Goal: Ask a question: Seek information or help from site administrators or community

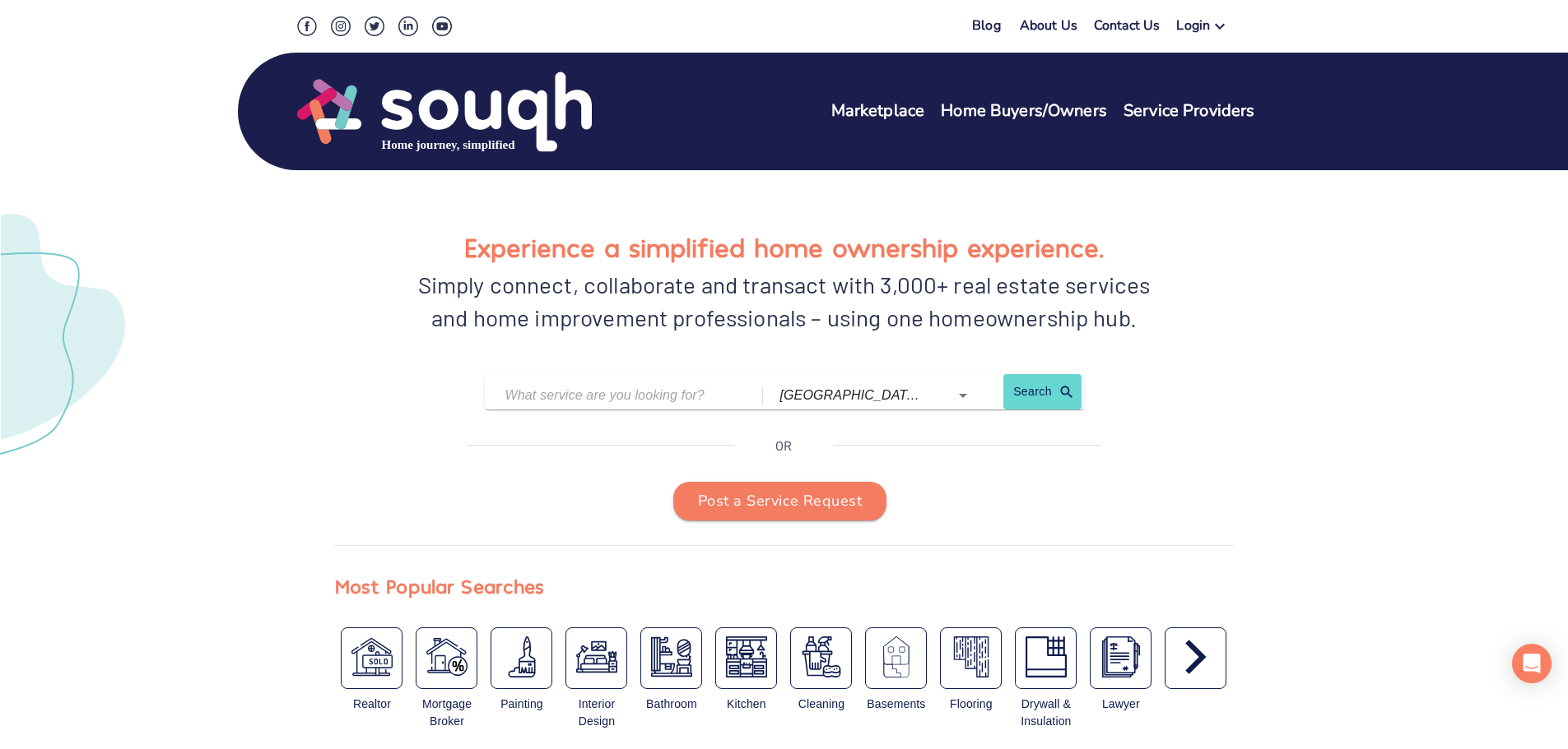
click at [1062, 25] on link "About Us" at bounding box center [1049, 28] width 58 height 23
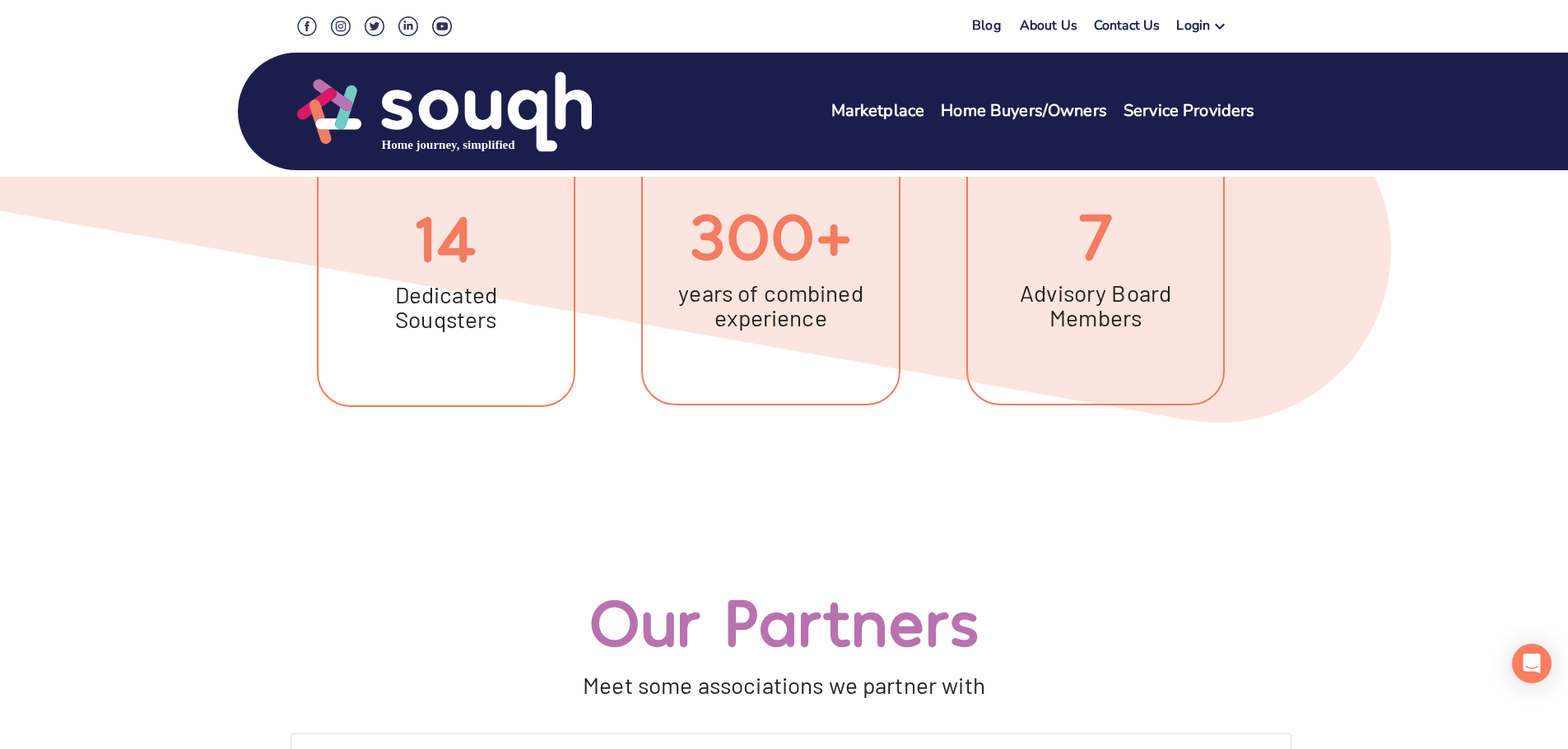
scroll to position [494, 0]
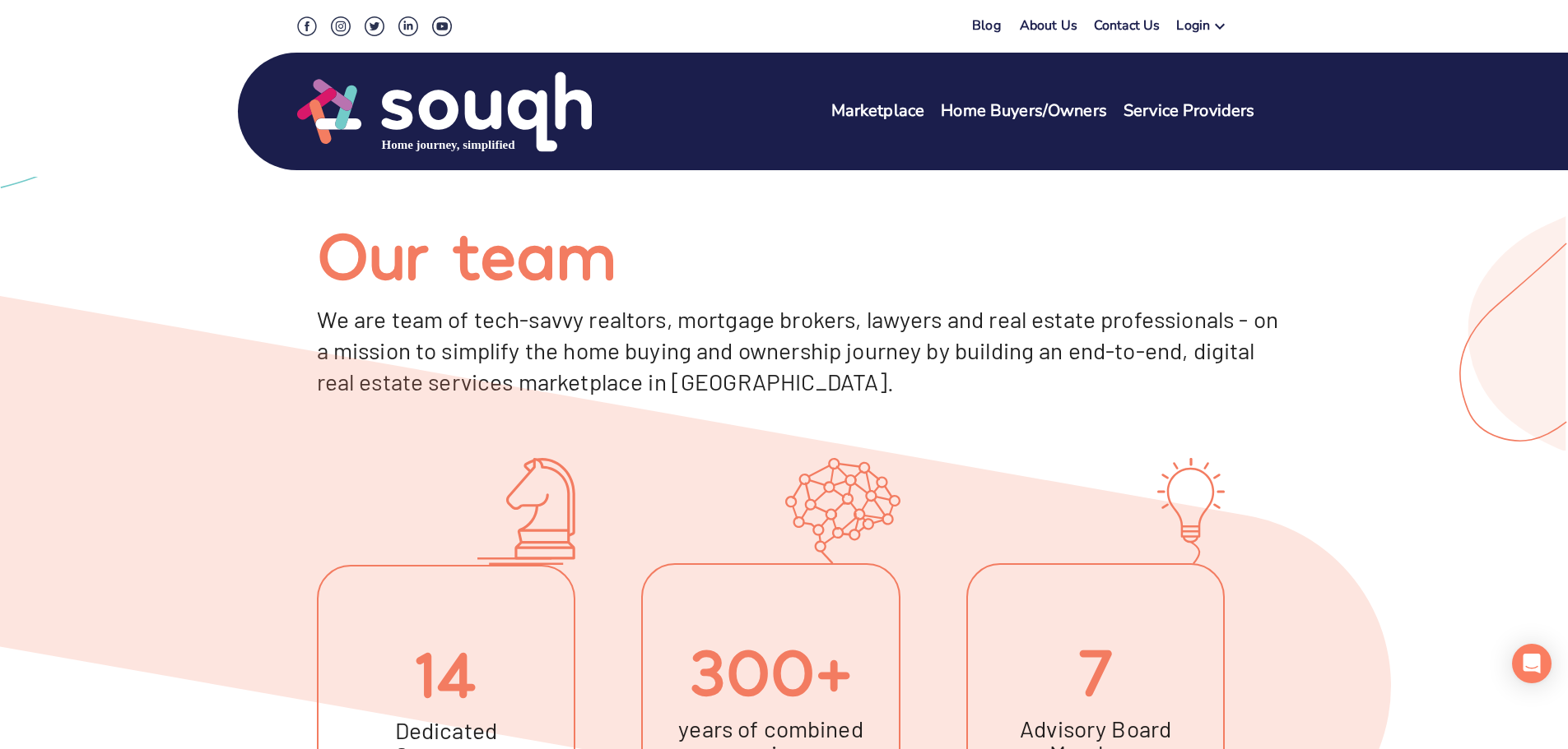
click at [1197, 23] on div "Login" at bounding box center [1192, 28] width 33 height 23
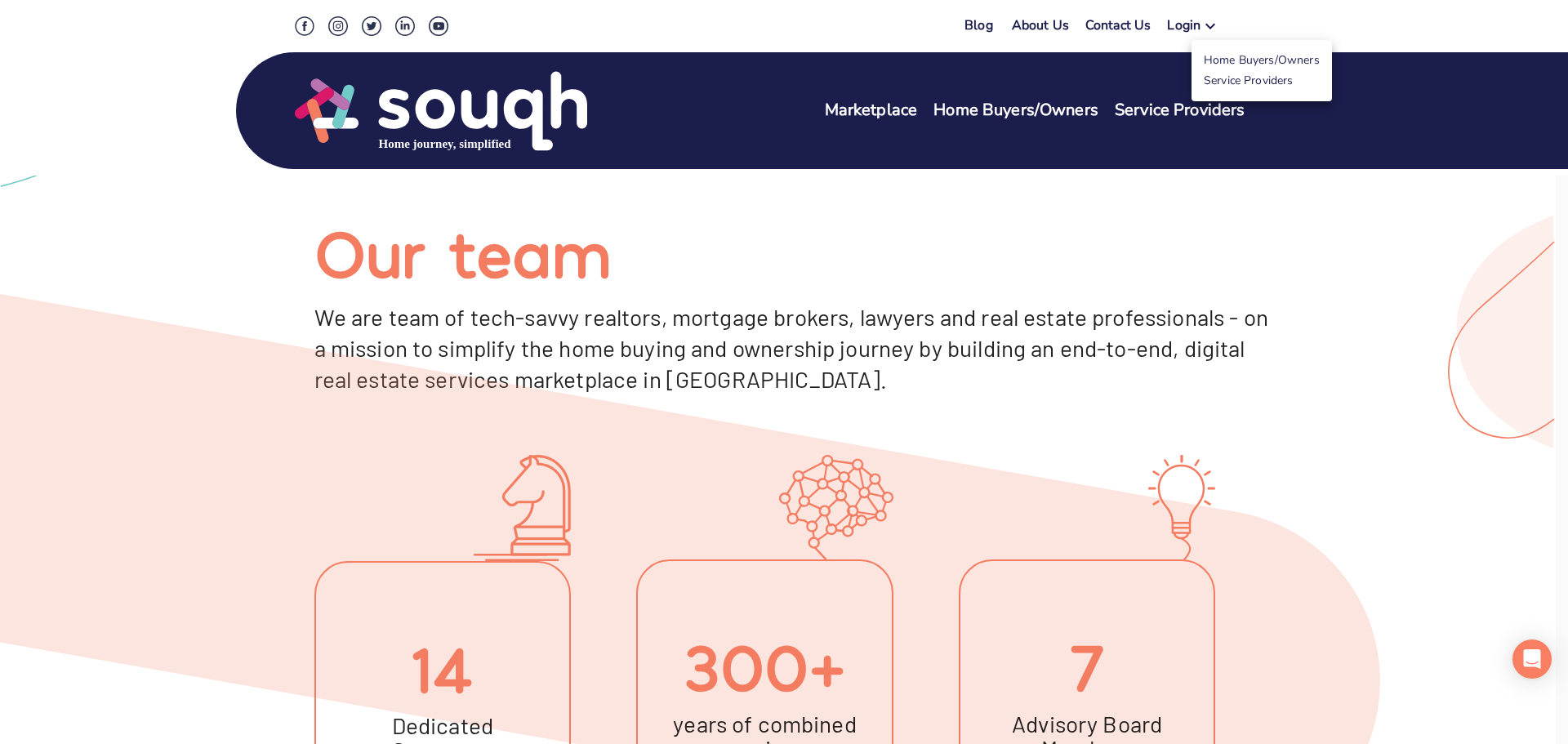
click at [1232, 78] on link "Service Providers" at bounding box center [1248, 80] width 89 height 15
click at [1516, 346] on div at bounding box center [784, 372] width 1568 height 744
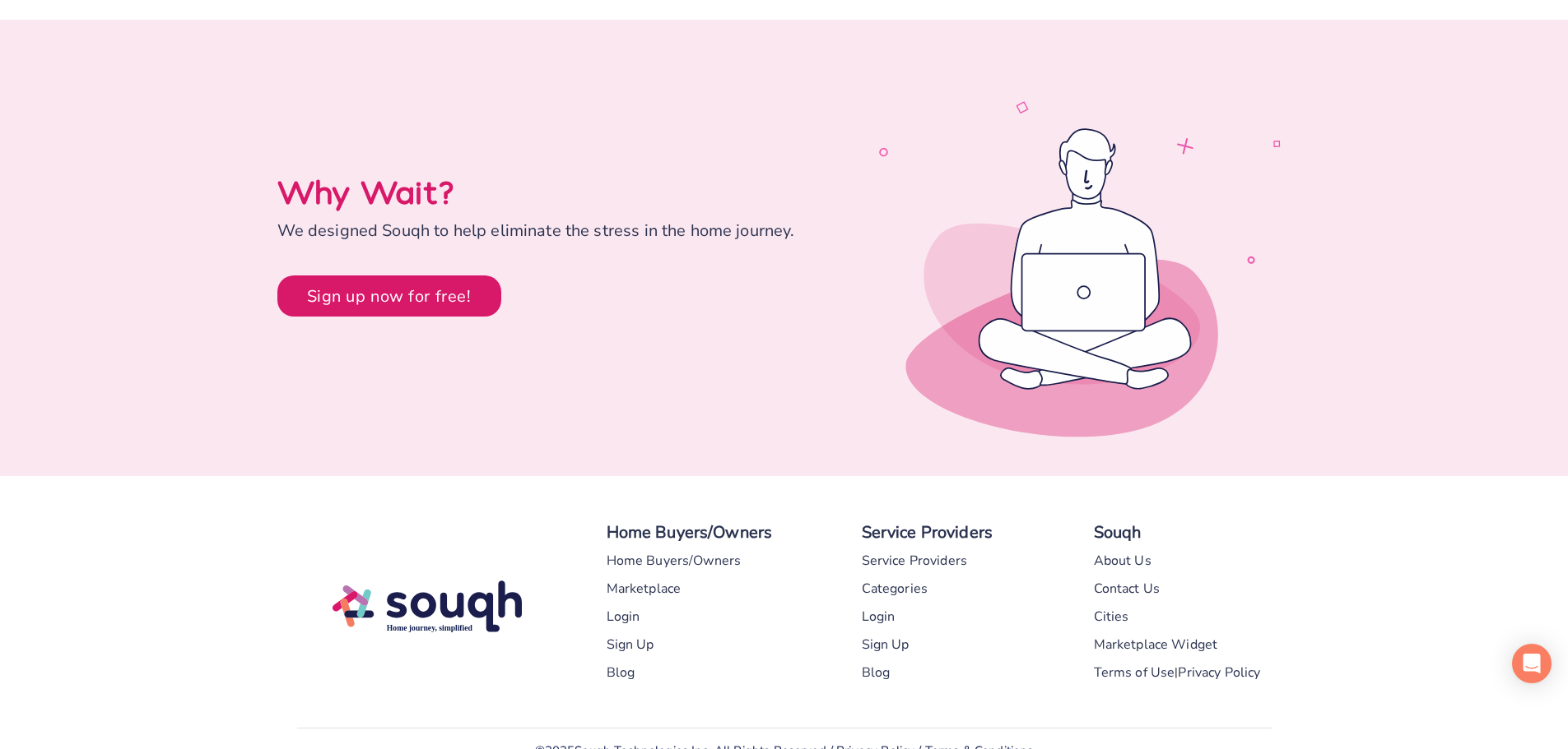
scroll to position [4887, 0]
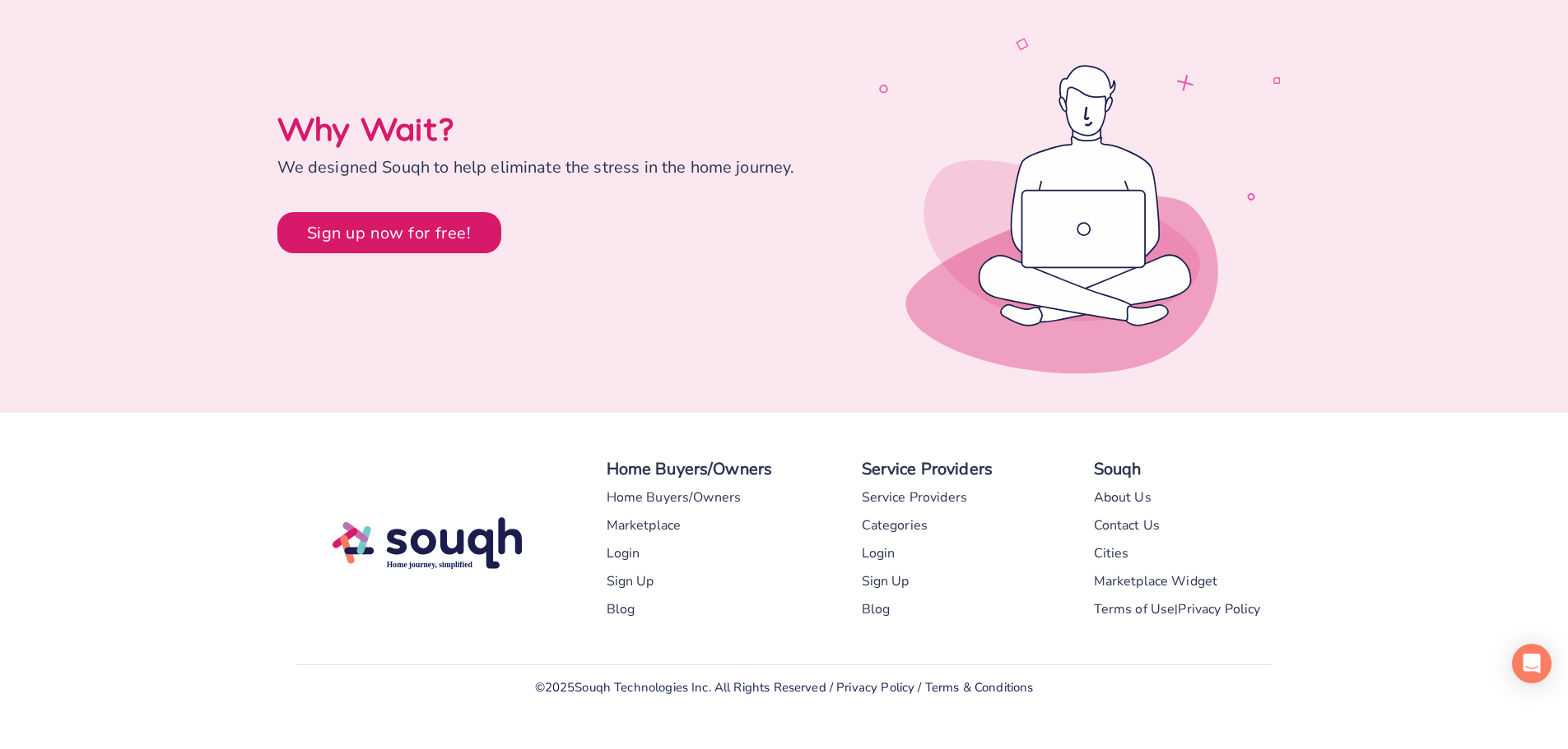
click at [910, 512] on div "Categories" at bounding box center [895, 525] width 67 height 28
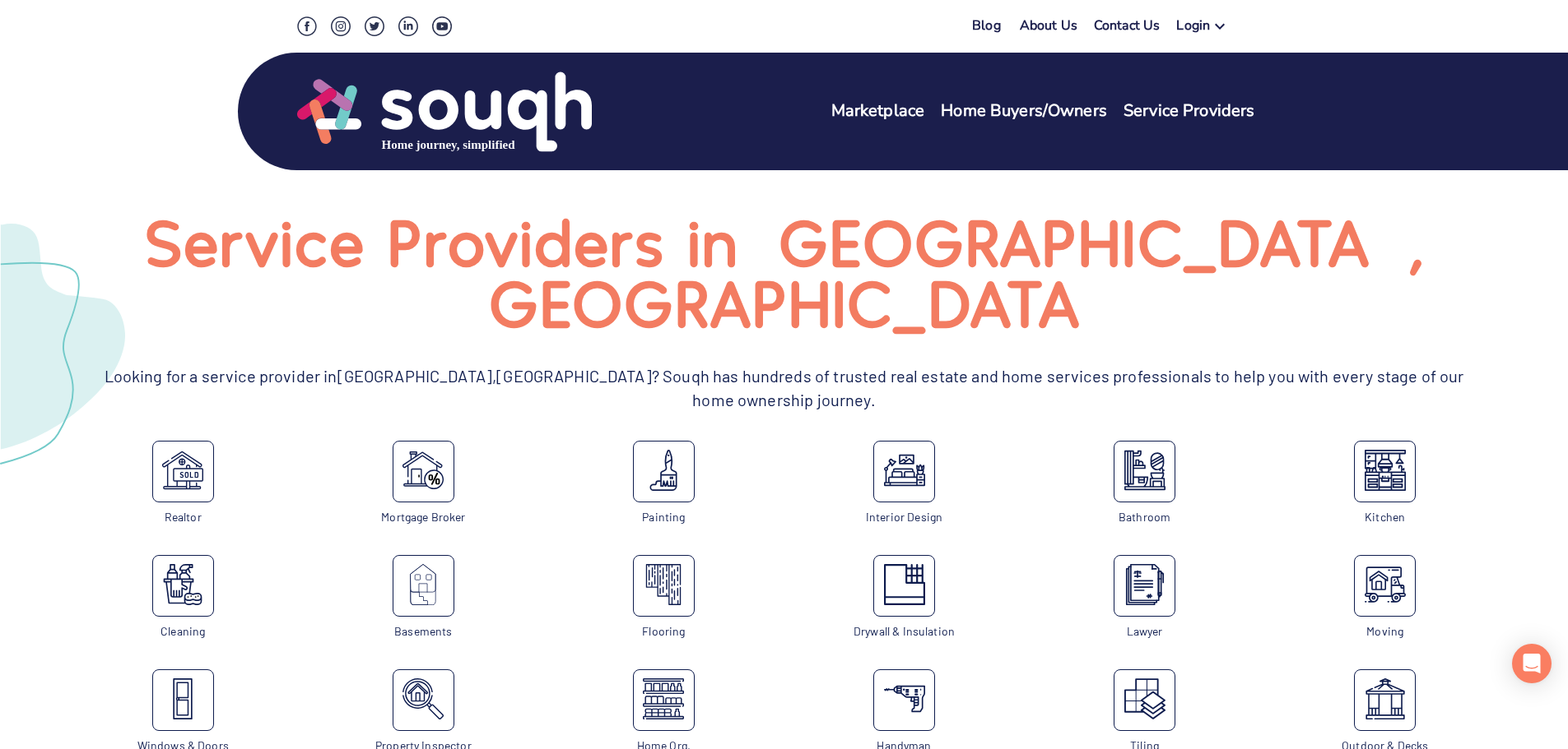
click at [1048, 23] on link "About Us" at bounding box center [1049, 28] width 58 height 23
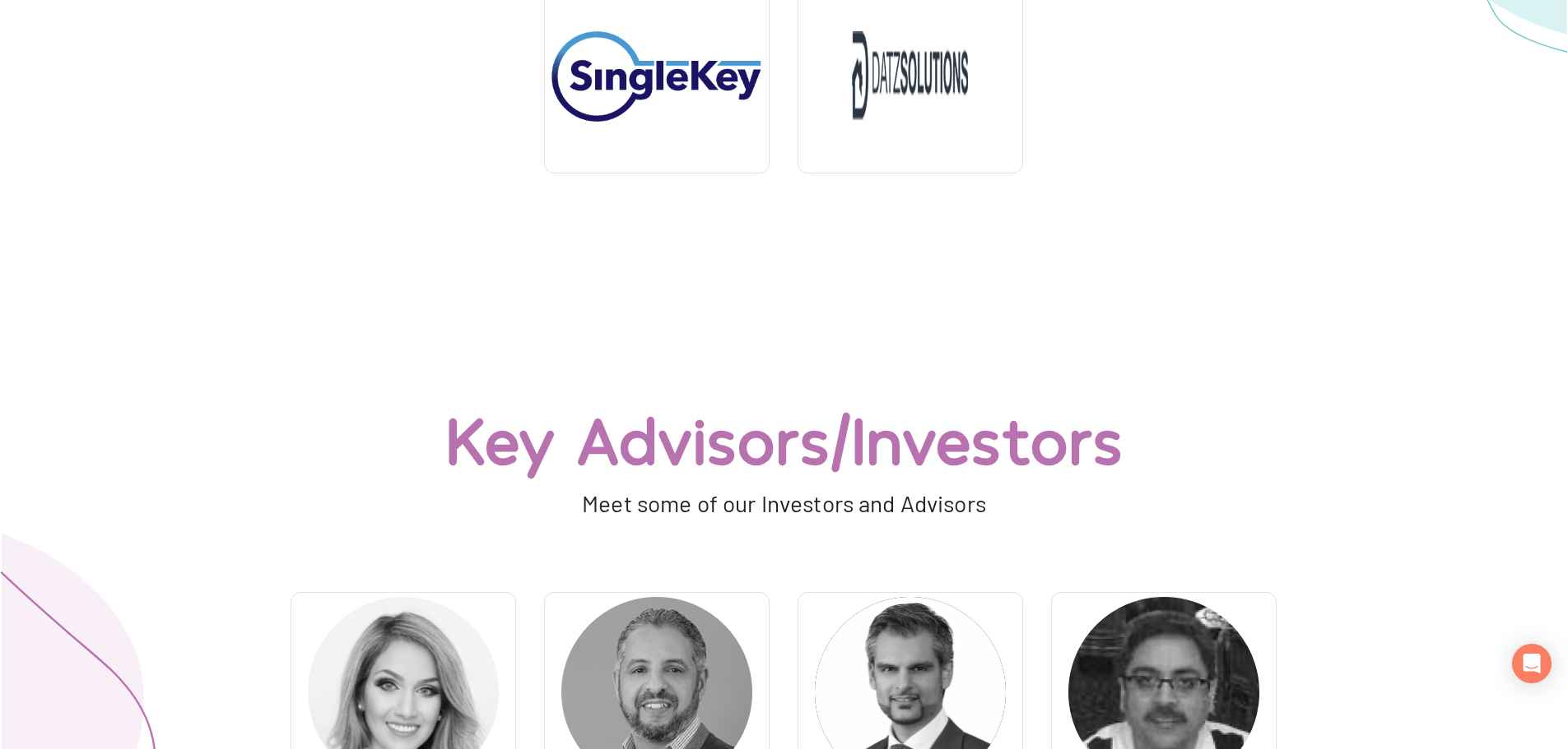
scroll to position [3291, 0]
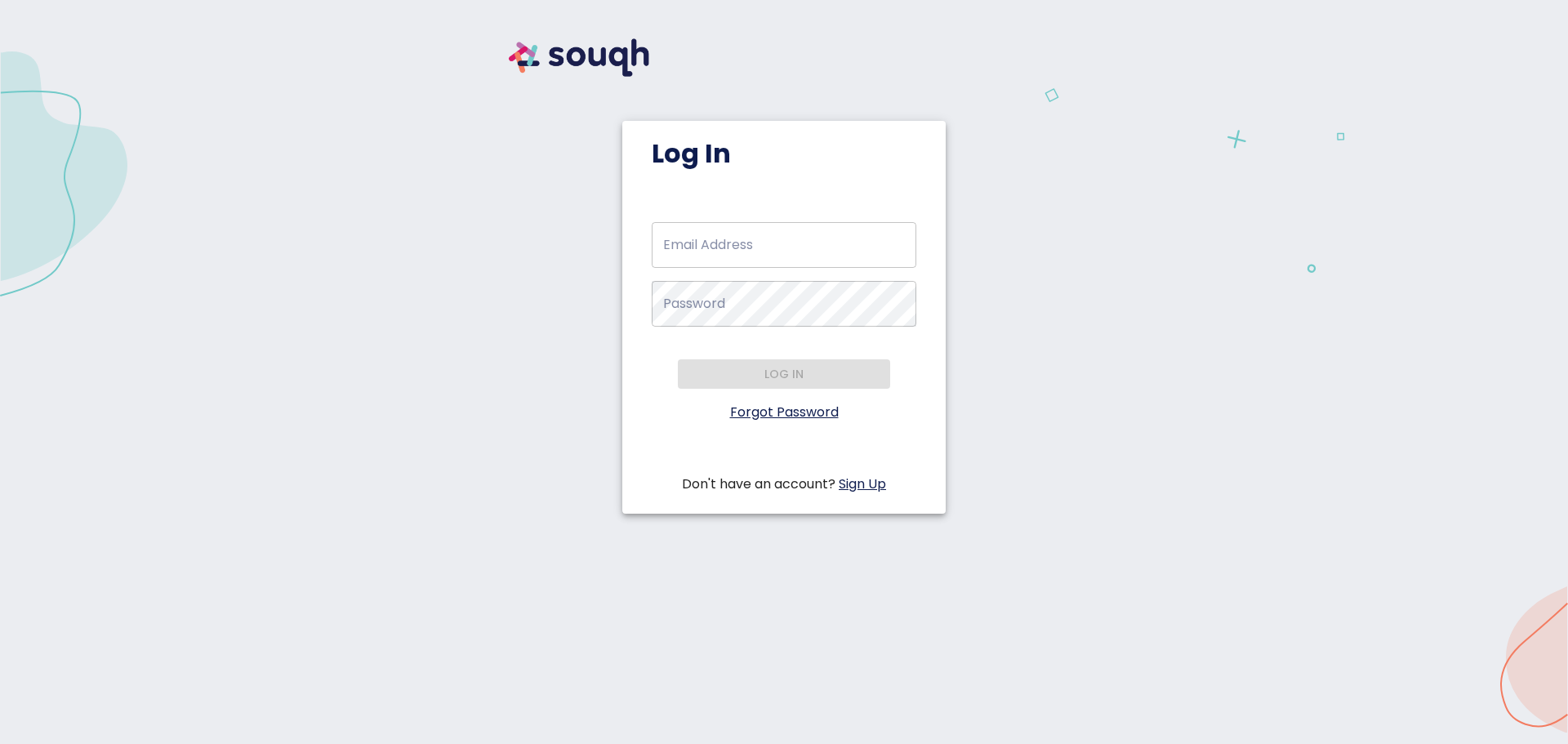
click at [811, 246] on input "Email Address   *" at bounding box center [784, 244] width 265 height 46
drag, startPoint x: 884, startPoint y: 172, endPoint x: 901, endPoint y: 160, distance: 20.8
click at [884, 172] on div "Log In Email Address   * Email Address * Password   * Password * Log in Forgot …" at bounding box center [783, 307] width 323 height 373
click at [699, 258] on input "Email Address   *" at bounding box center [784, 244] width 265 height 46
type input "[EMAIL_ADDRESS][DOMAIN_NAME]"
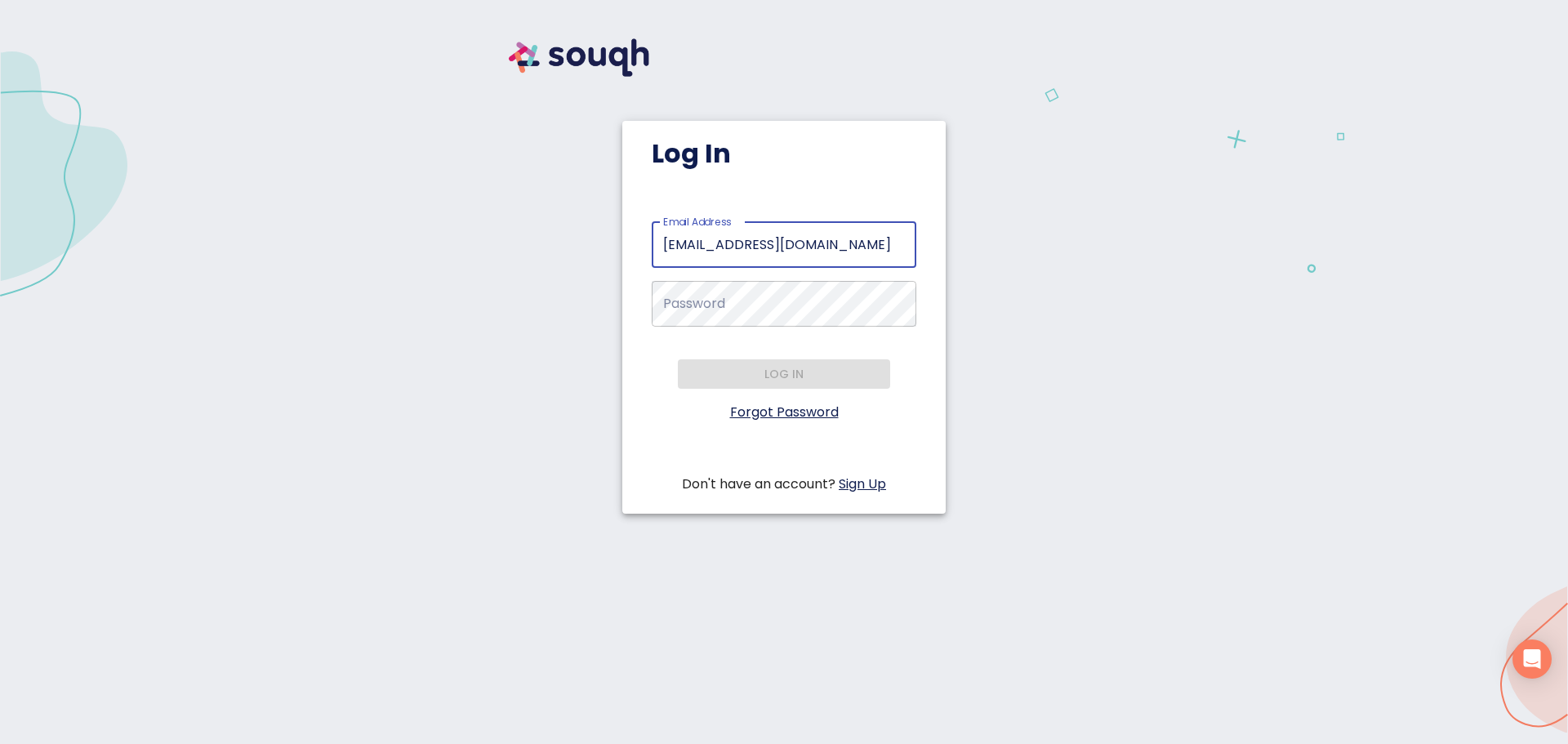
click at [812, 411] on link "Forgot Password" at bounding box center [784, 412] width 108 height 19
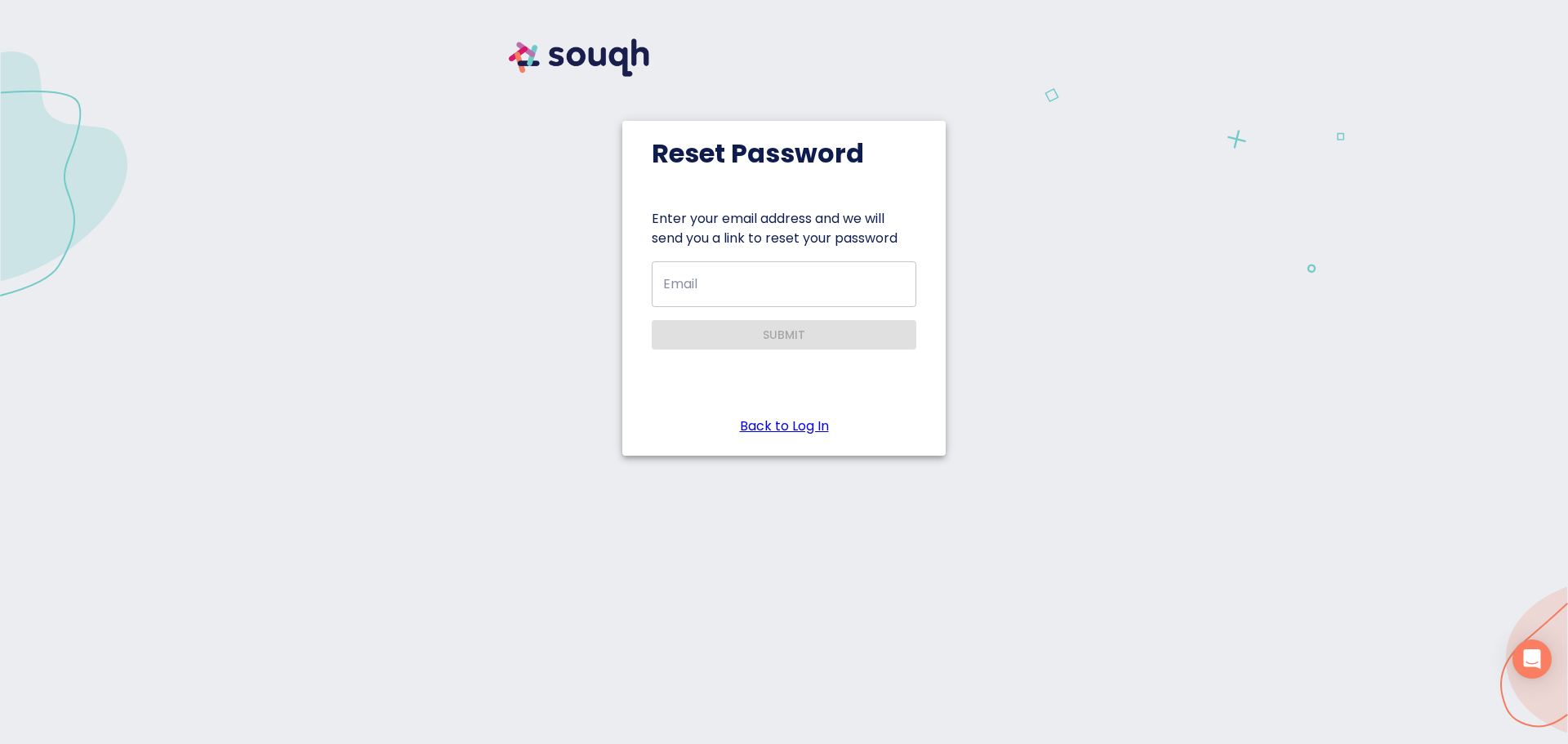
click at [814, 292] on input "Email" at bounding box center [784, 284] width 265 height 46
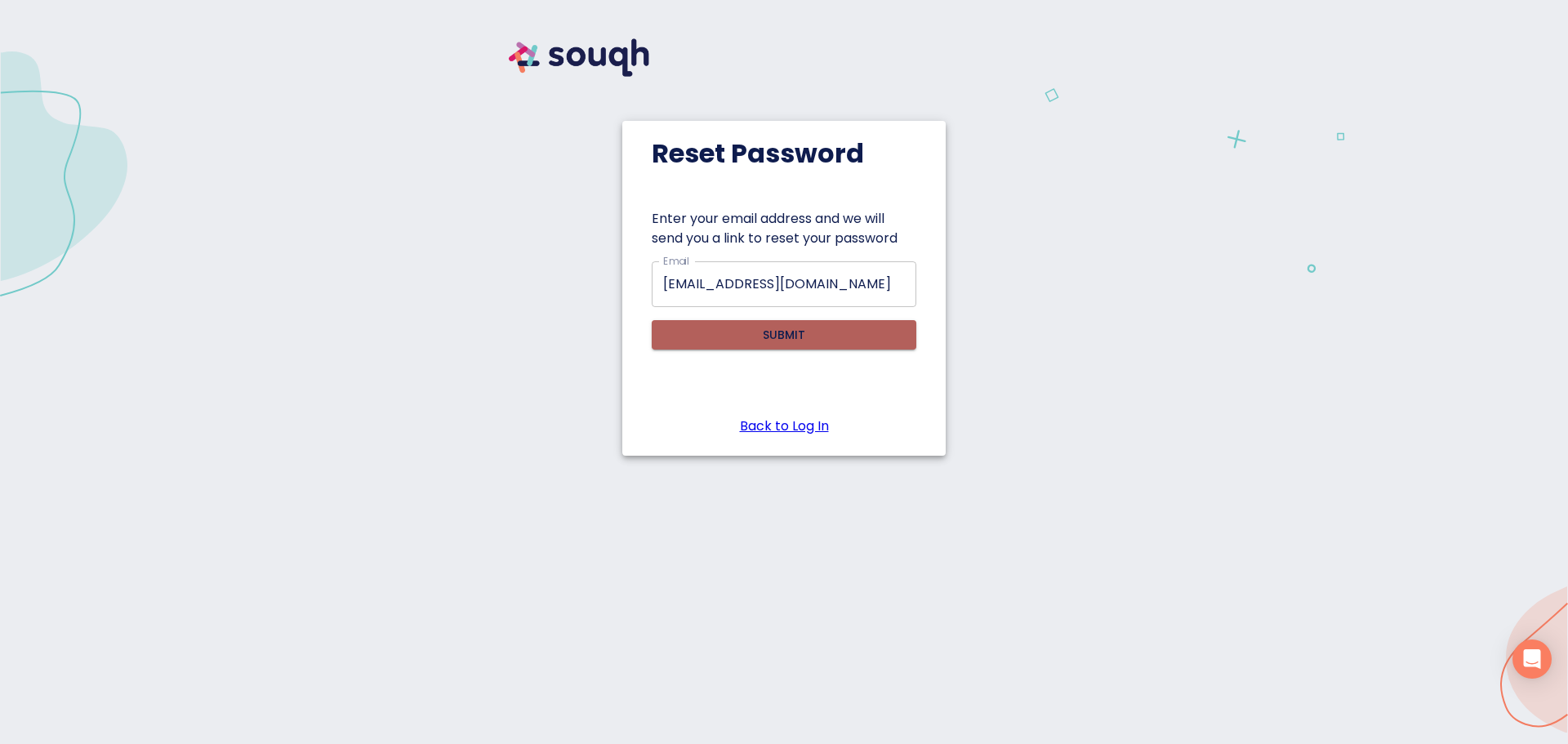
click at [741, 334] on span "Submit" at bounding box center [784, 335] width 239 height 21
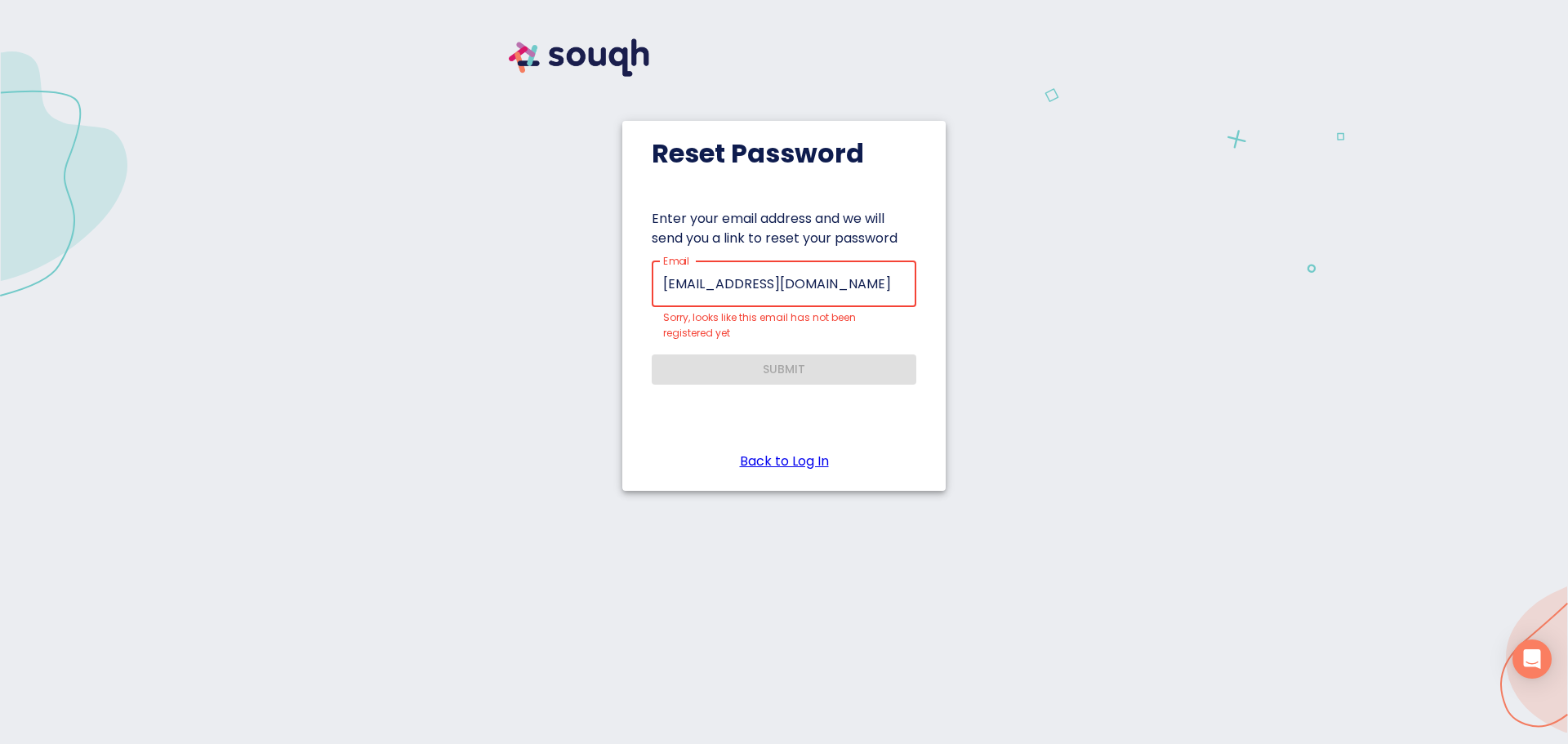
drag, startPoint x: 707, startPoint y: 278, endPoint x: 480, endPoint y: 275, distance: 227.0
click at [480, 275] on div "Reset Password Enter your email address and we will send you a link to reset yo…" at bounding box center [784, 271] width 1530 height 504
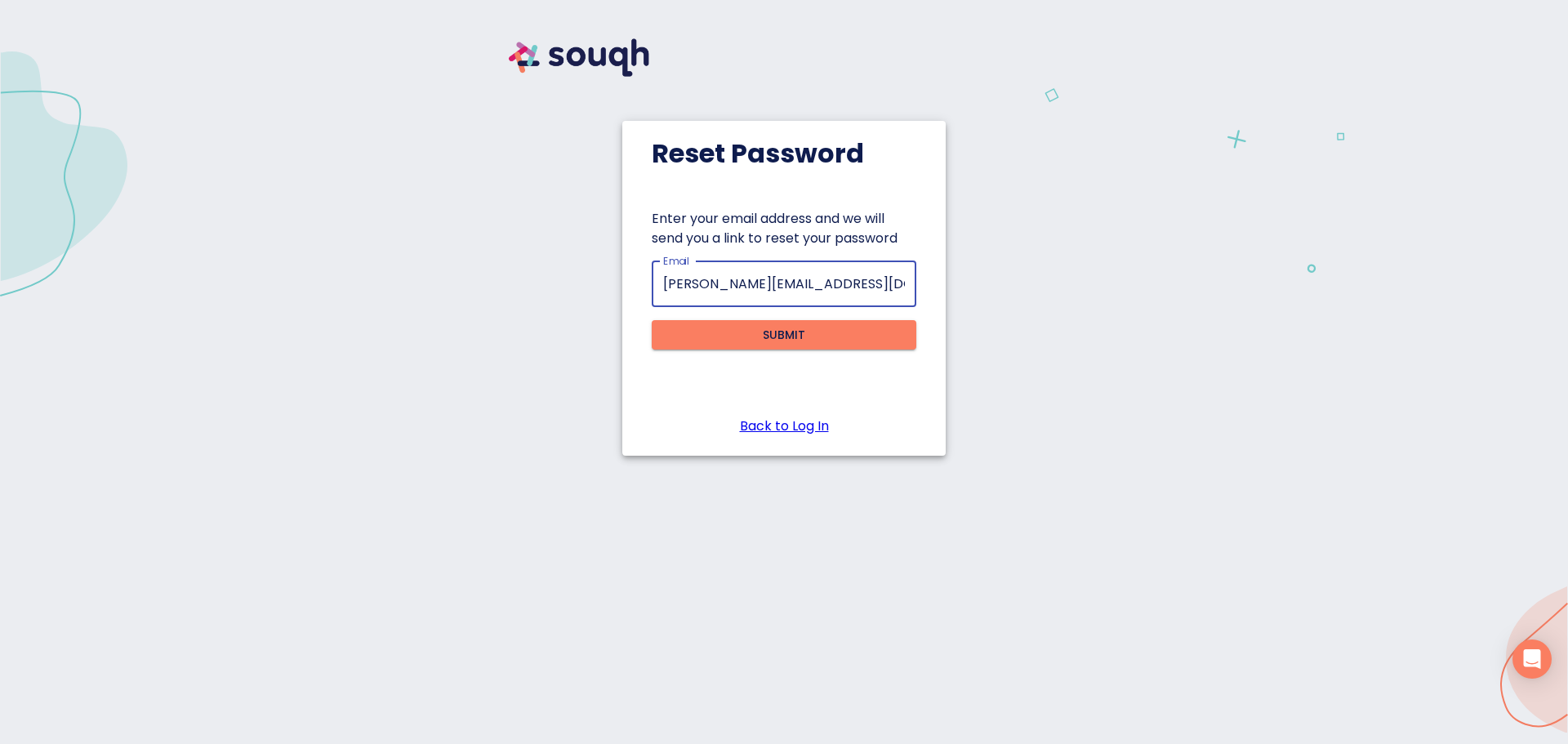
type input "[PERSON_NAME][EMAIL_ADDRESS][DOMAIN_NAME]"
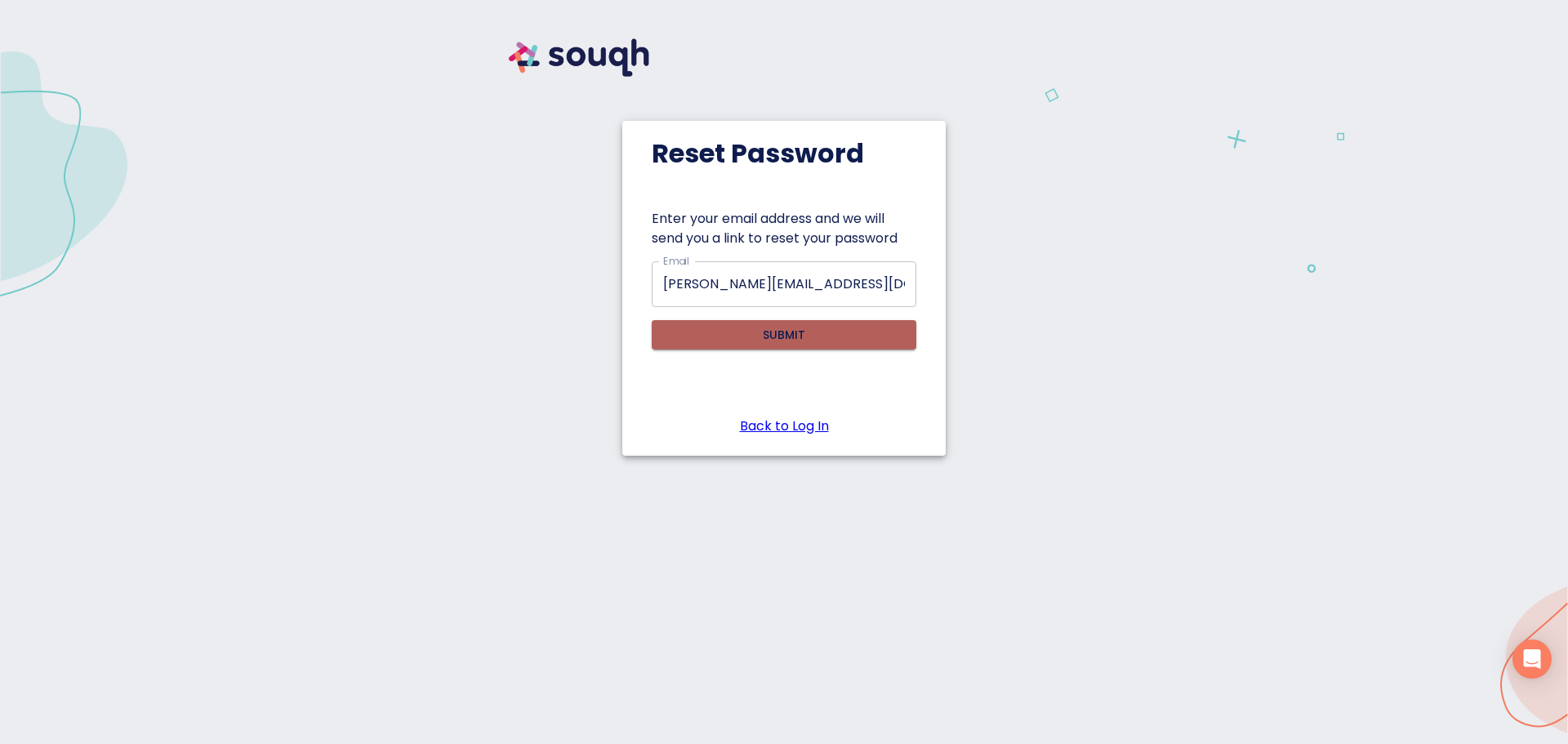
click at [737, 329] on span "Submit" at bounding box center [784, 335] width 239 height 21
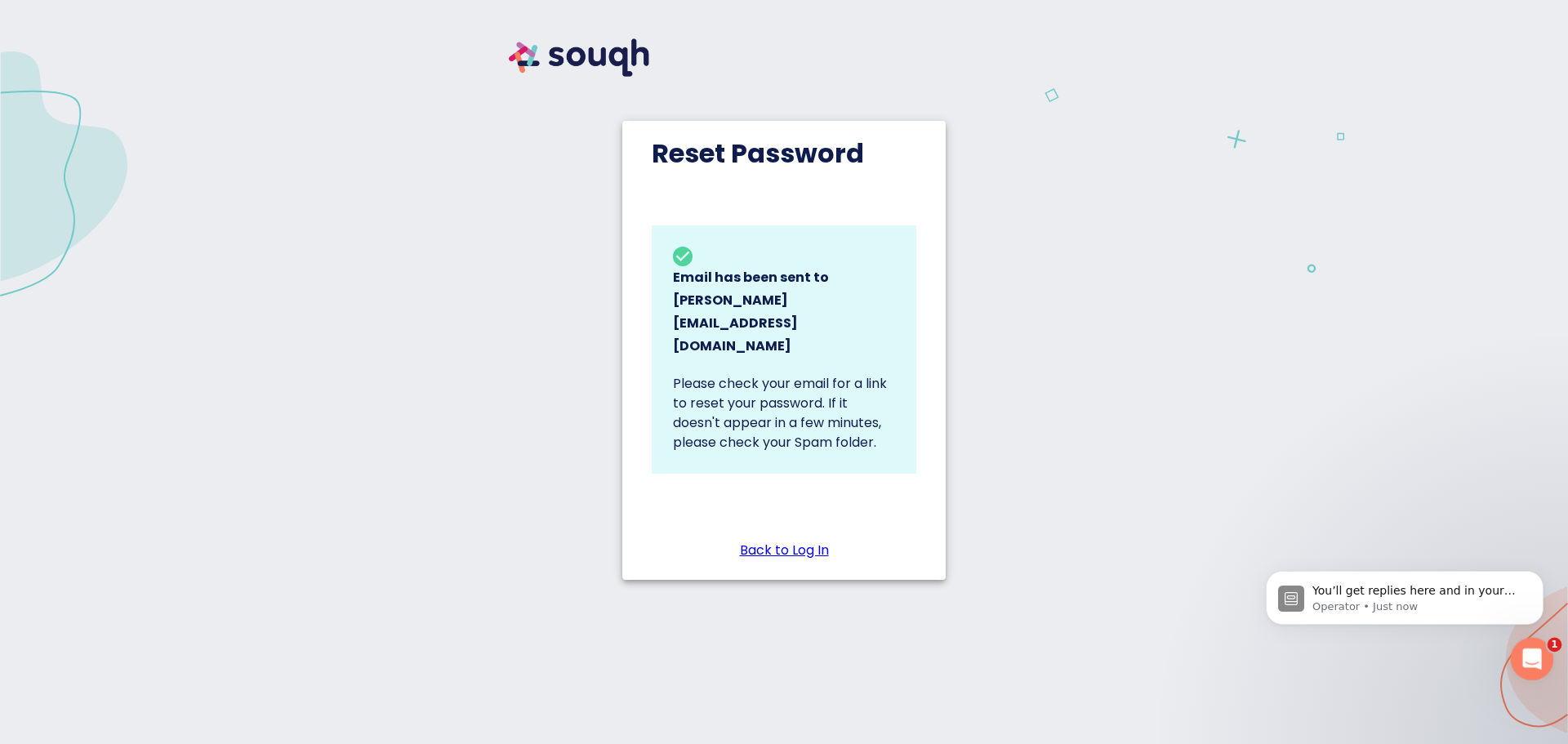
click at [1526, 653] on icon "Open Intercom Messenger" at bounding box center [1530, 657] width 27 height 27
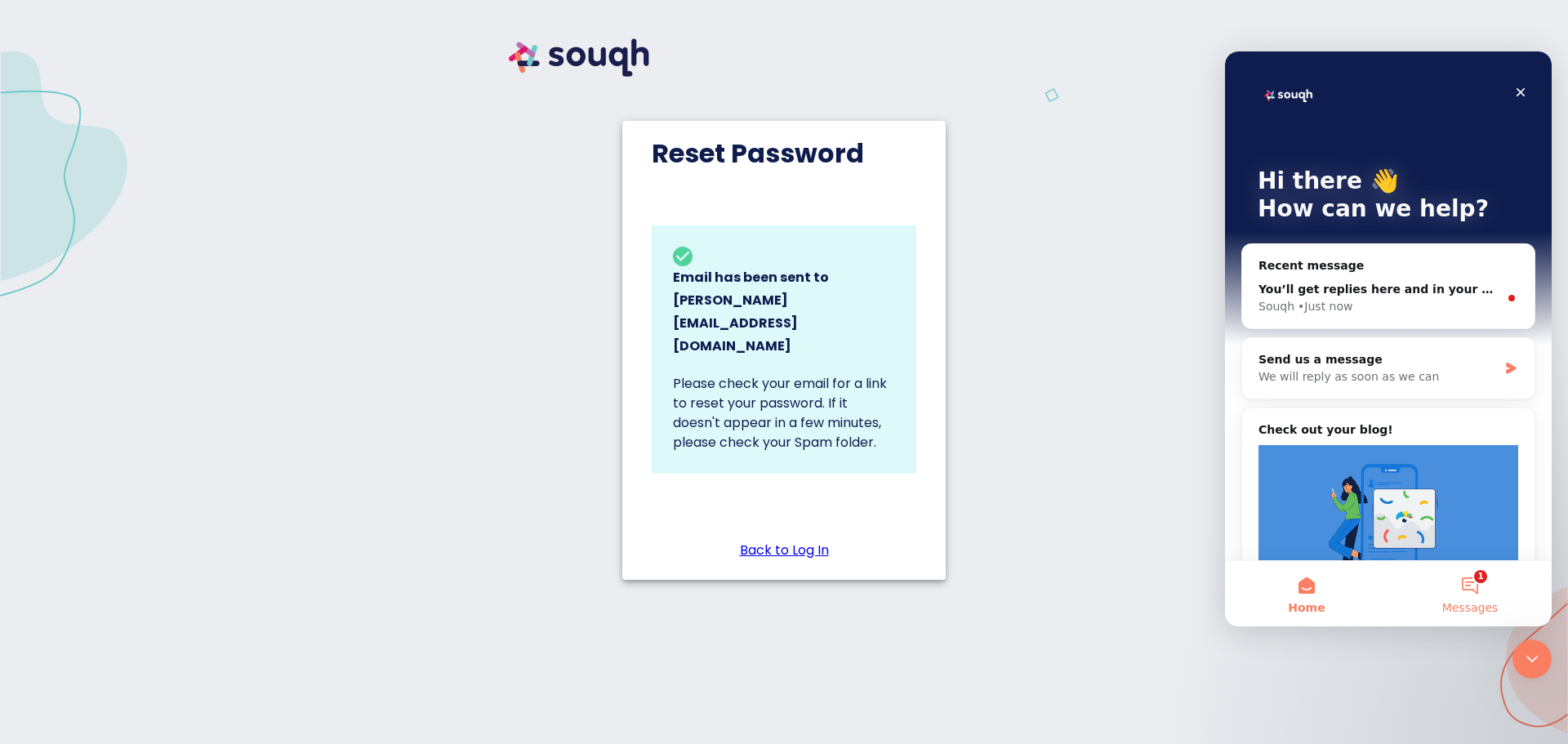
click at [1463, 589] on button "1 Messages" at bounding box center [1470, 594] width 164 height 65
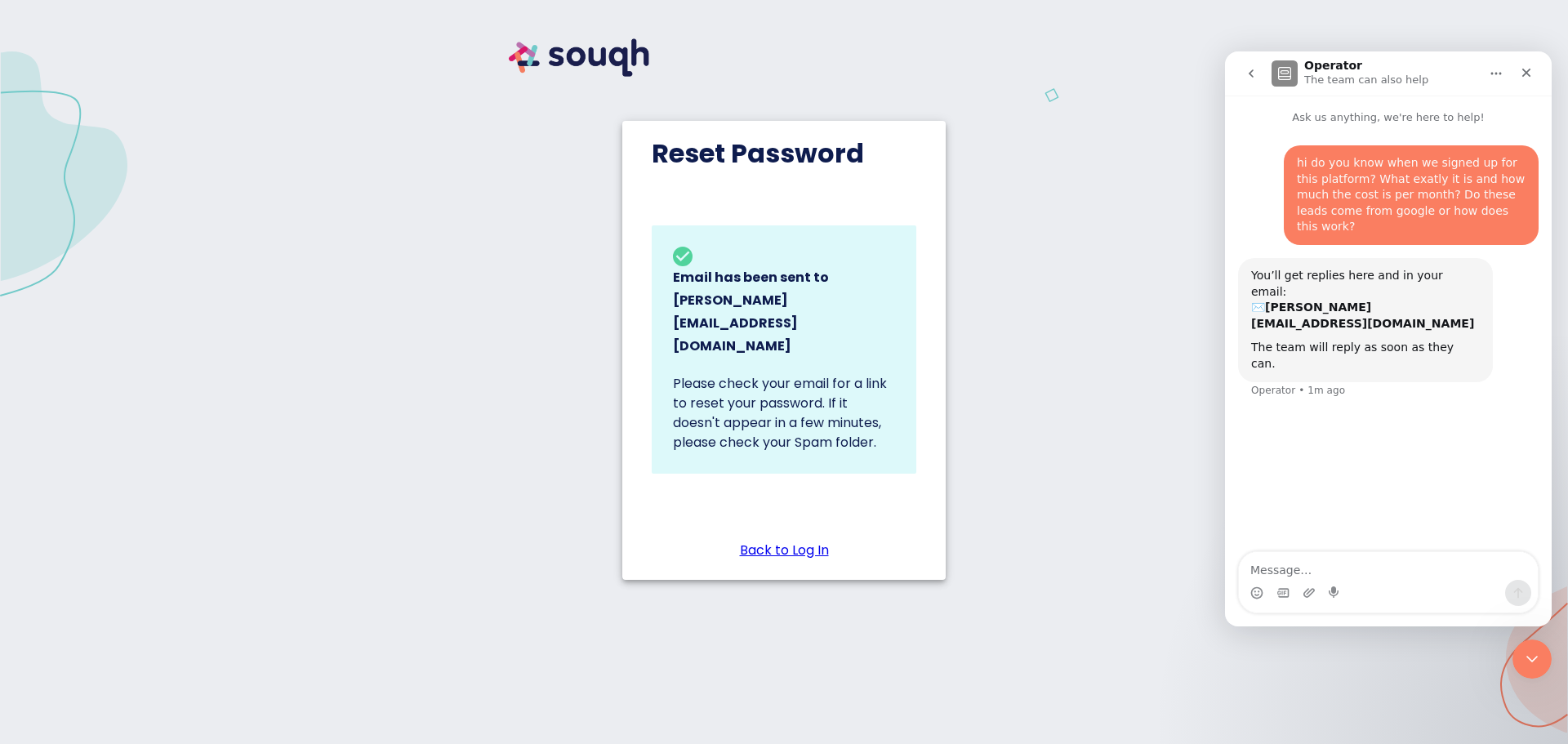
click at [1251, 72] on icon "go back" at bounding box center [1251, 73] width 4 height 8
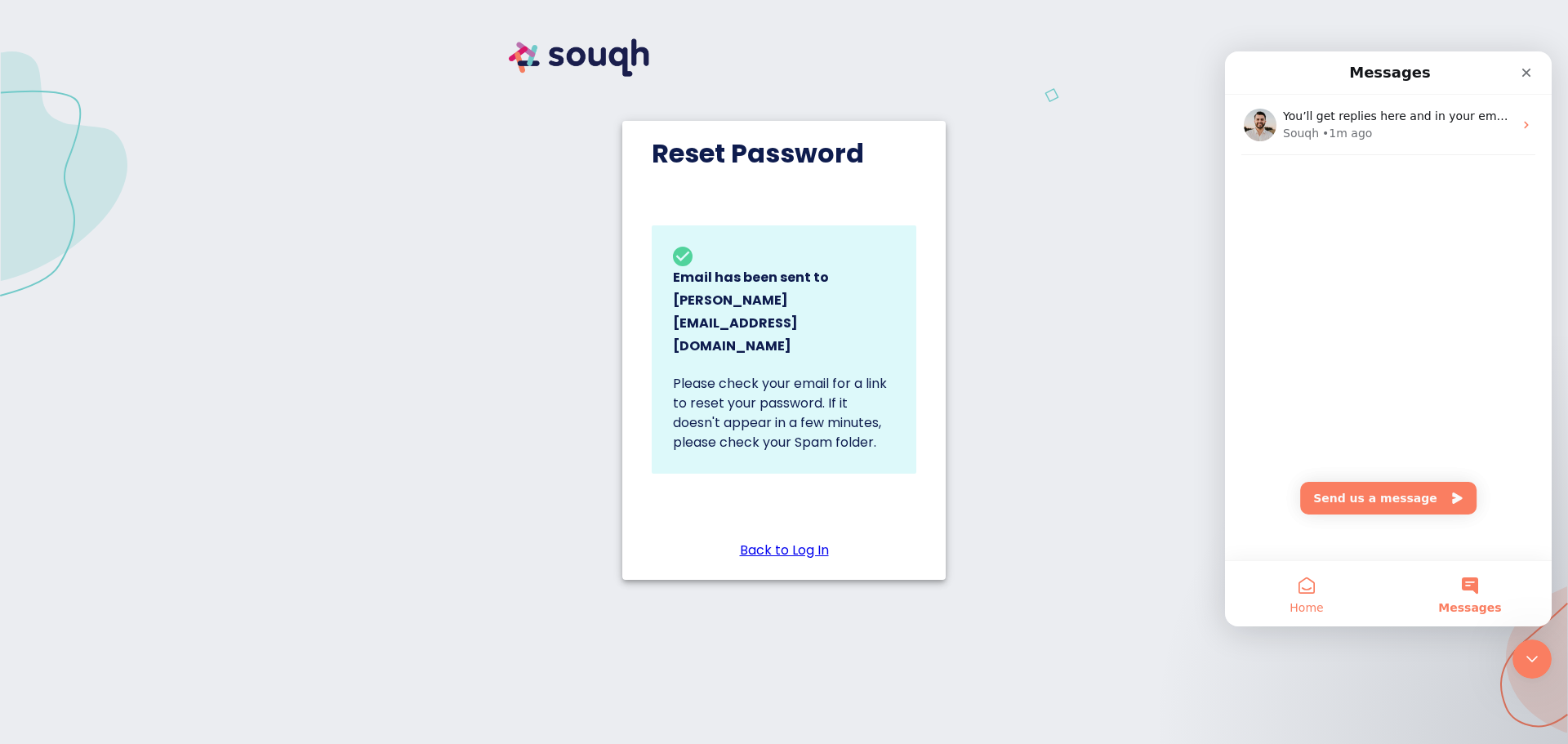
click at [1299, 586] on button "Home" at bounding box center [1307, 594] width 164 height 65
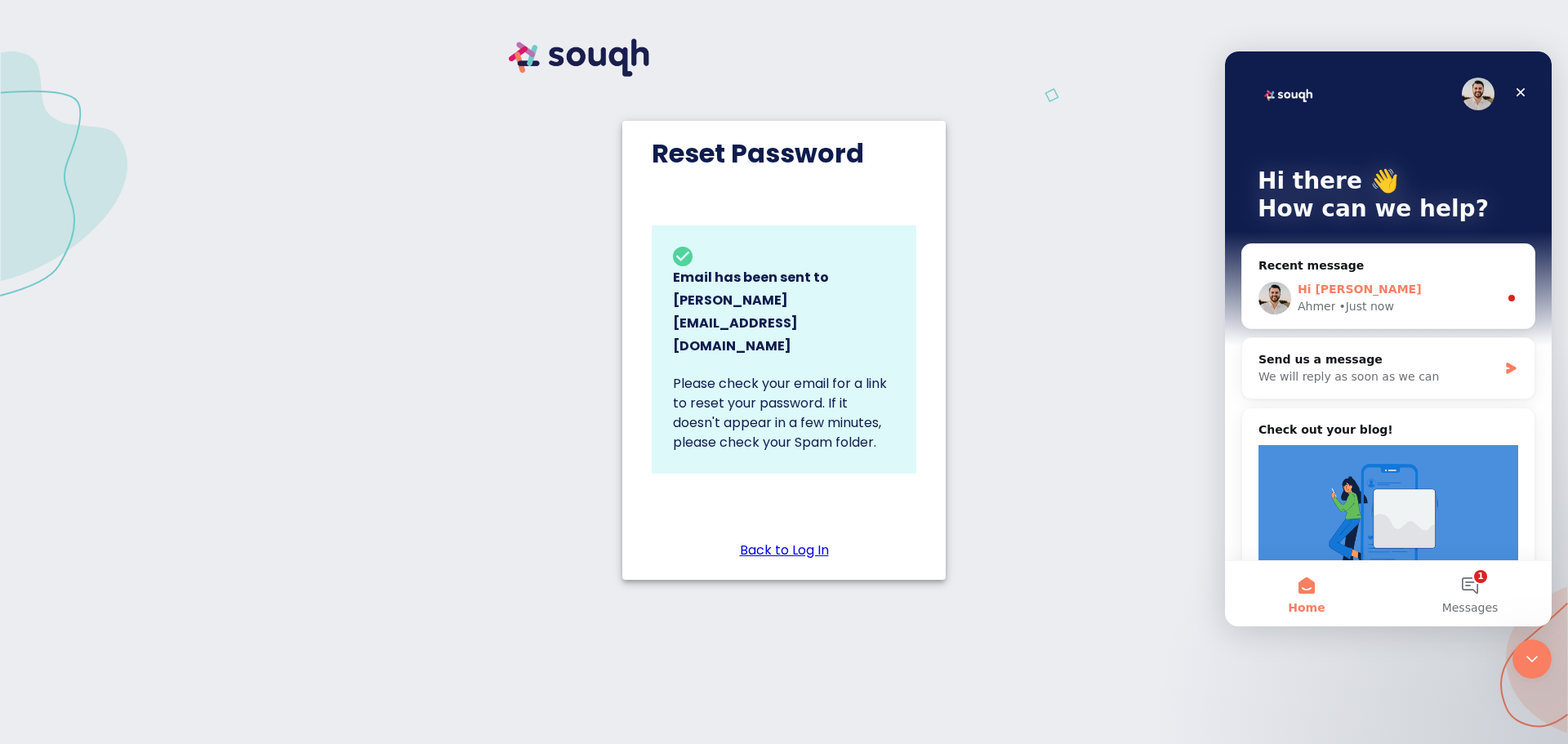
click at [1388, 304] on div "Ahmer • Just now" at bounding box center [1398, 306] width 201 height 17
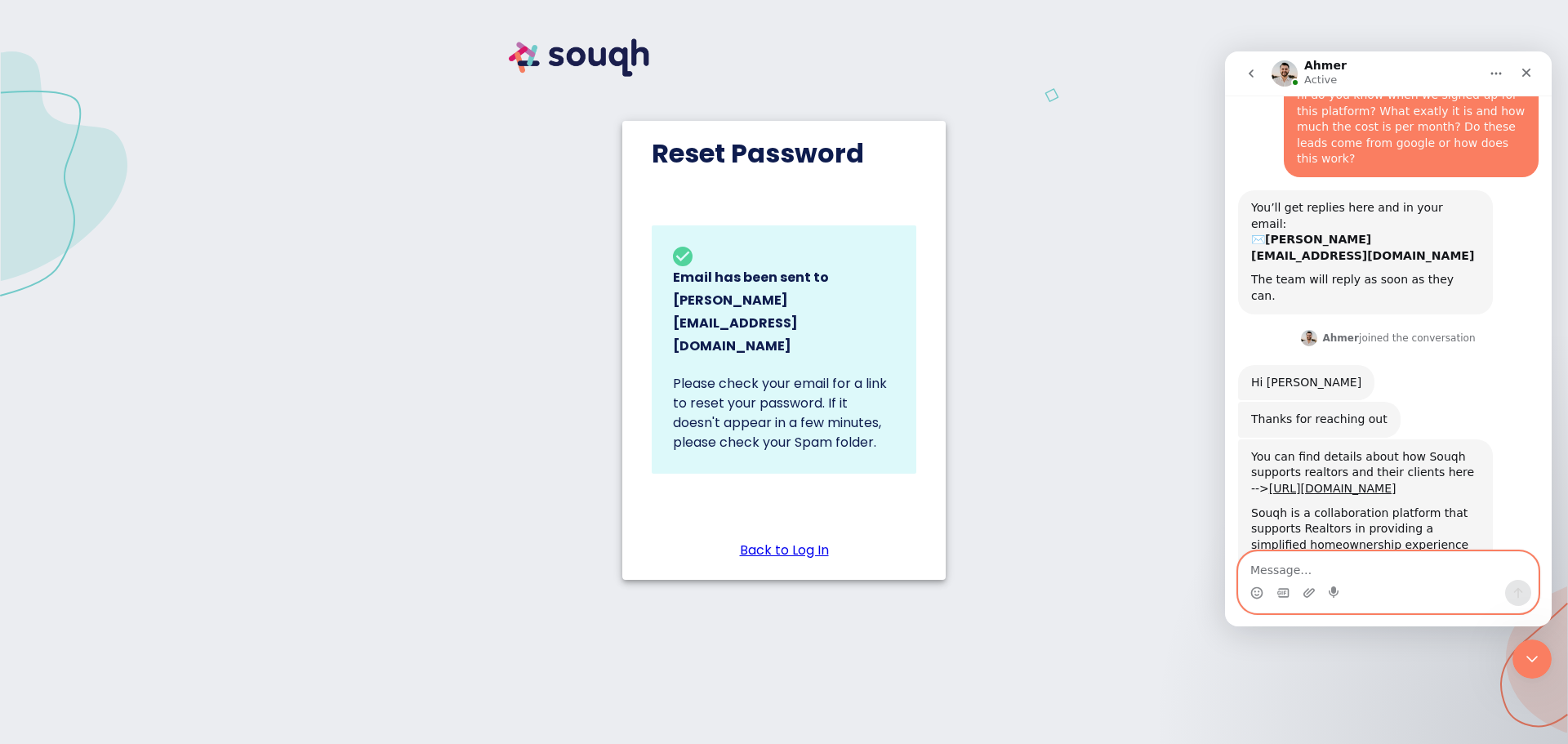
scroll to position [128, 0]
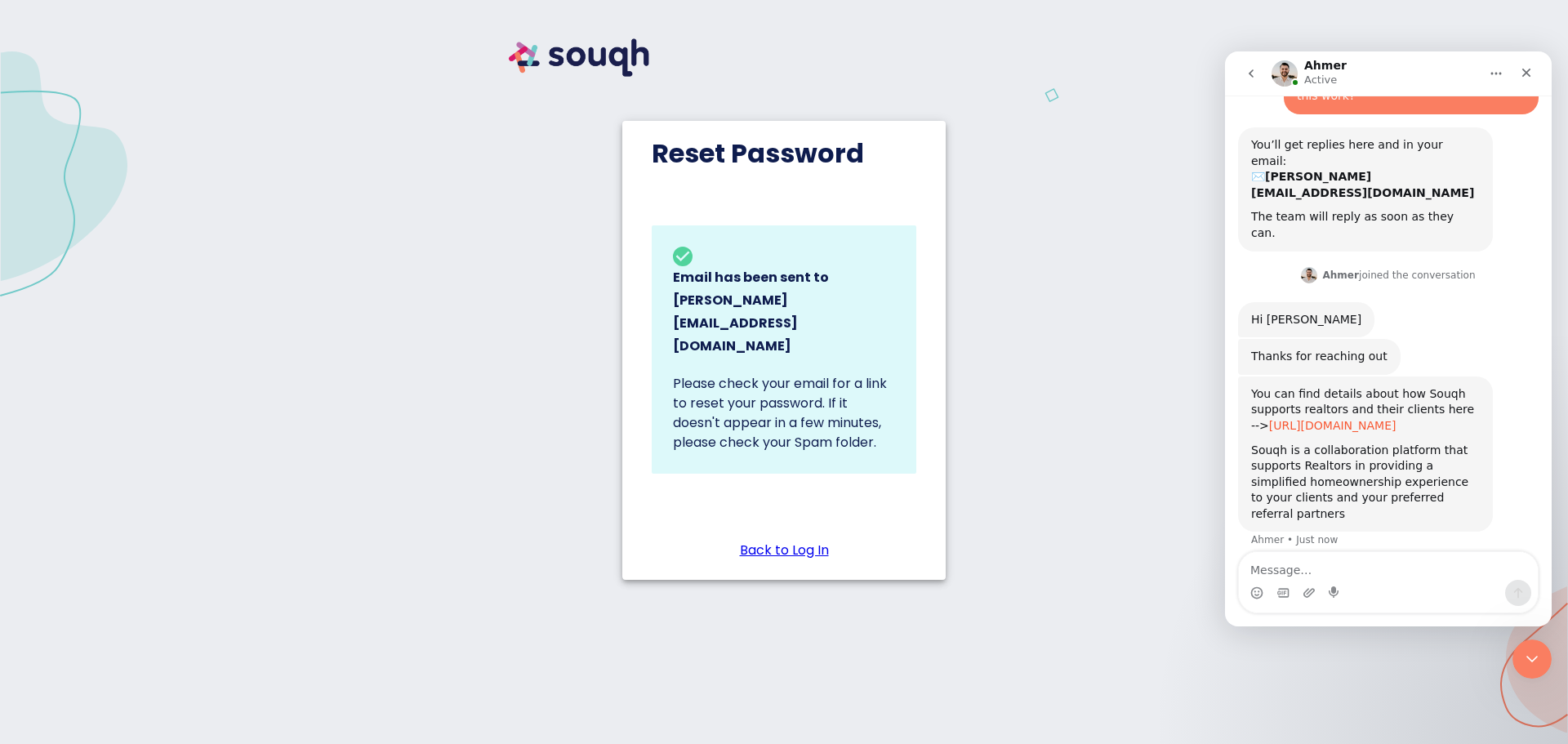
click at [1393, 419] on link "https://souqh.ca/service-providers" at bounding box center [1333, 425] width 127 height 13
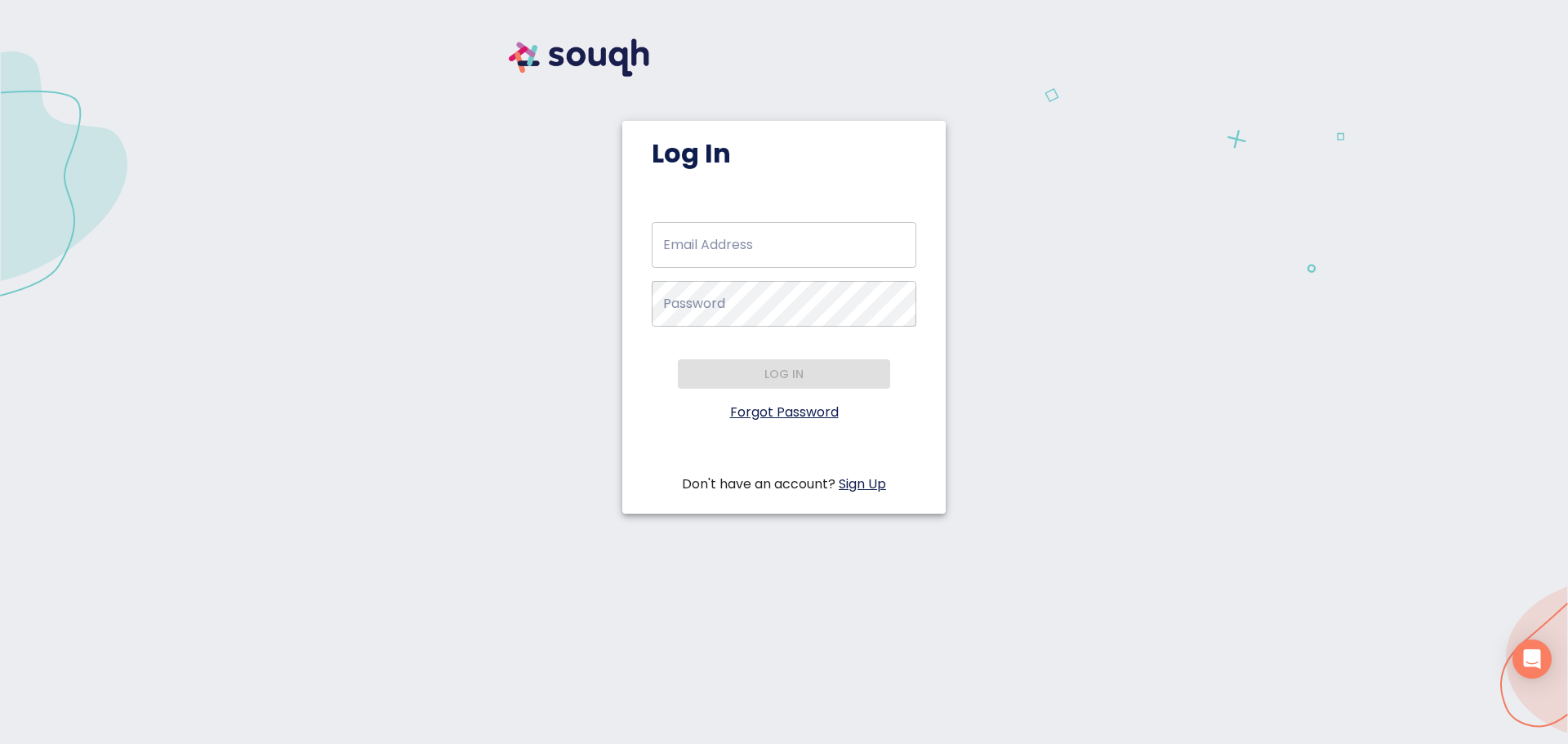
click at [717, 248] on input "Email Address   *" at bounding box center [784, 244] width 265 height 46
type input "tom@tjandteam.com"
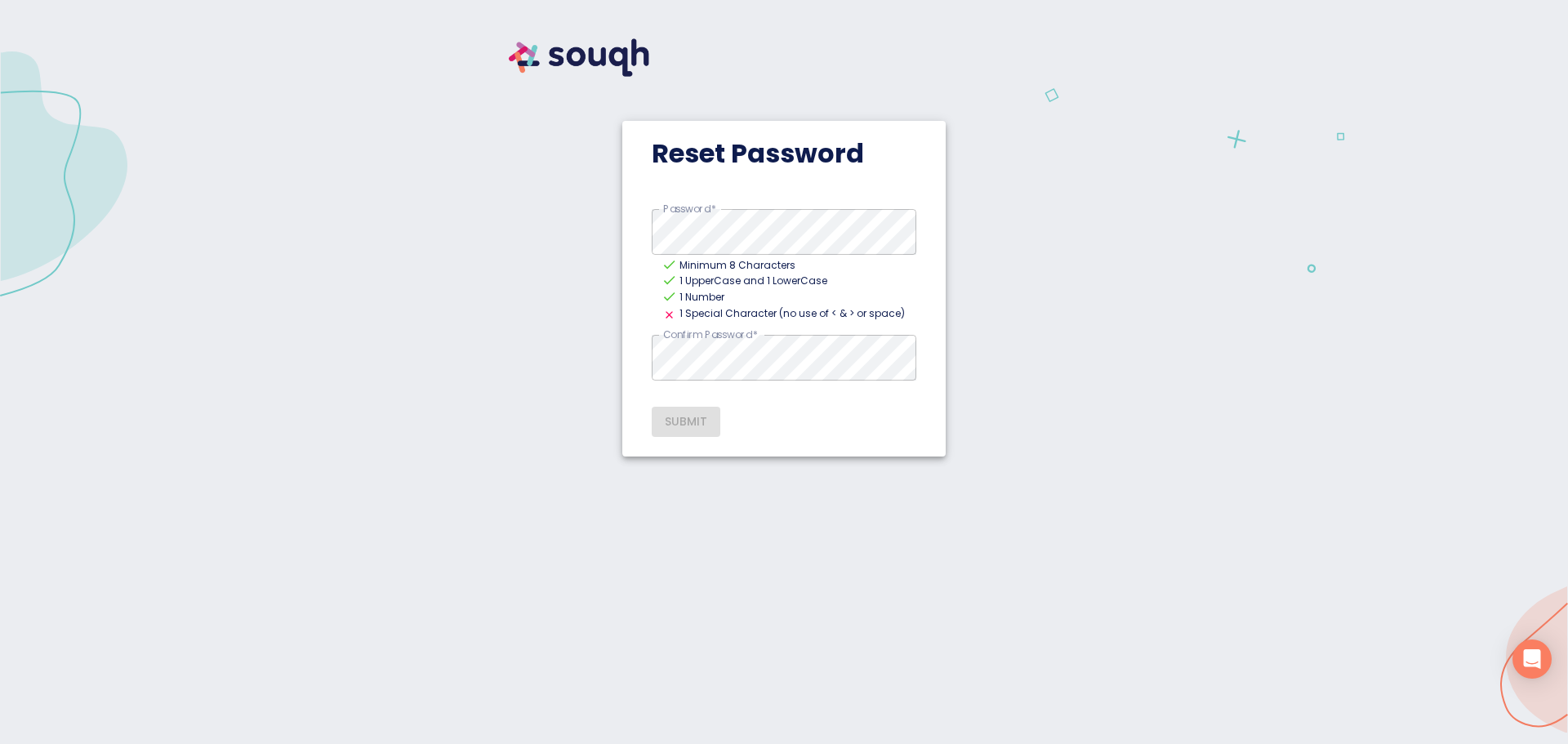
click at [682, 420] on div "Submit" at bounding box center [784, 415] width 265 height 43
click at [687, 426] on span "Submit" at bounding box center [686, 422] width 42 height 21
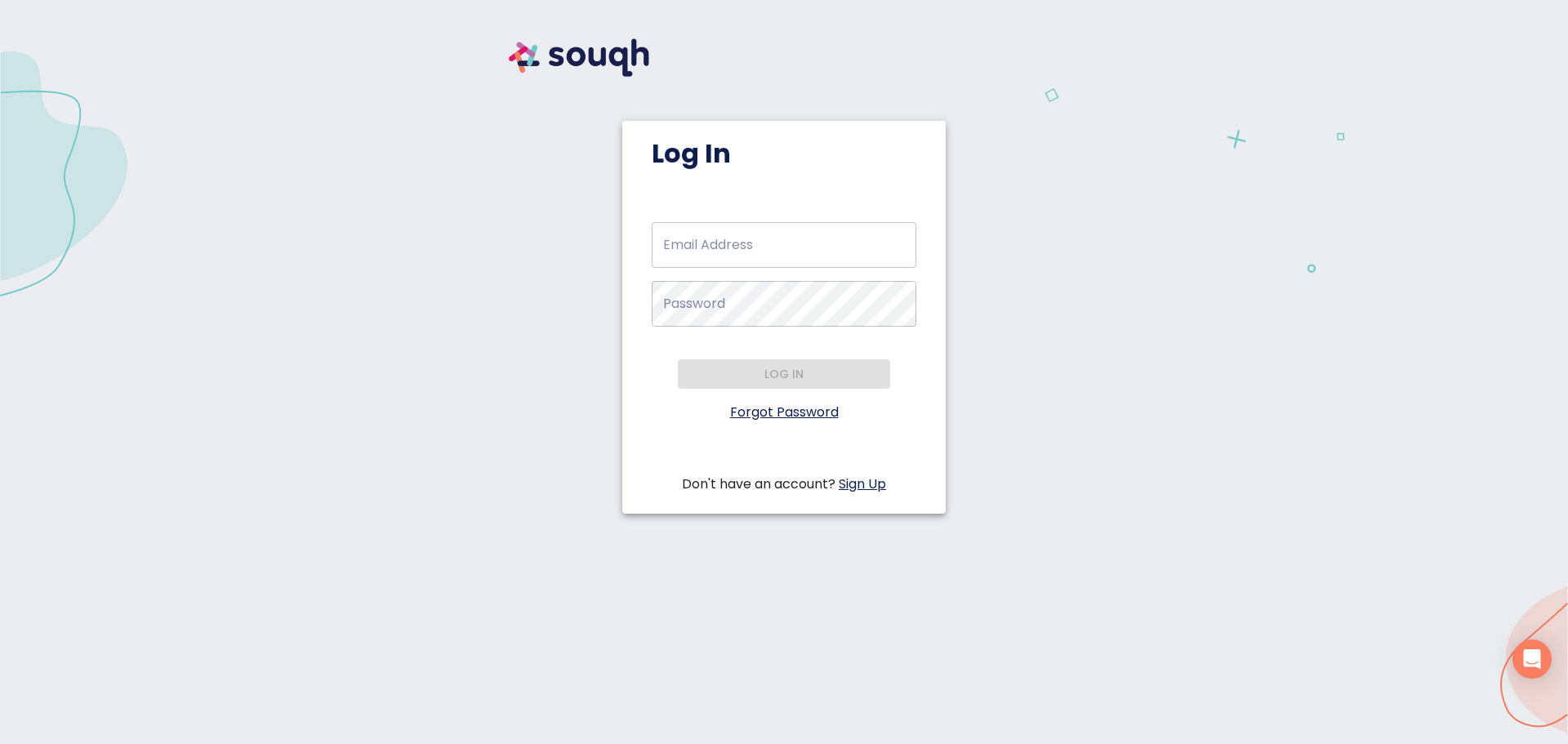
click at [808, 250] on input "Email Address   *" at bounding box center [784, 244] width 265 height 46
type input "[PERSON_NAME][EMAIL_ADDRESS][DOMAIN_NAME]"
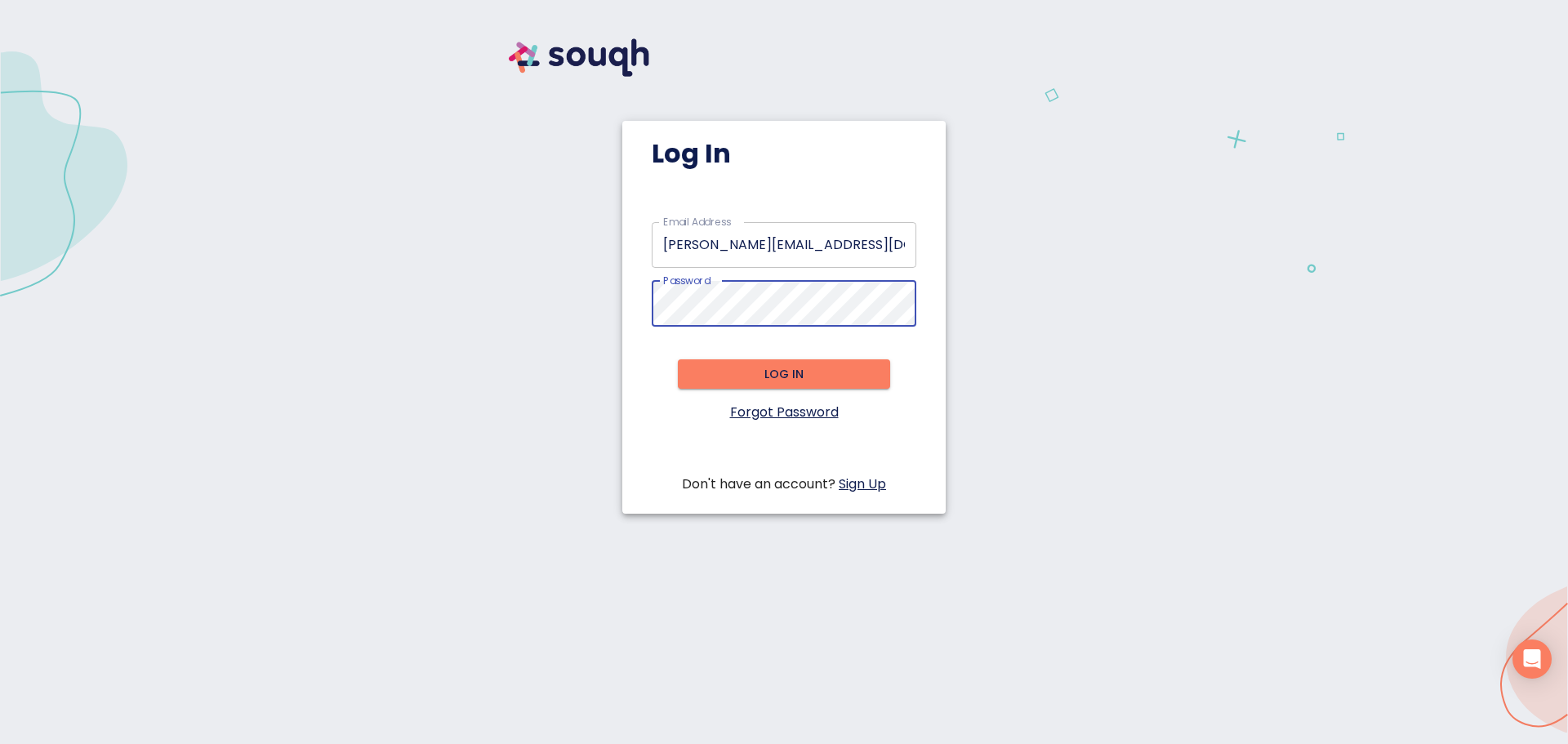
click at [761, 384] on span "Log in" at bounding box center [784, 374] width 186 height 21
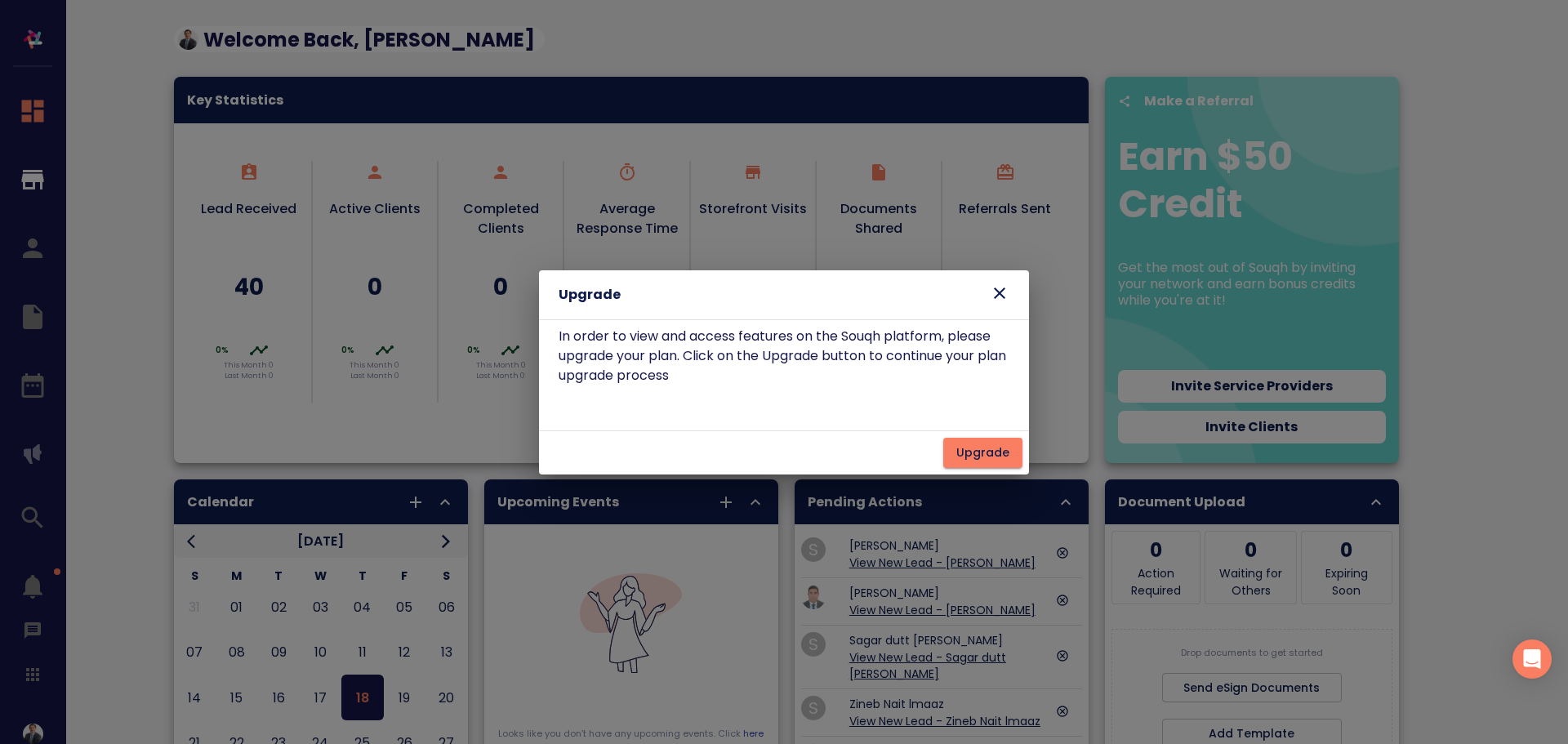
click at [1004, 292] on icon at bounding box center [1000, 294] width 20 height 20
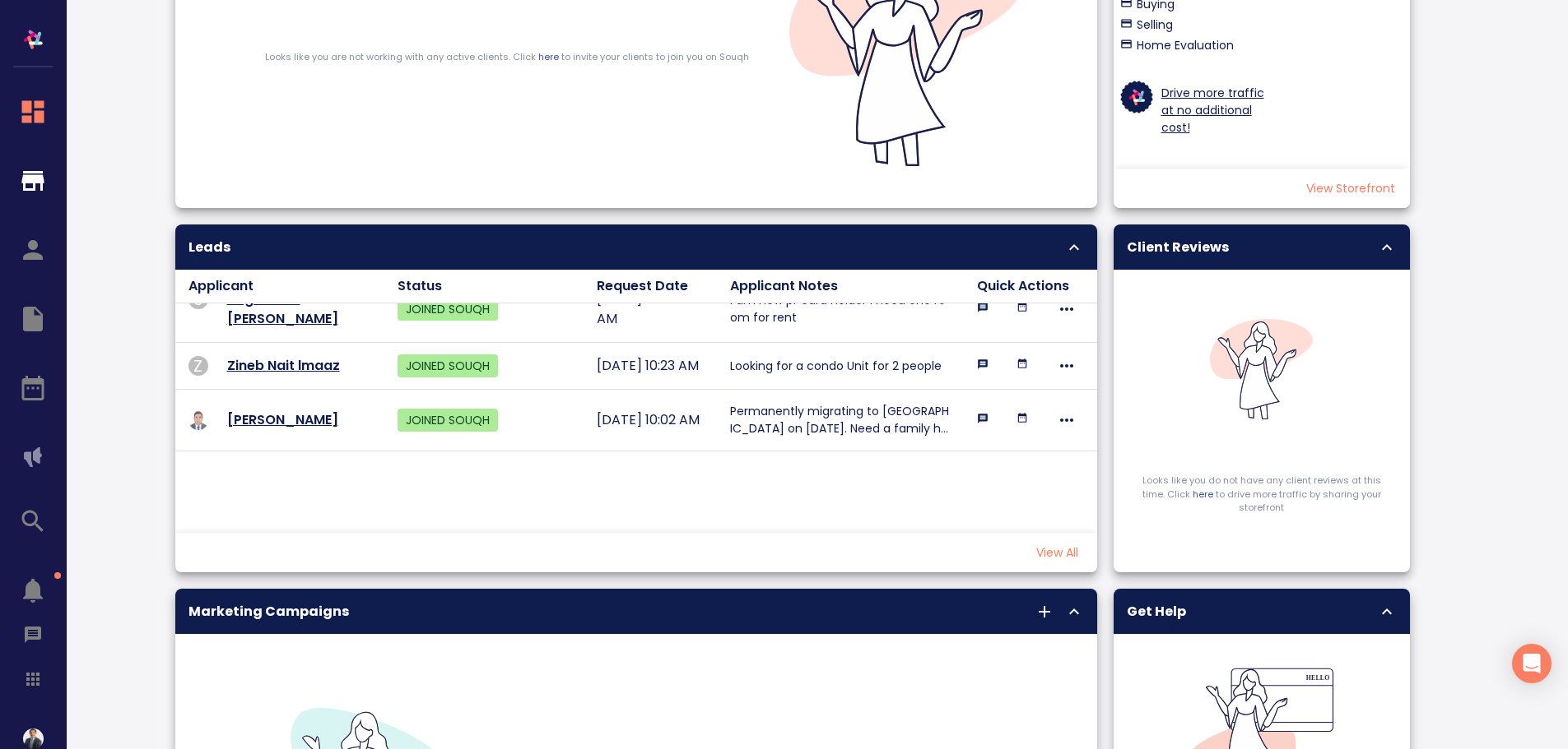
scroll to position [165, 0]
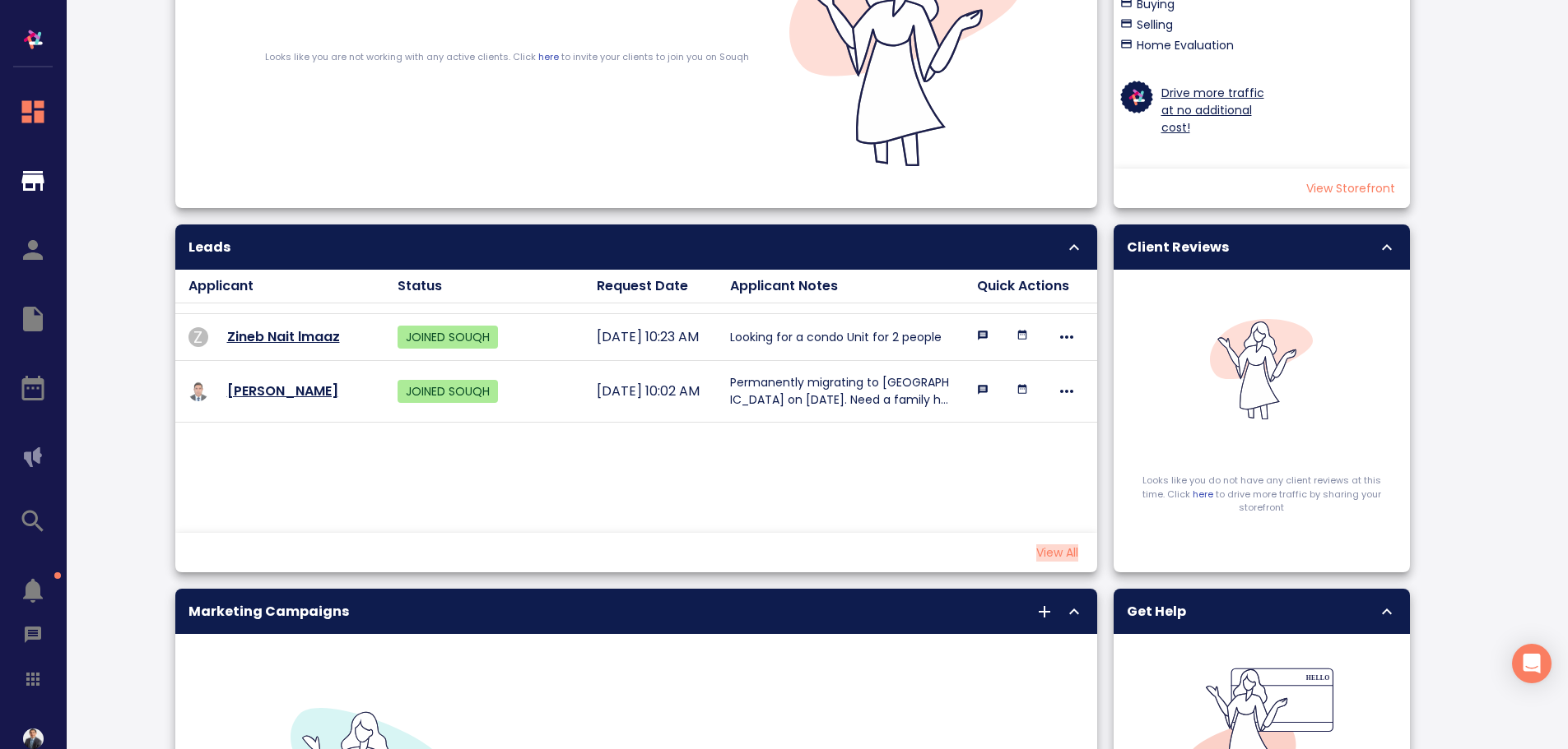
click at [1076, 557] on p "View All" at bounding box center [1057, 553] width 42 height 17
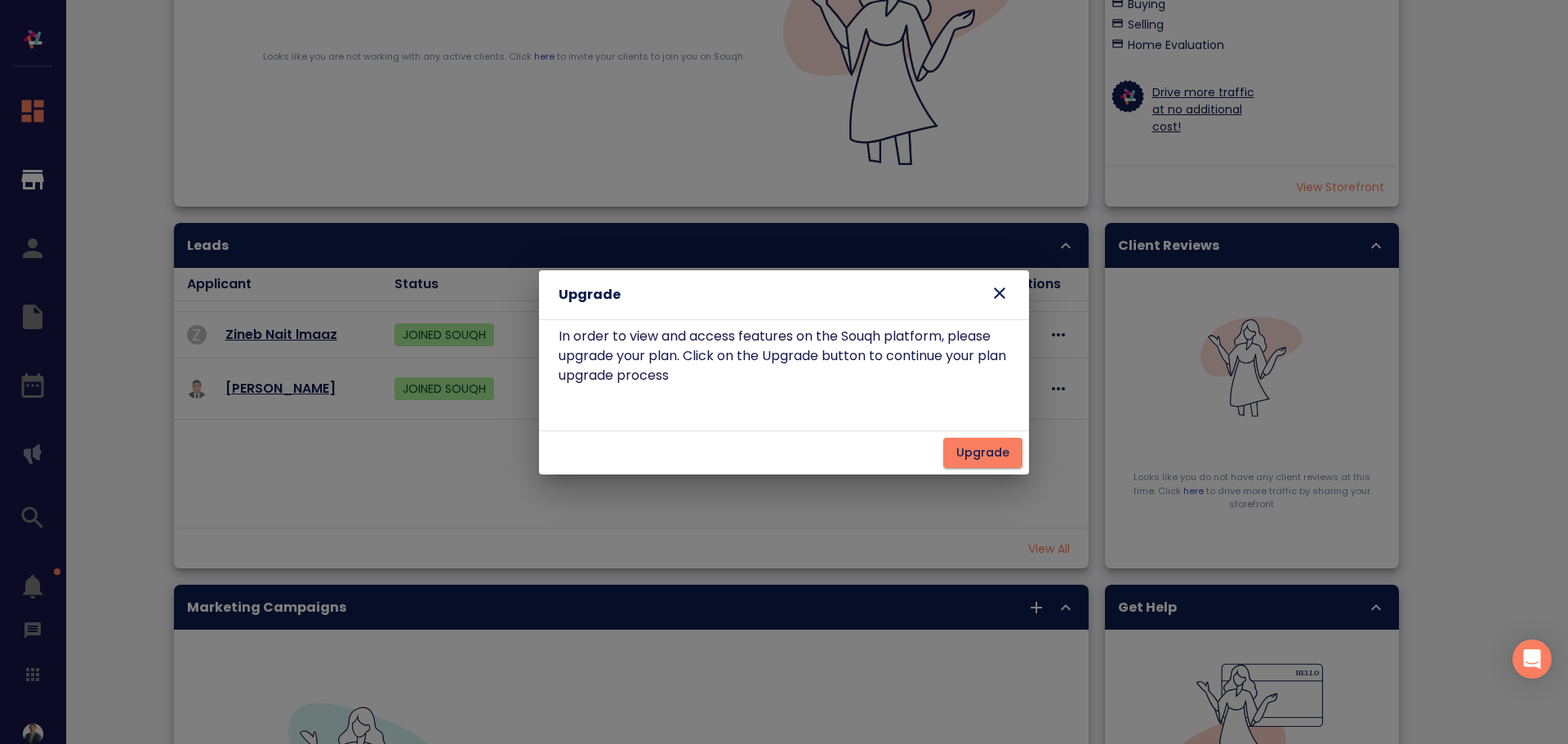
click at [1002, 295] on icon at bounding box center [1000, 293] width 12 height 12
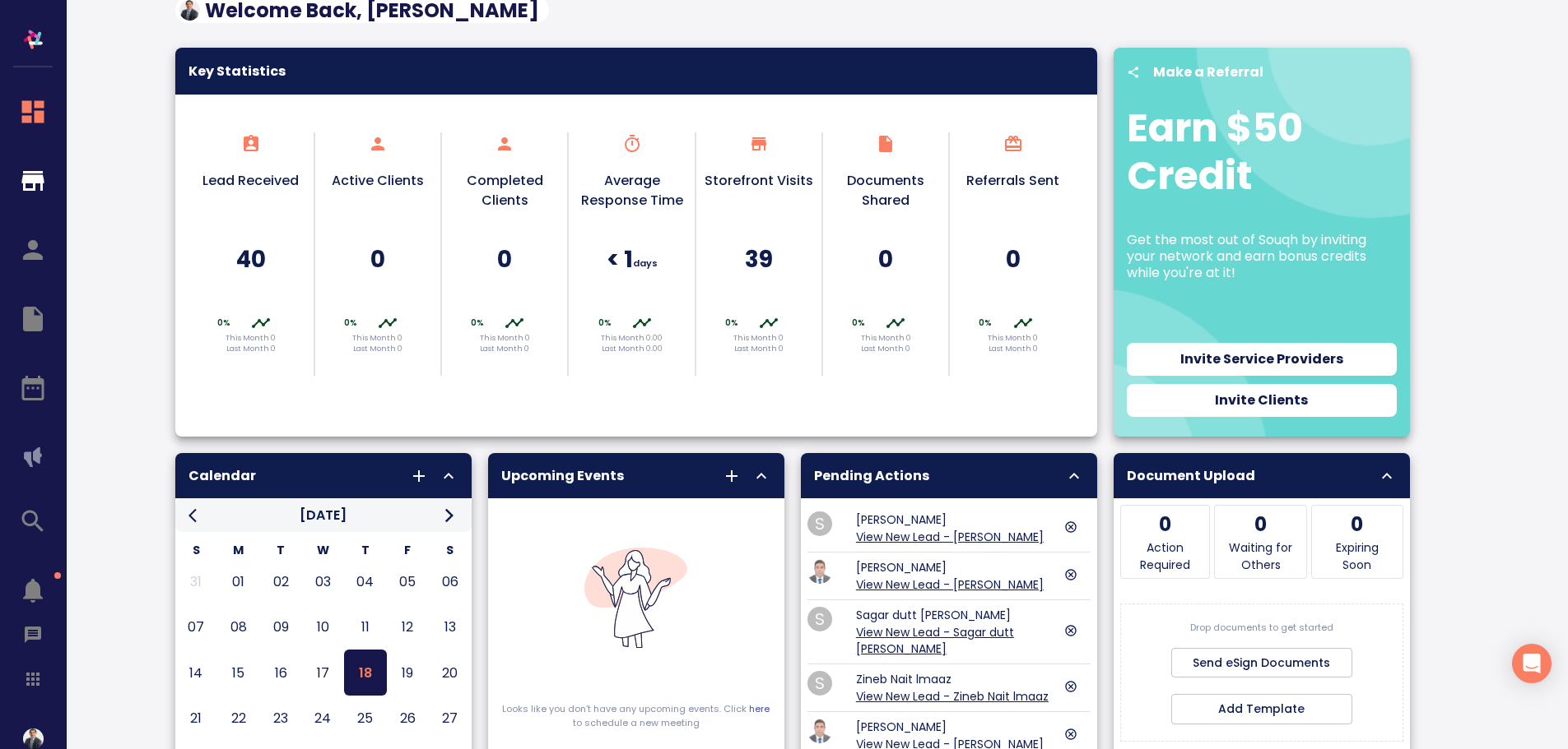
scroll to position [0, 0]
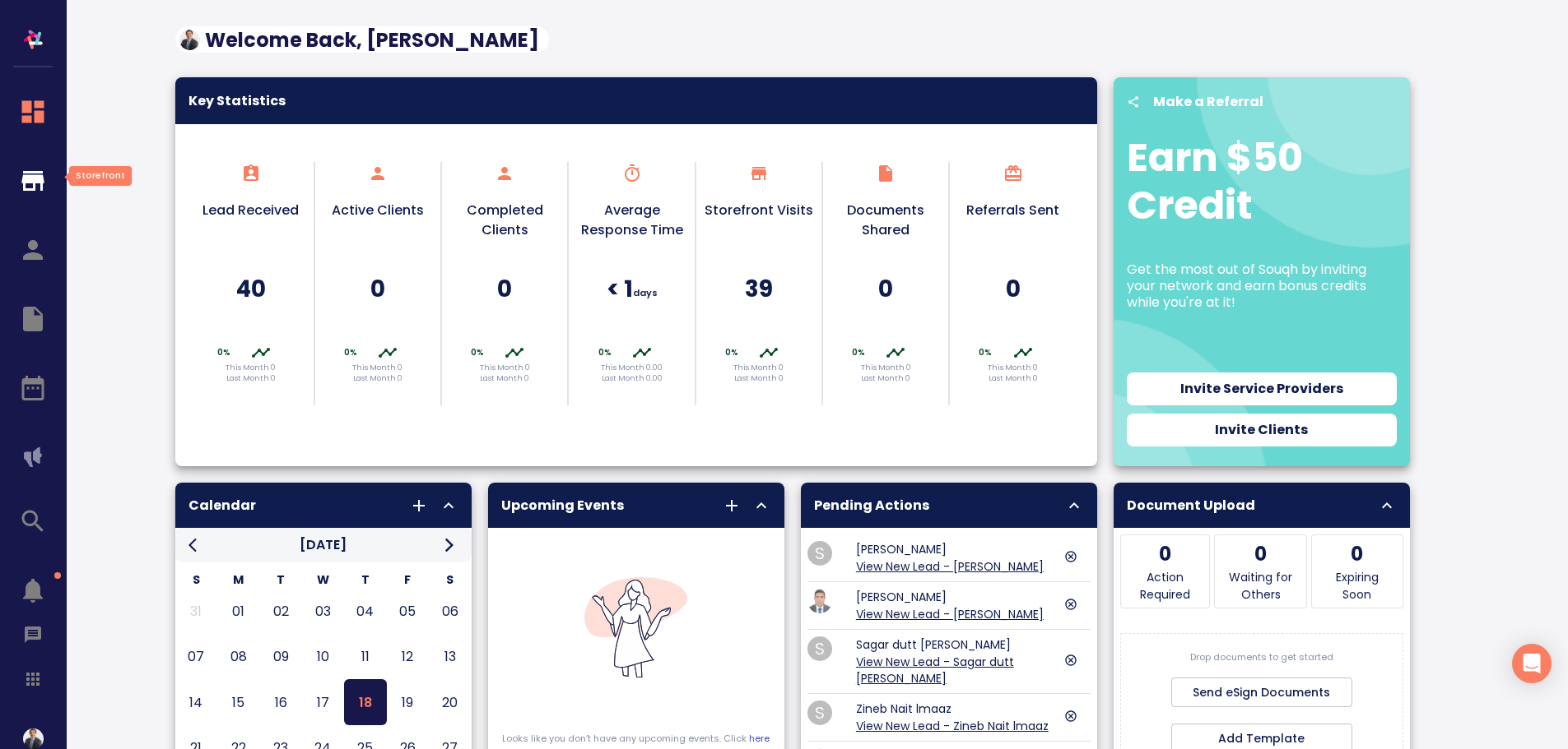
click at [41, 178] on icon "button" at bounding box center [33, 181] width 23 height 20
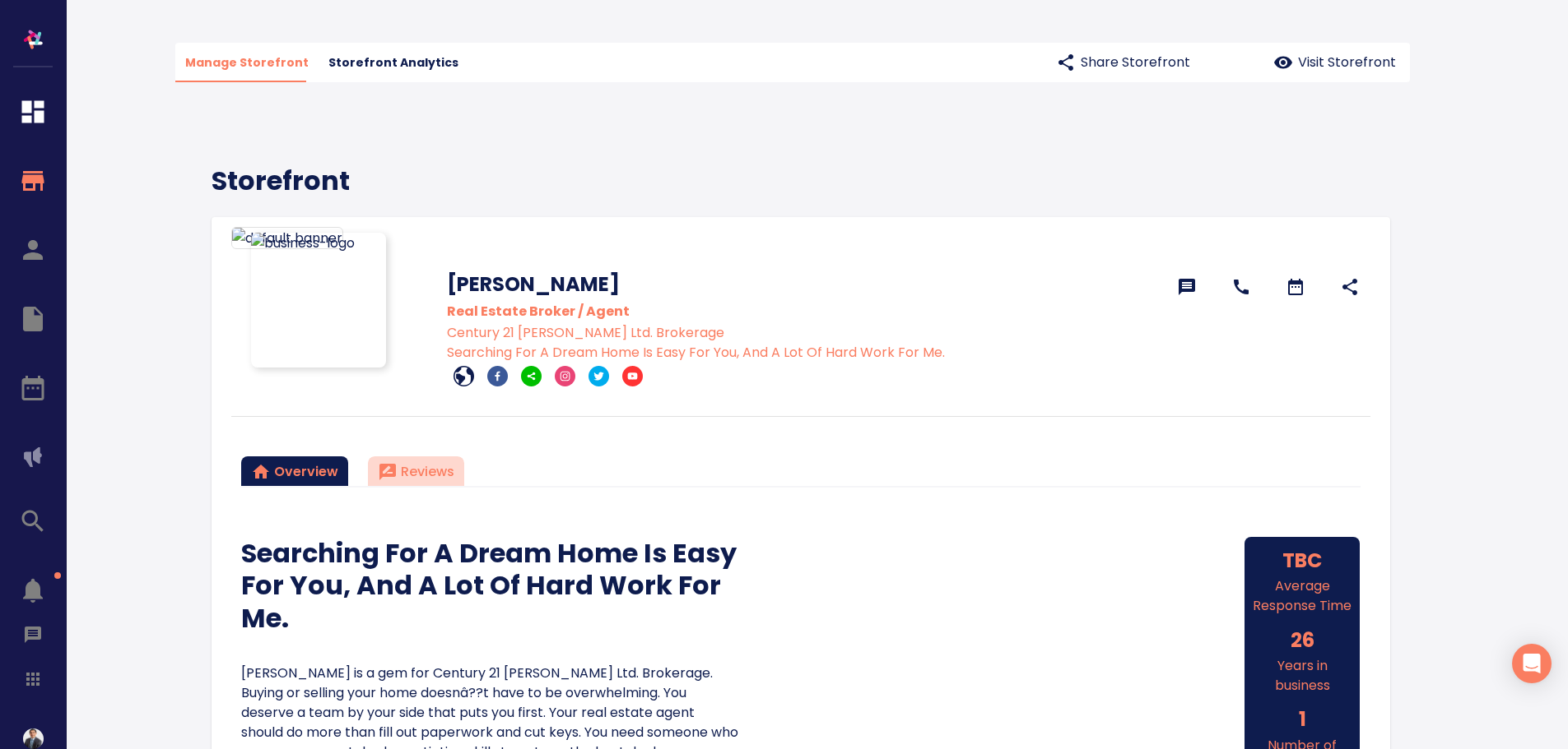
click at [437, 475] on span "Reviews" at bounding box center [416, 472] width 77 height 23
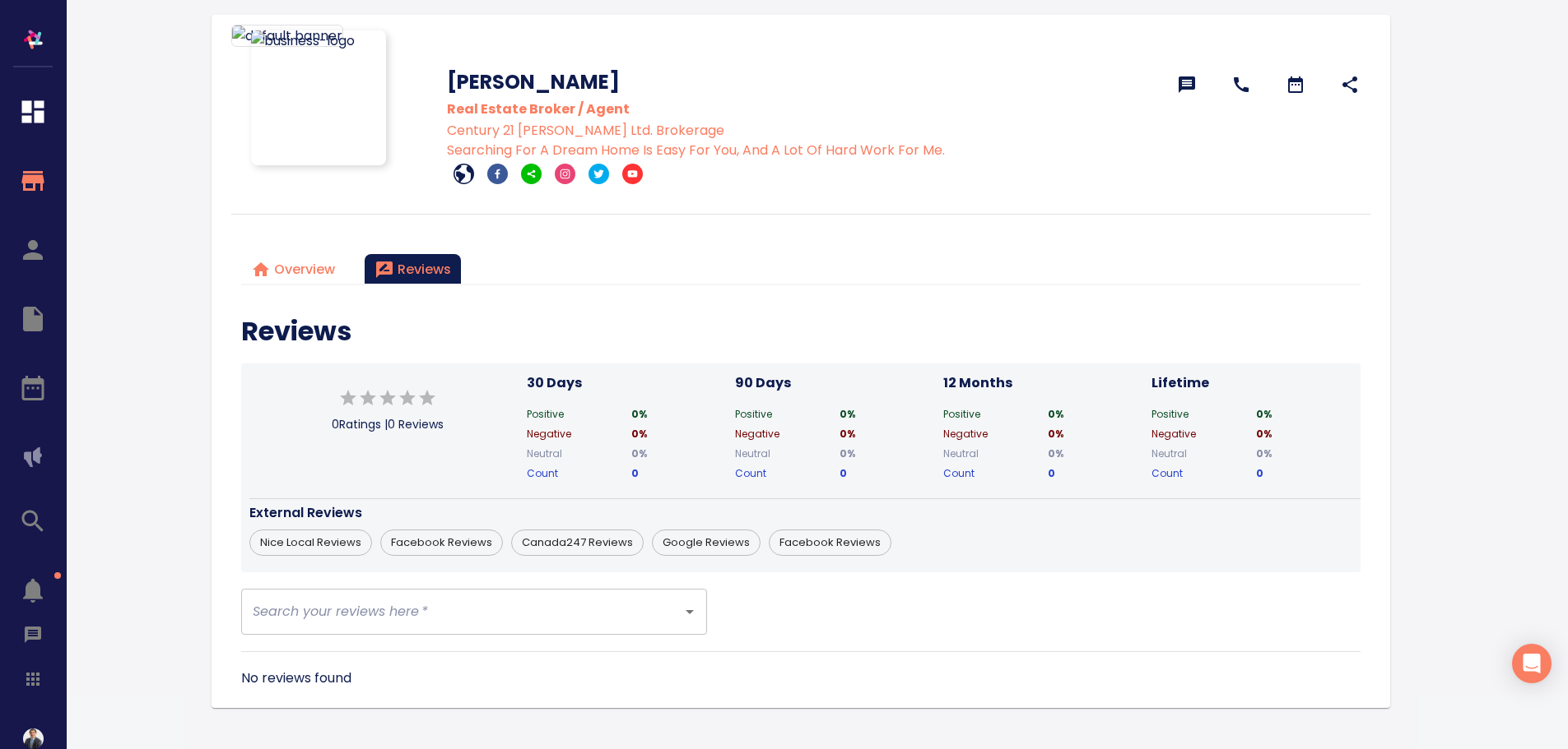
scroll to position [214, 0]
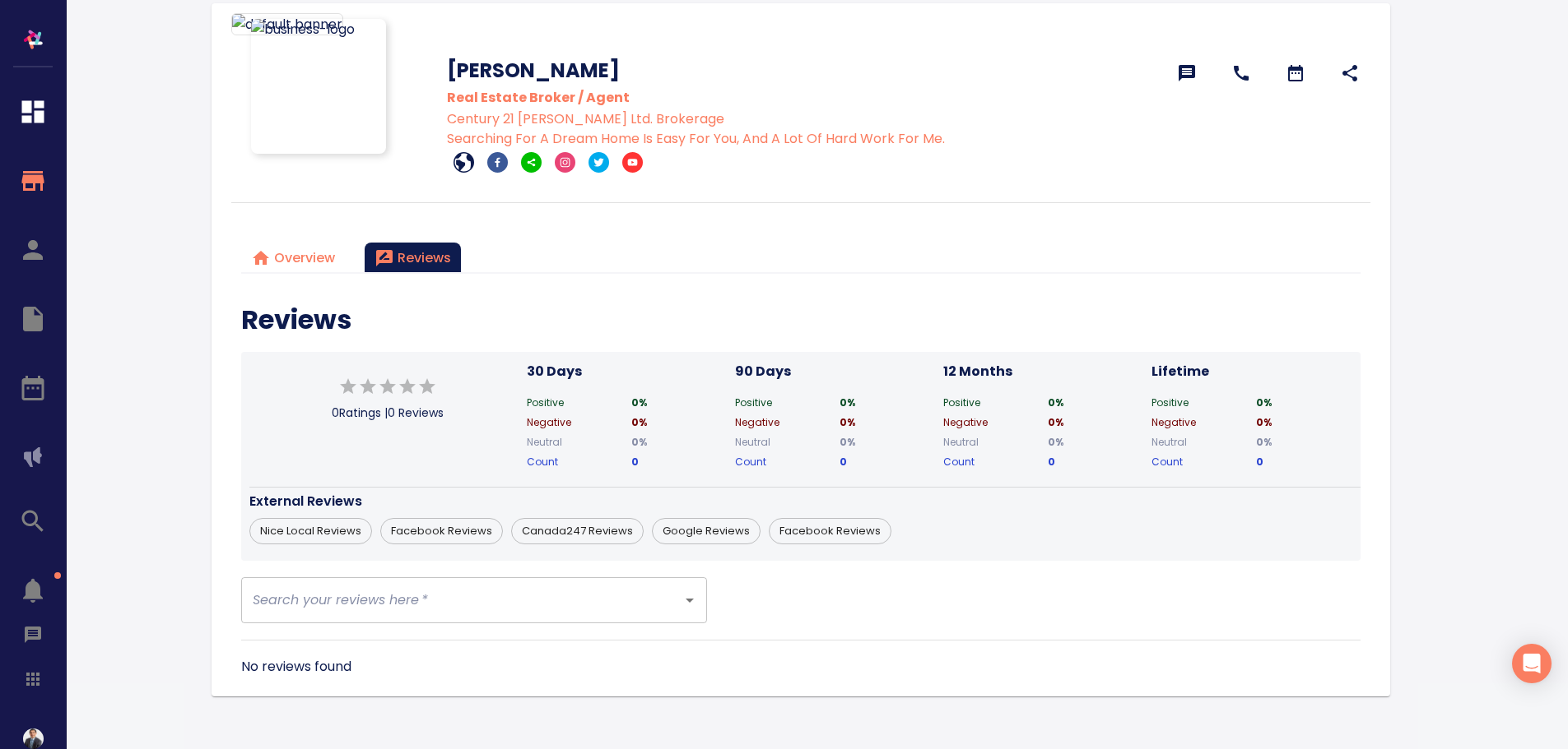
click at [24, 254] on div at bounding box center [32, 273] width 66 height 546
click at [31, 251] on div at bounding box center [32, 273] width 66 height 546
click at [31, 253] on div at bounding box center [32, 273] width 66 height 546
click at [33, 318] on div at bounding box center [32, 273] width 66 height 546
click at [33, 389] on div at bounding box center [32, 273] width 66 height 546
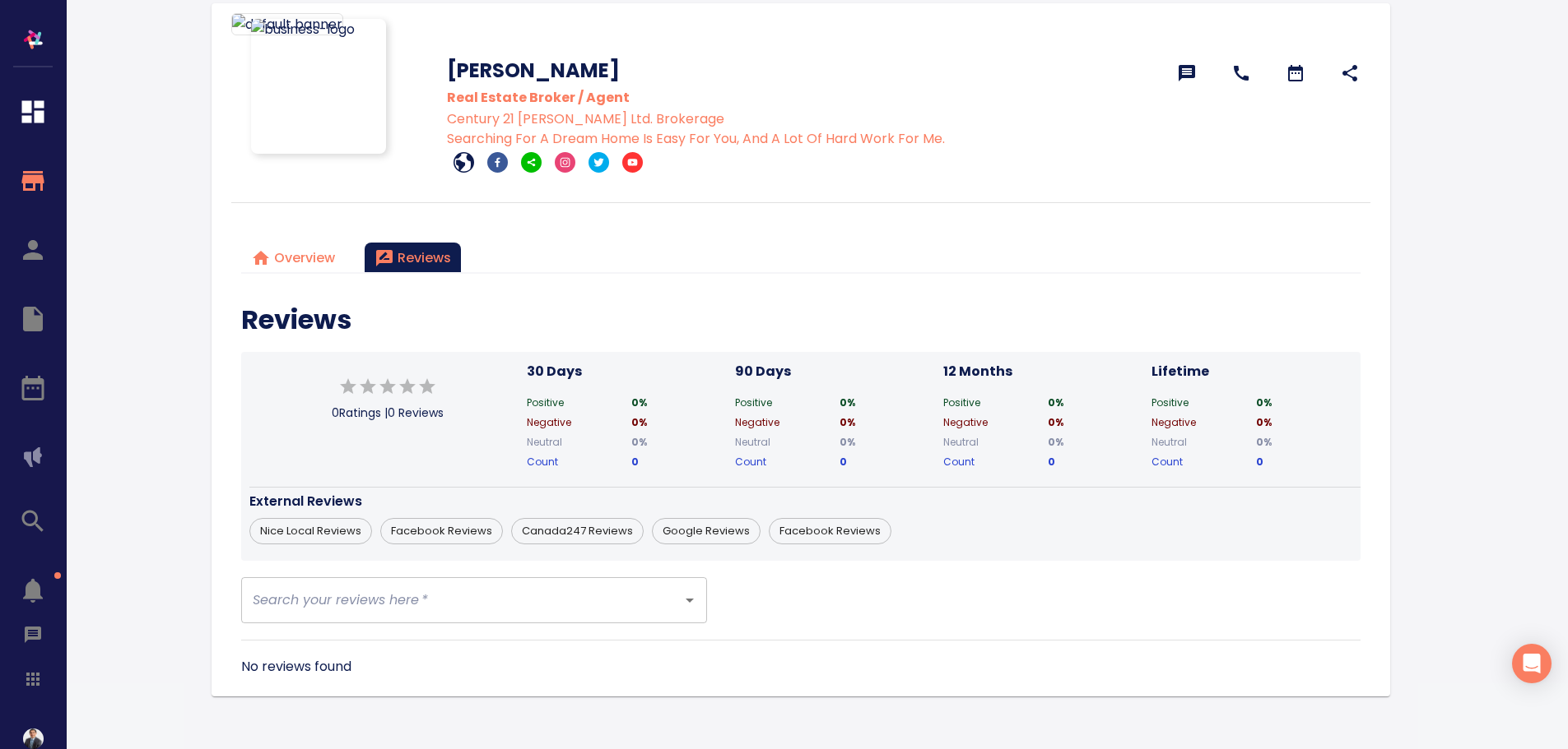
click at [34, 461] on div at bounding box center [32, 273] width 66 height 546
click at [36, 590] on div at bounding box center [32, 657] width 66 height 222
click at [34, 111] on icon "button" at bounding box center [33, 112] width 23 height 23
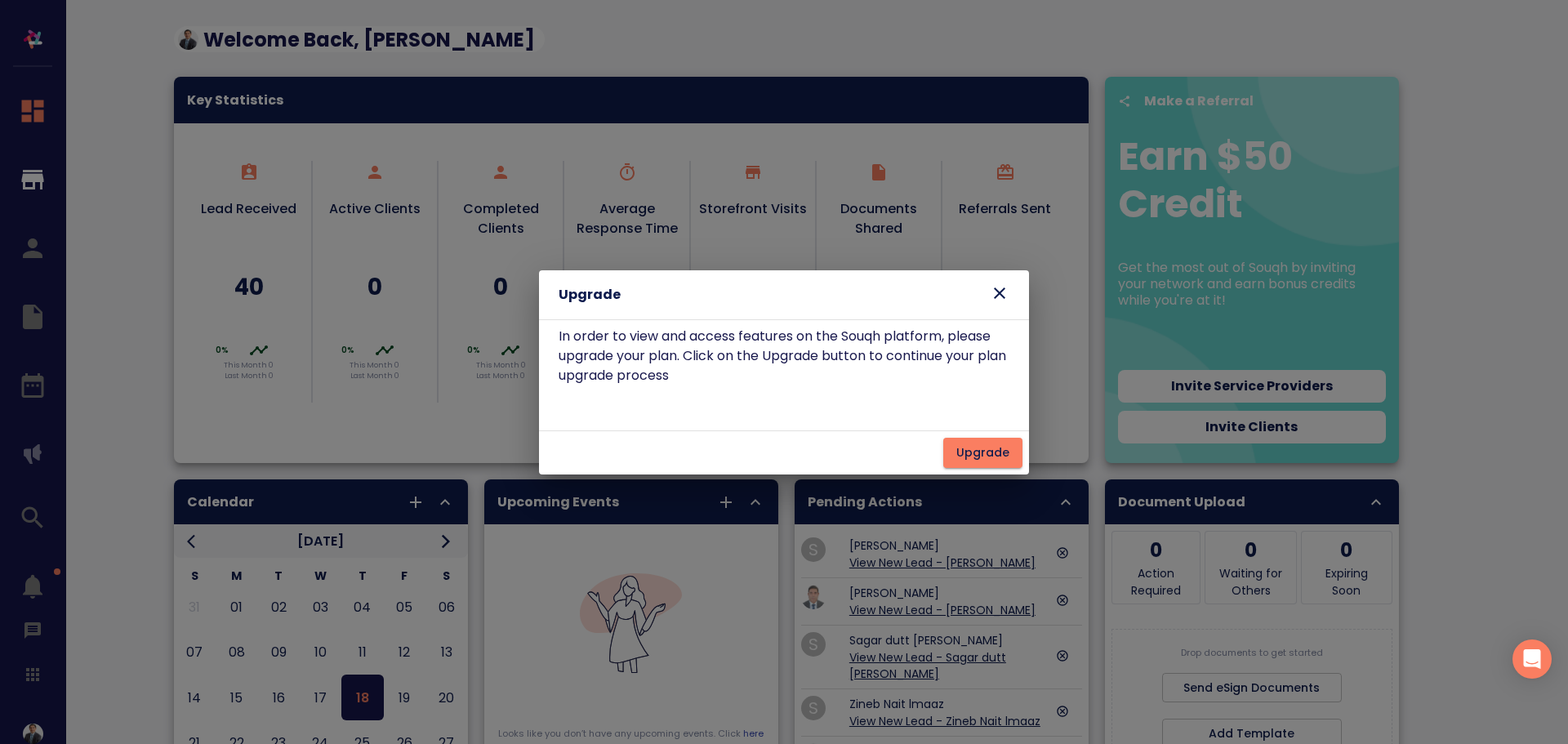
click at [1006, 295] on icon at bounding box center [1000, 294] width 20 height 20
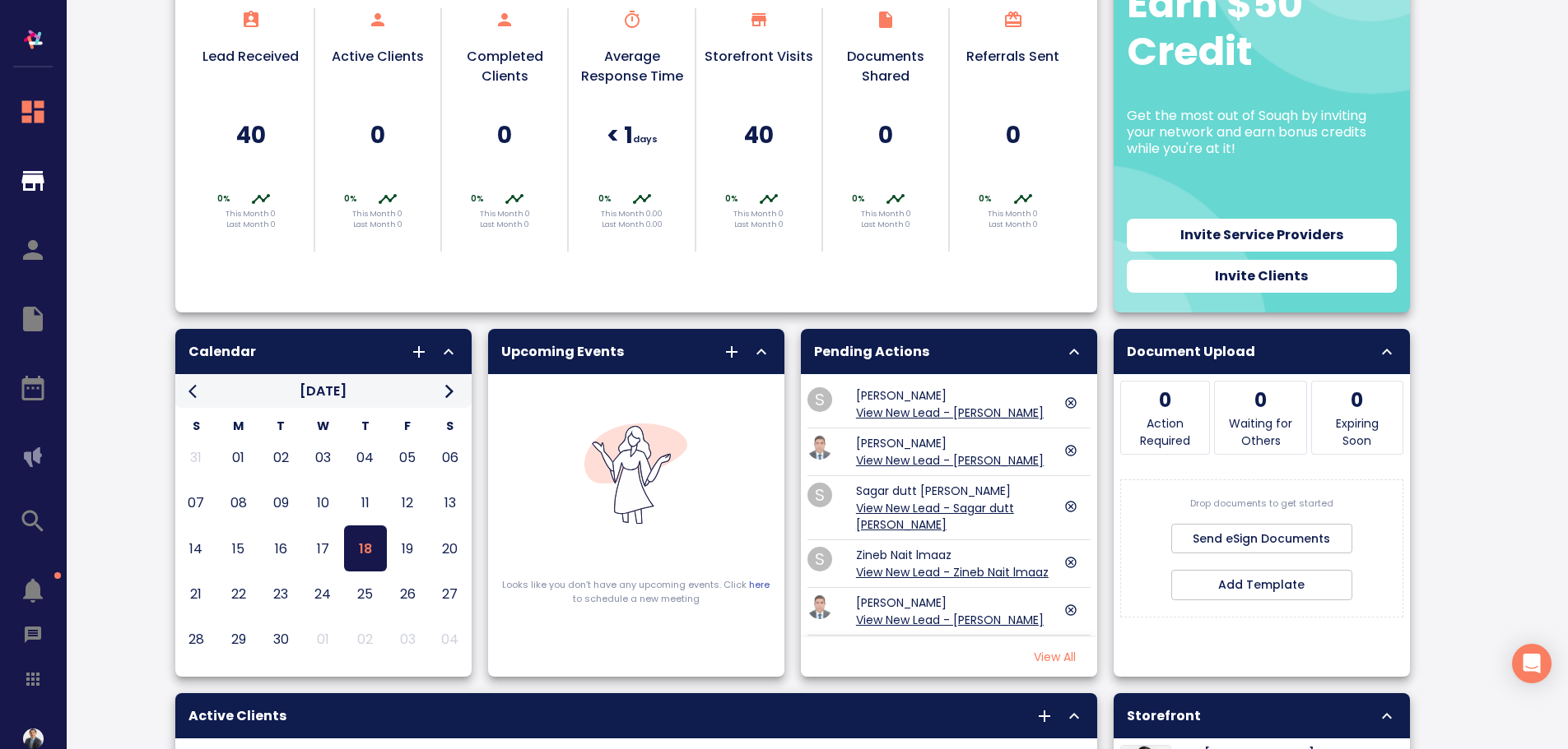
scroll to position [165, 0]
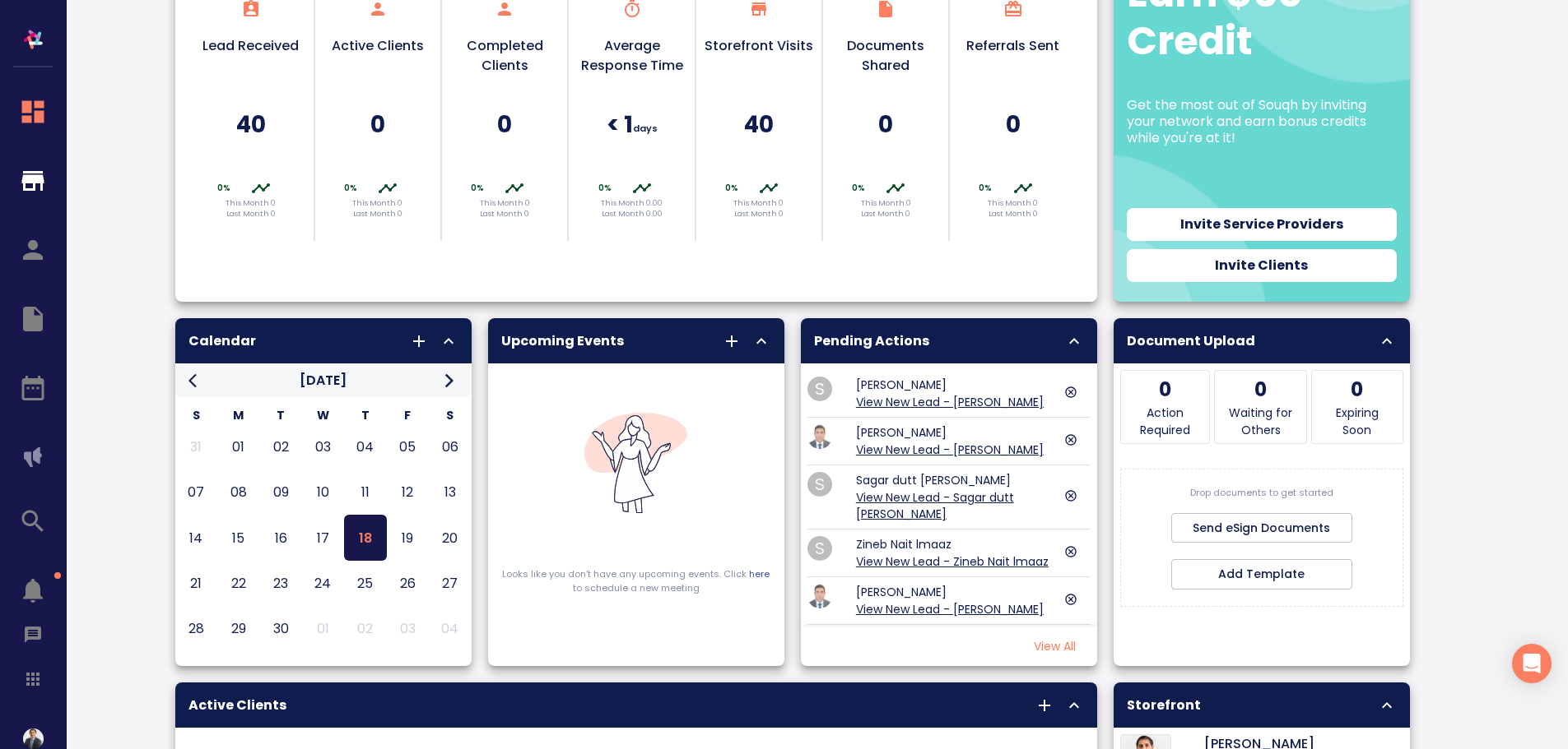
click at [930, 398] on link "View New Lead - [PERSON_NAME]" at bounding box center [949, 402] width 188 height 16
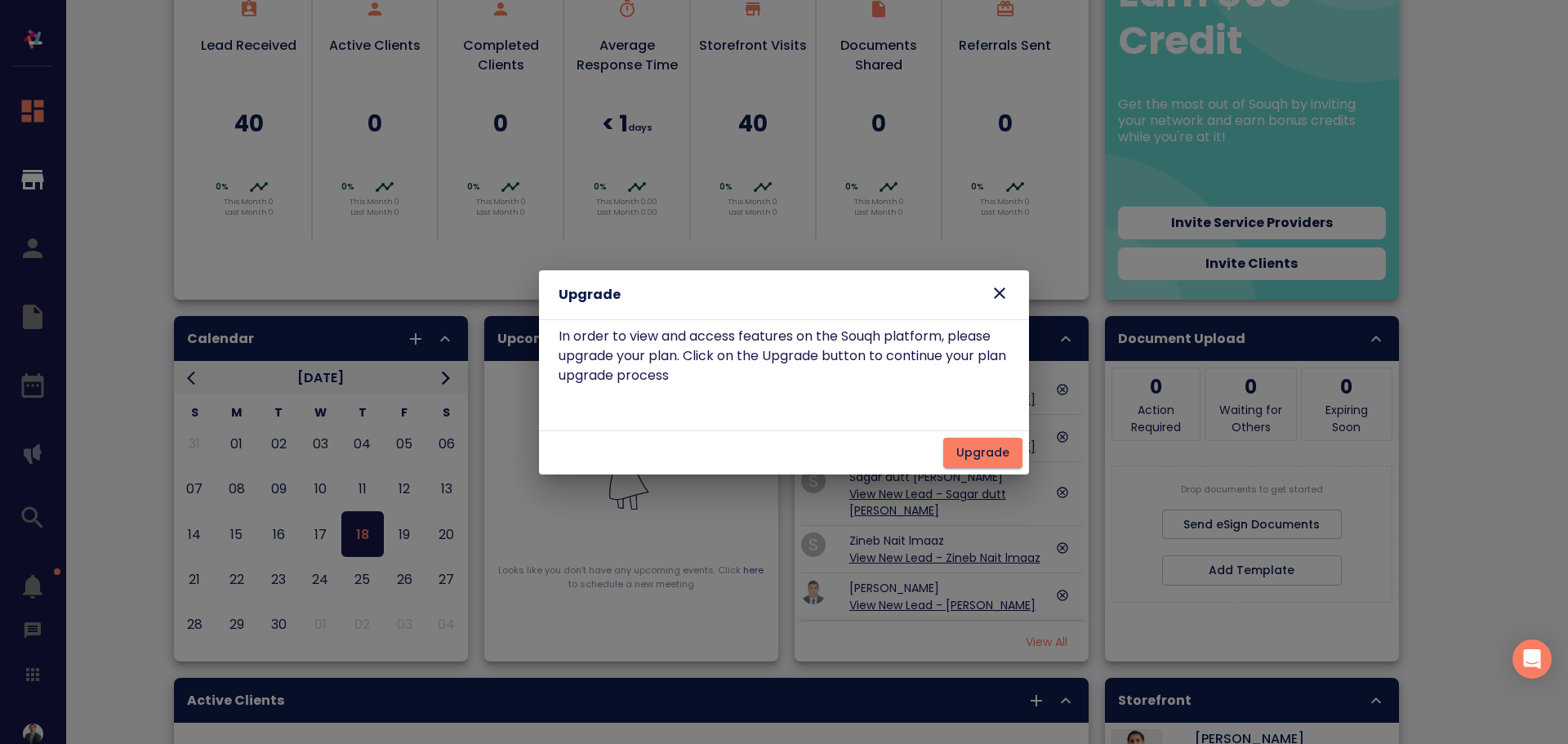
click at [1001, 297] on icon at bounding box center [1000, 294] width 20 height 20
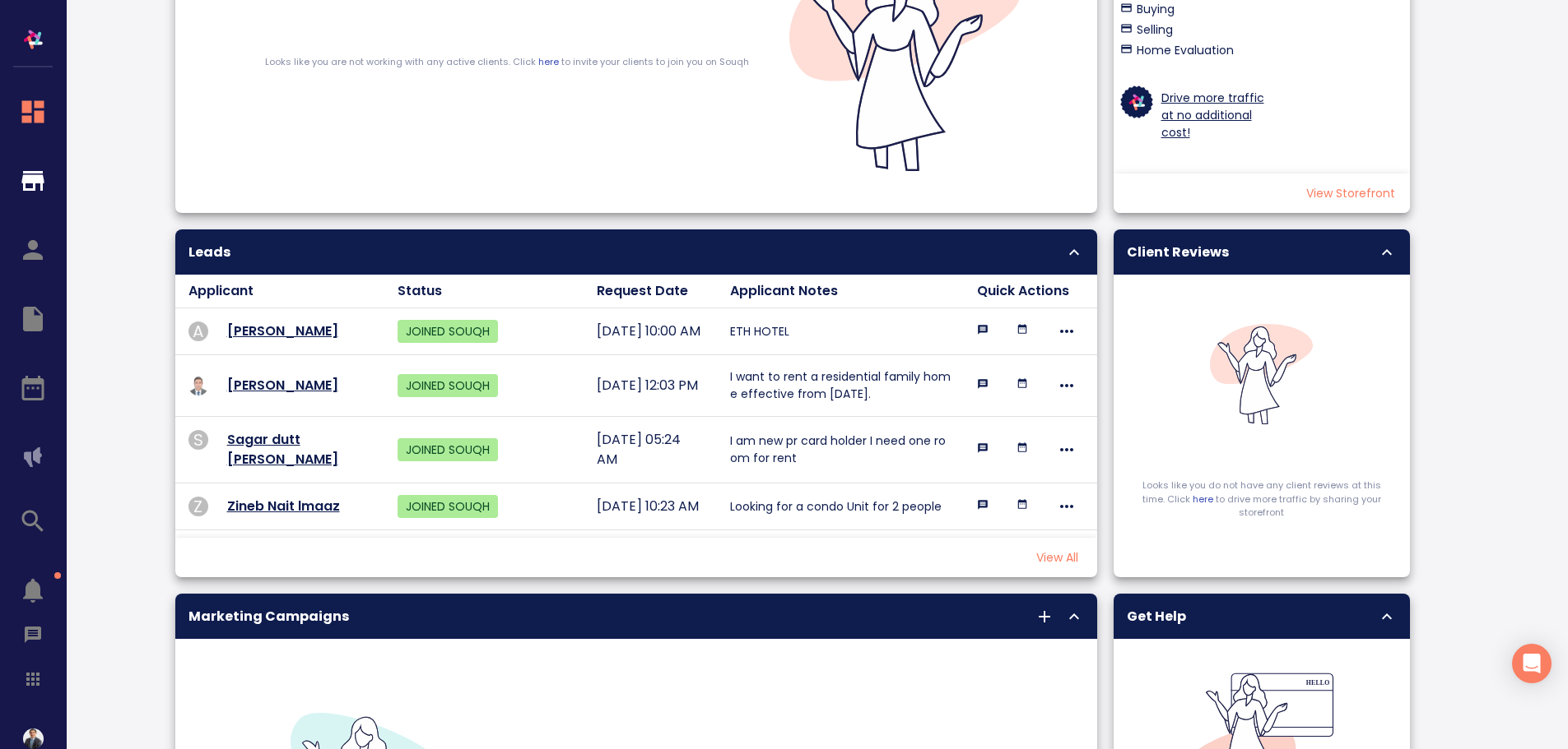
scroll to position [987, 0]
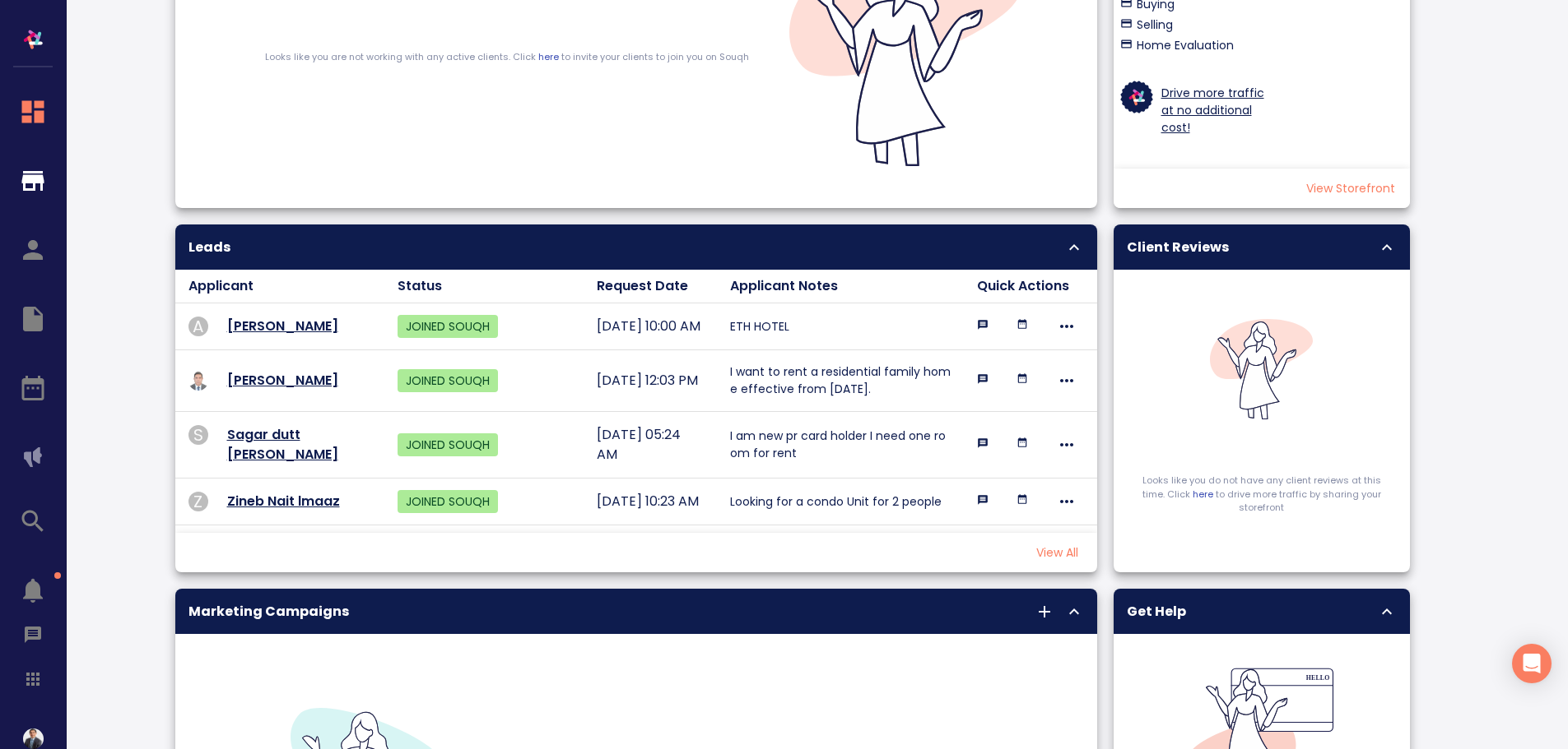
click at [254, 331] on p "[PERSON_NAME]" at bounding box center [282, 326] width 111 height 20
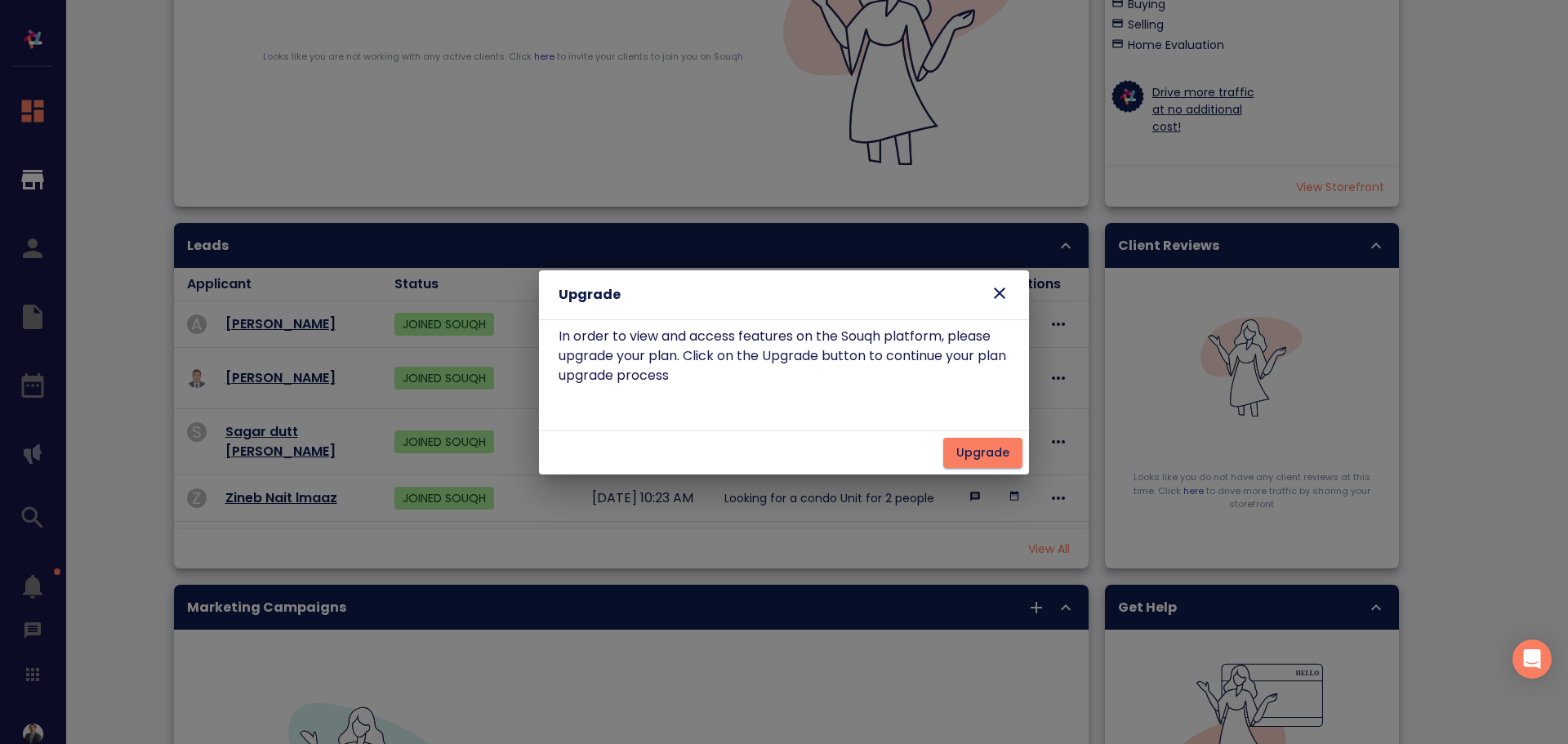
click at [1000, 293] on icon at bounding box center [1000, 293] width 12 height 12
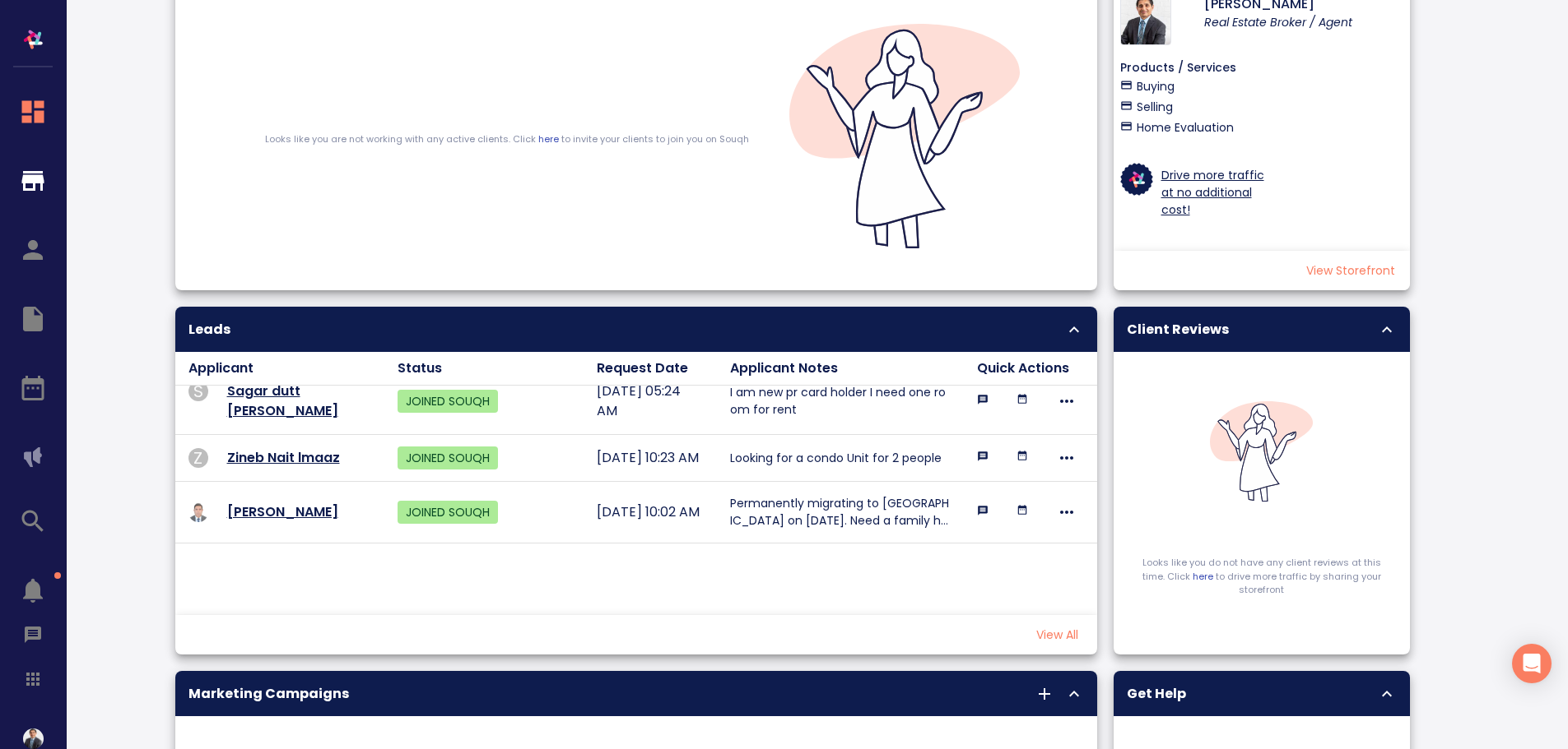
scroll to position [165, 0]
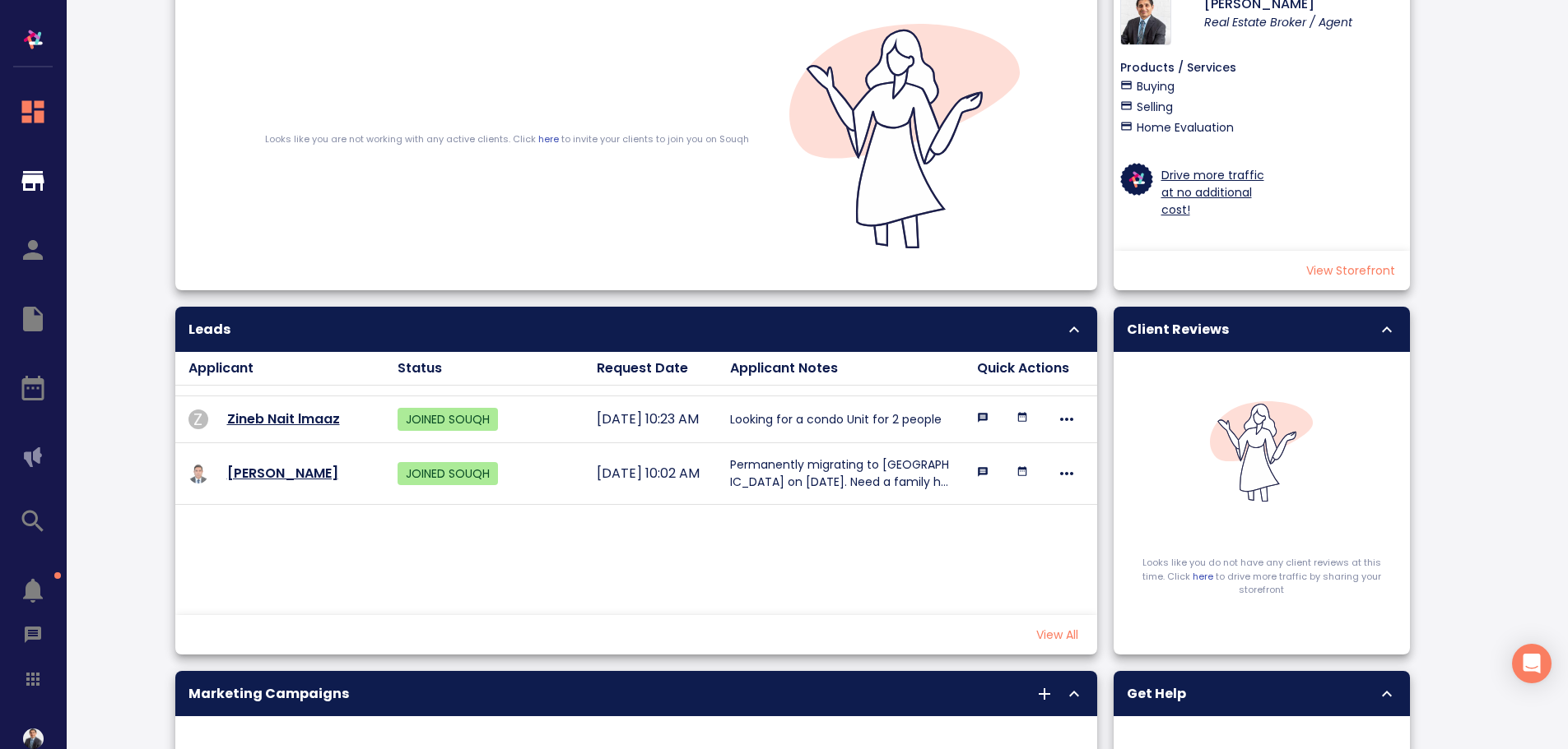
click at [844, 491] on p "Permanently migrating to [GEOGRAPHIC_DATA] on [DATE]. Need a family house in a …" at bounding box center [840, 474] width 221 height 34
drag, startPoint x: 575, startPoint y: 520, endPoint x: 355, endPoint y: 516, distance: 220.0
click at [553, 505] on td "JOINED SOUQH" at bounding box center [483, 474] width 199 height 61
click at [300, 484] on p "[PERSON_NAME]" at bounding box center [282, 474] width 111 height 20
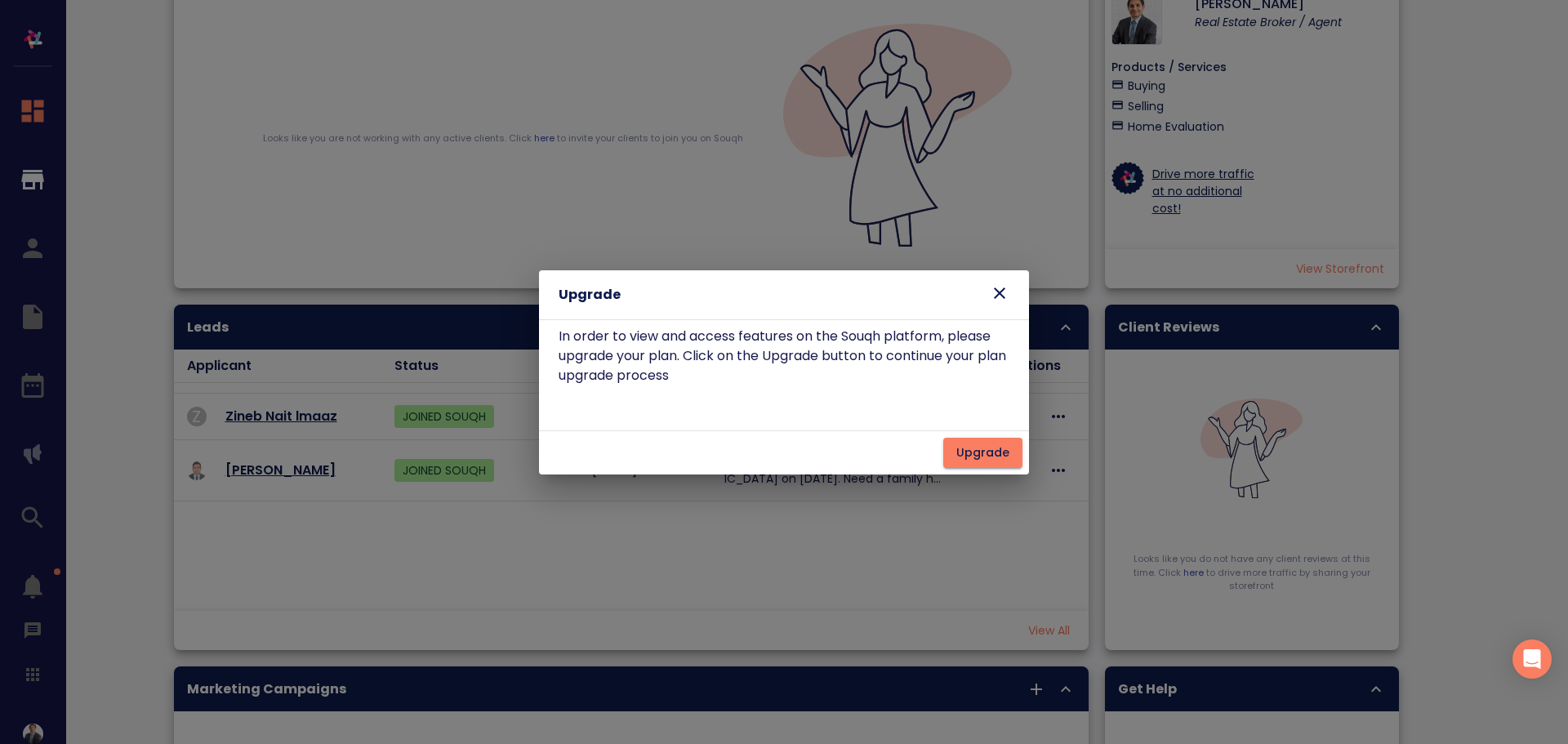
click at [1004, 301] on icon at bounding box center [1000, 294] width 20 height 20
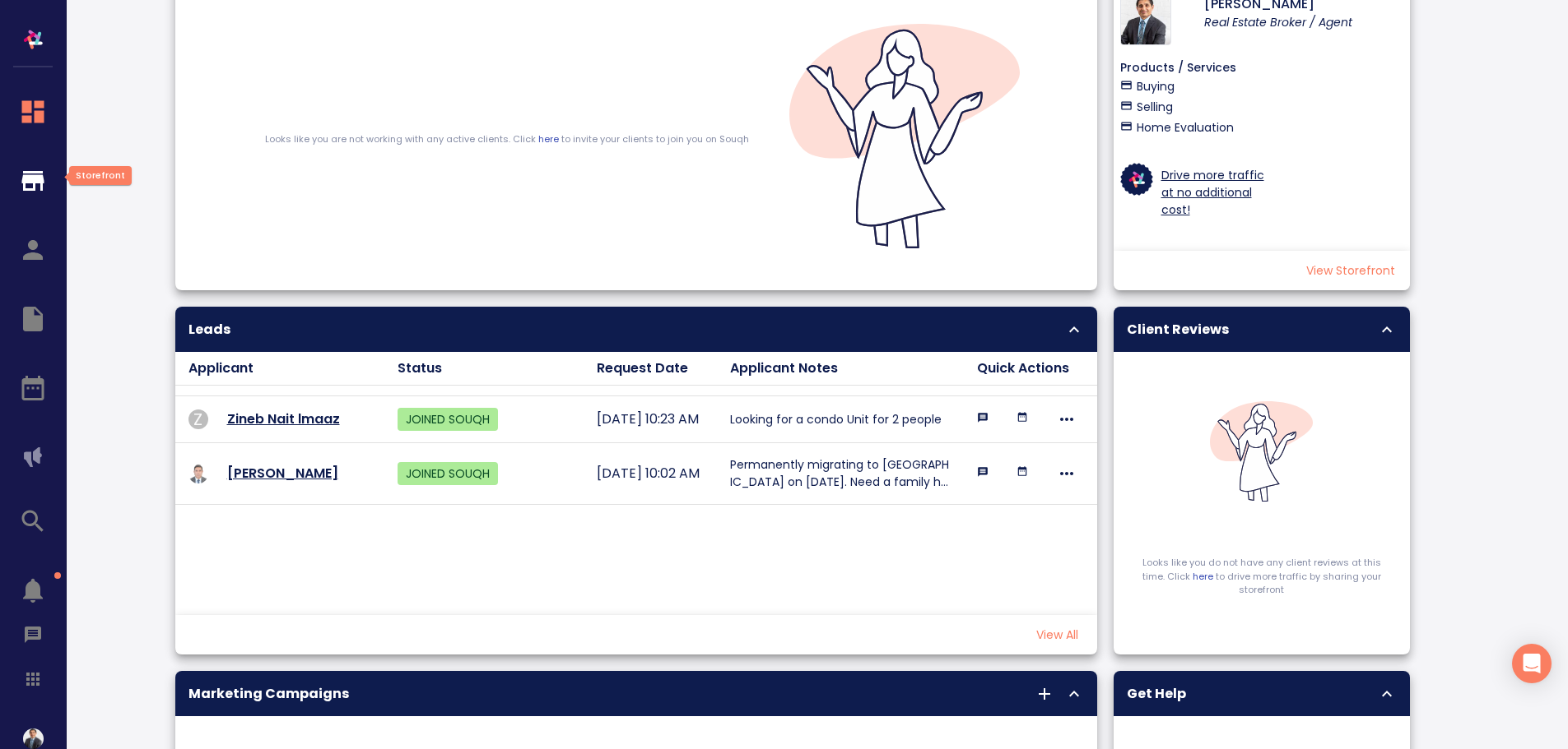
click at [34, 181] on icon "button" at bounding box center [33, 181] width 23 height 20
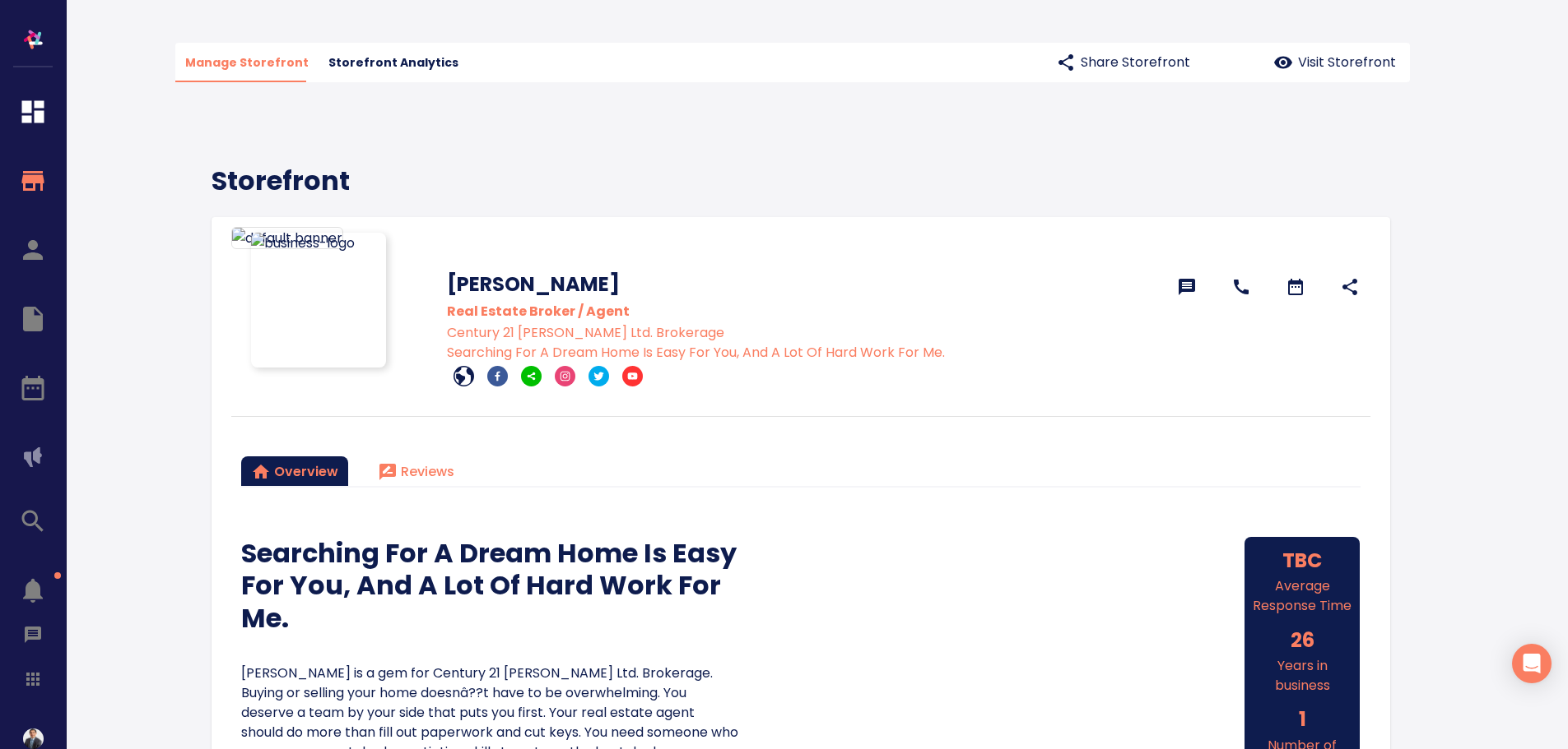
click at [1288, 64] on icon at bounding box center [1285, 62] width 24 height 20
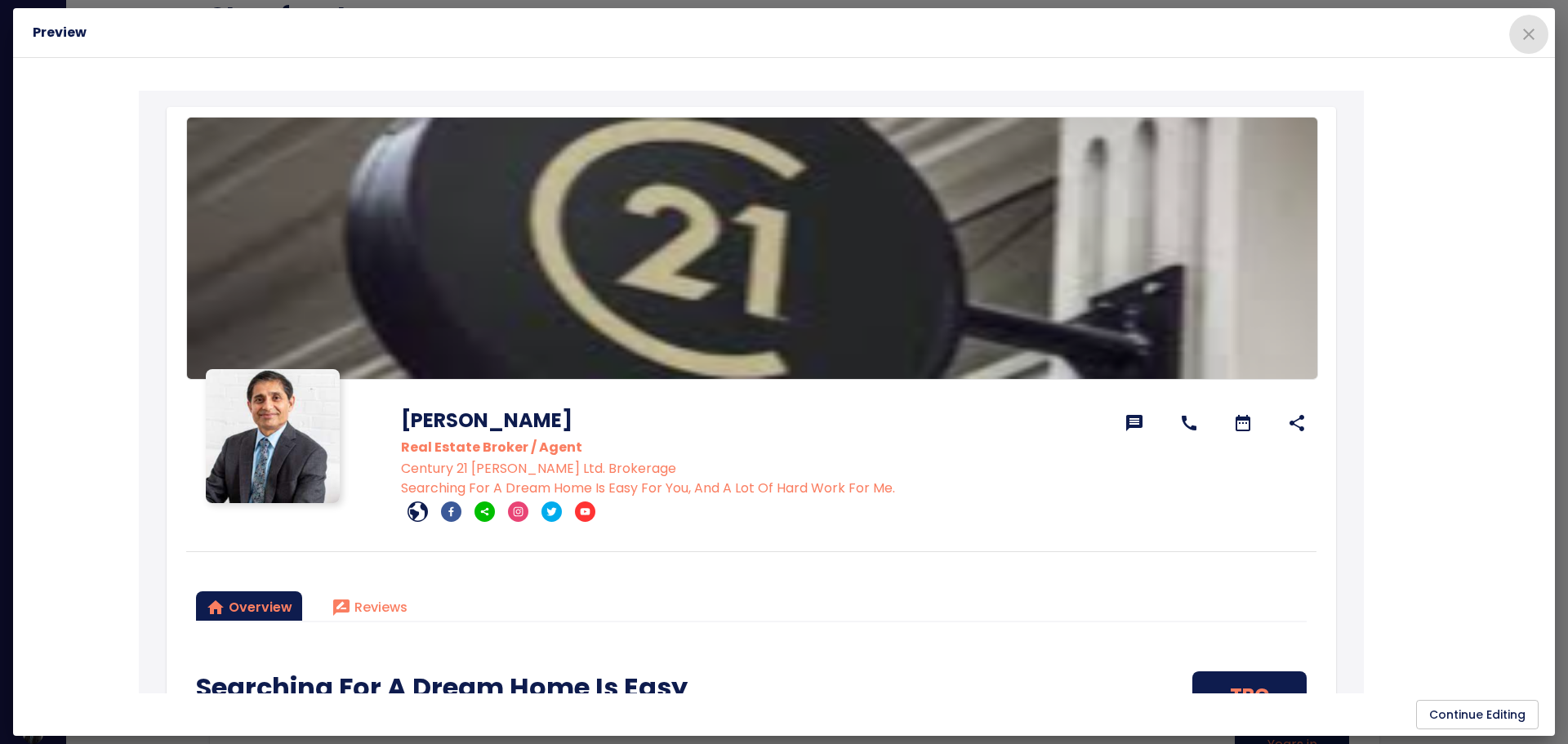
click at [1529, 34] on icon "close" at bounding box center [1529, 34] width 12 height 12
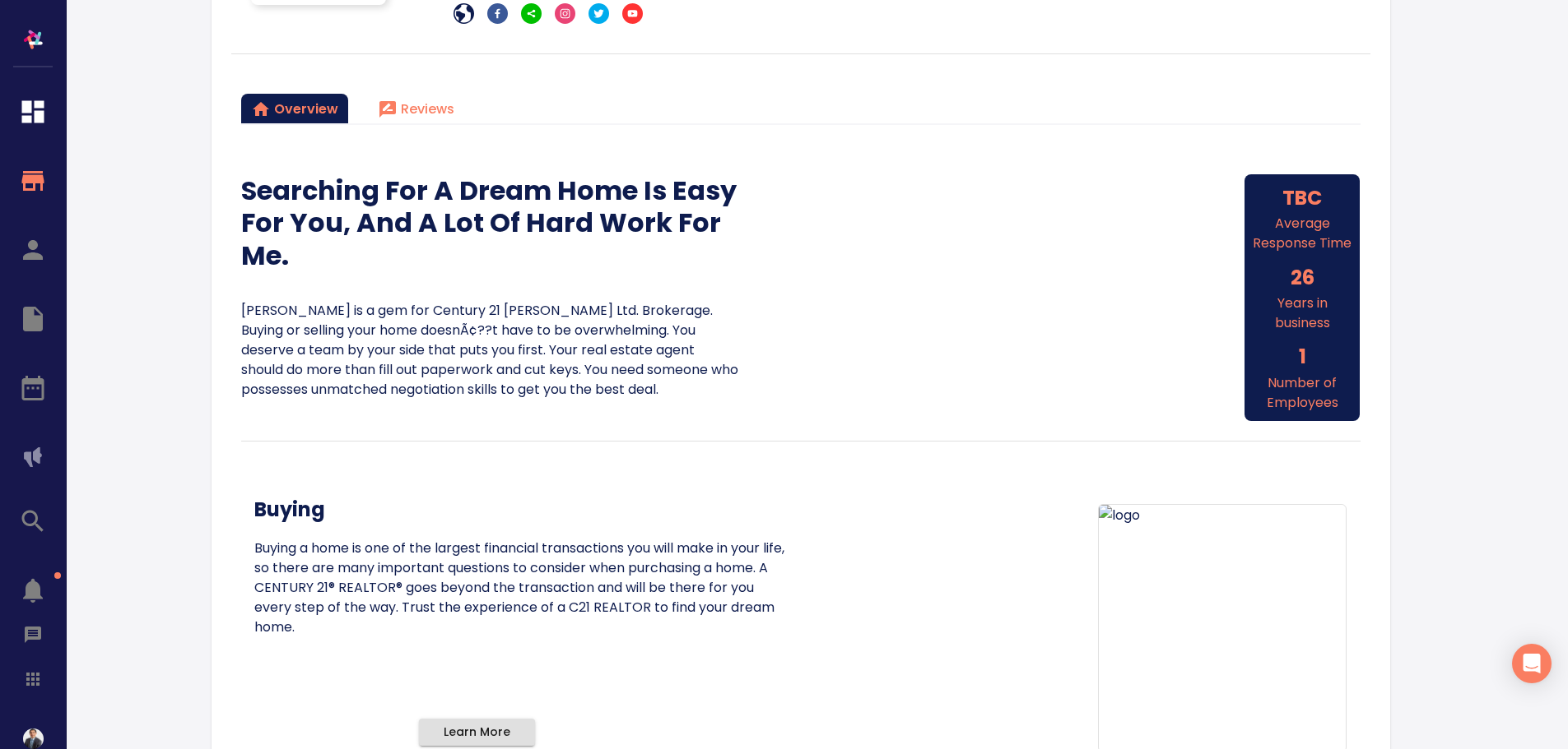
scroll to position [165, 0]
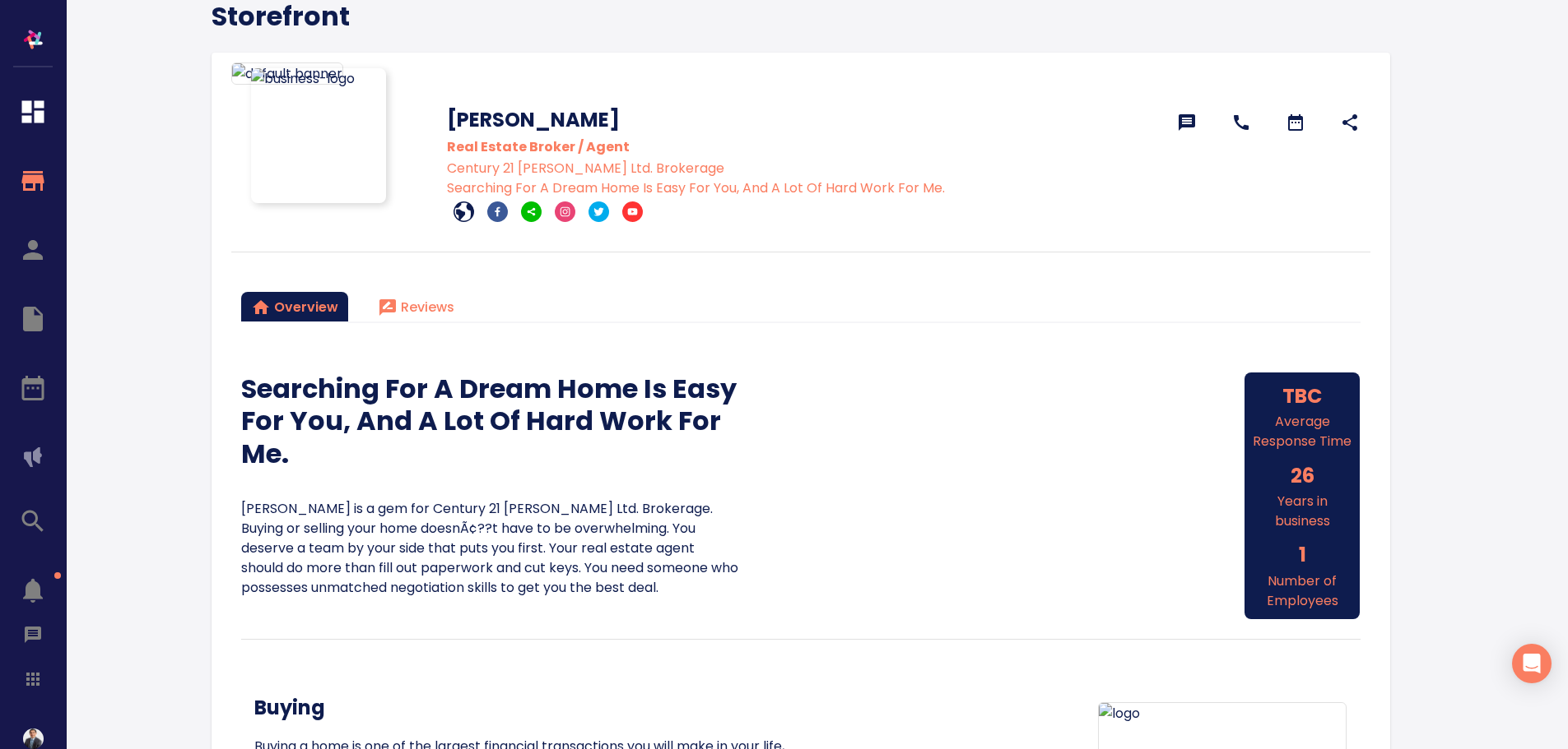
click at [32, 251] on div at bounding box center [32, 273] width 66 height 546
click at [29, 107] on icon "button" at bounding box center [33, 112] width 23 height 23
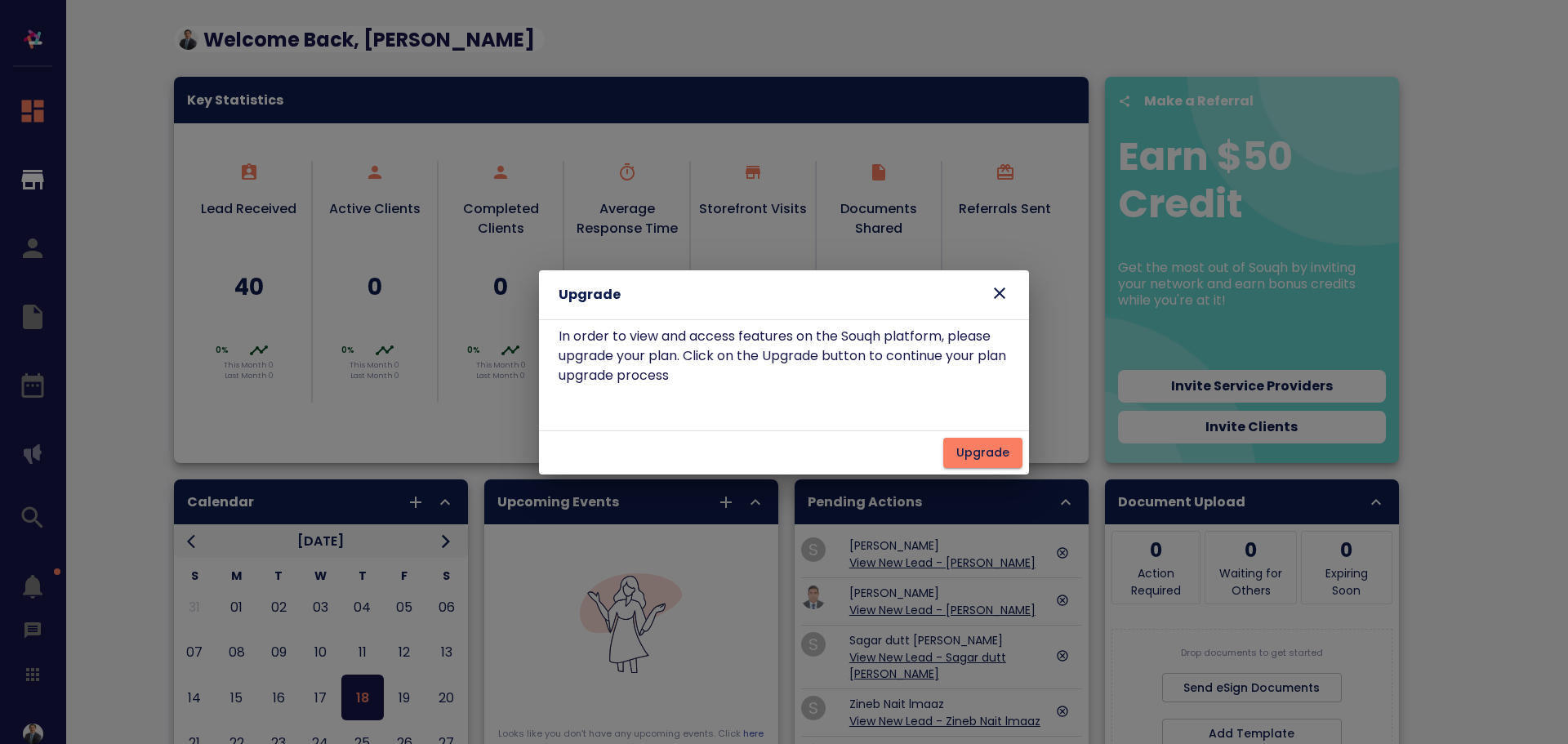
click at [1001, 289] on icon at bounding box center [1000, 294] width 20 height 20
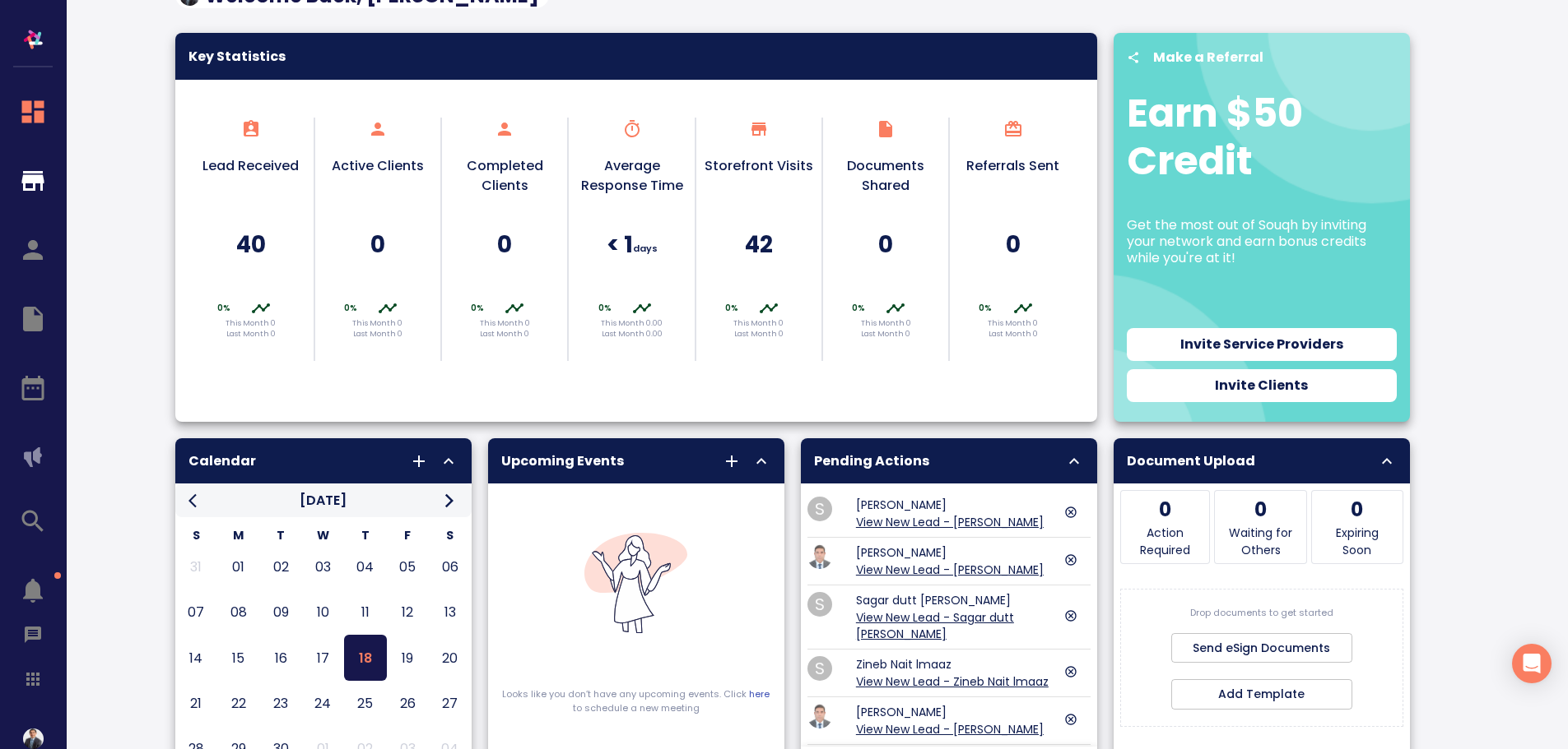
scroll to position [82, 0]
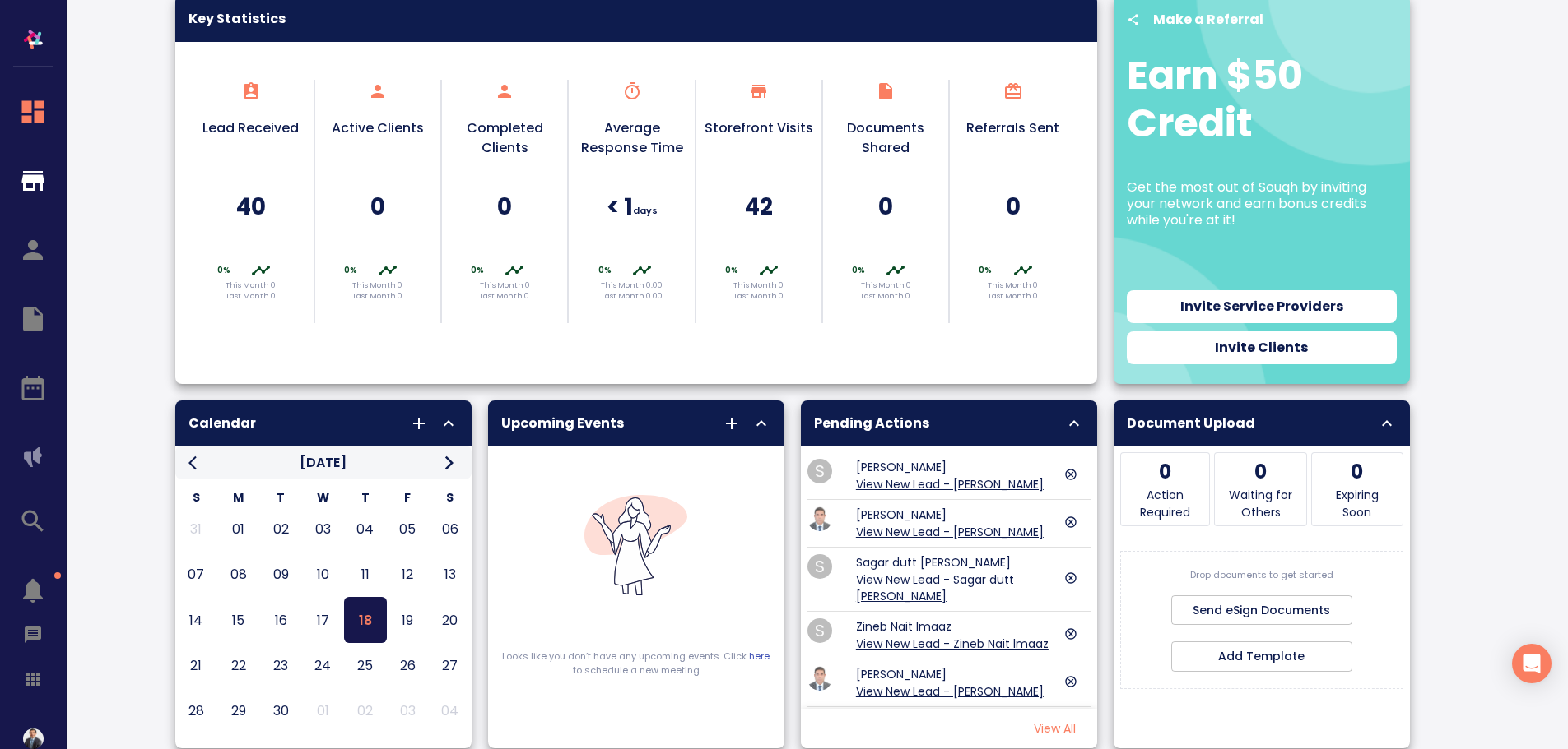
click at [252, 201] on h5 "40" at bounding box center [251, 207] width 108 height 31
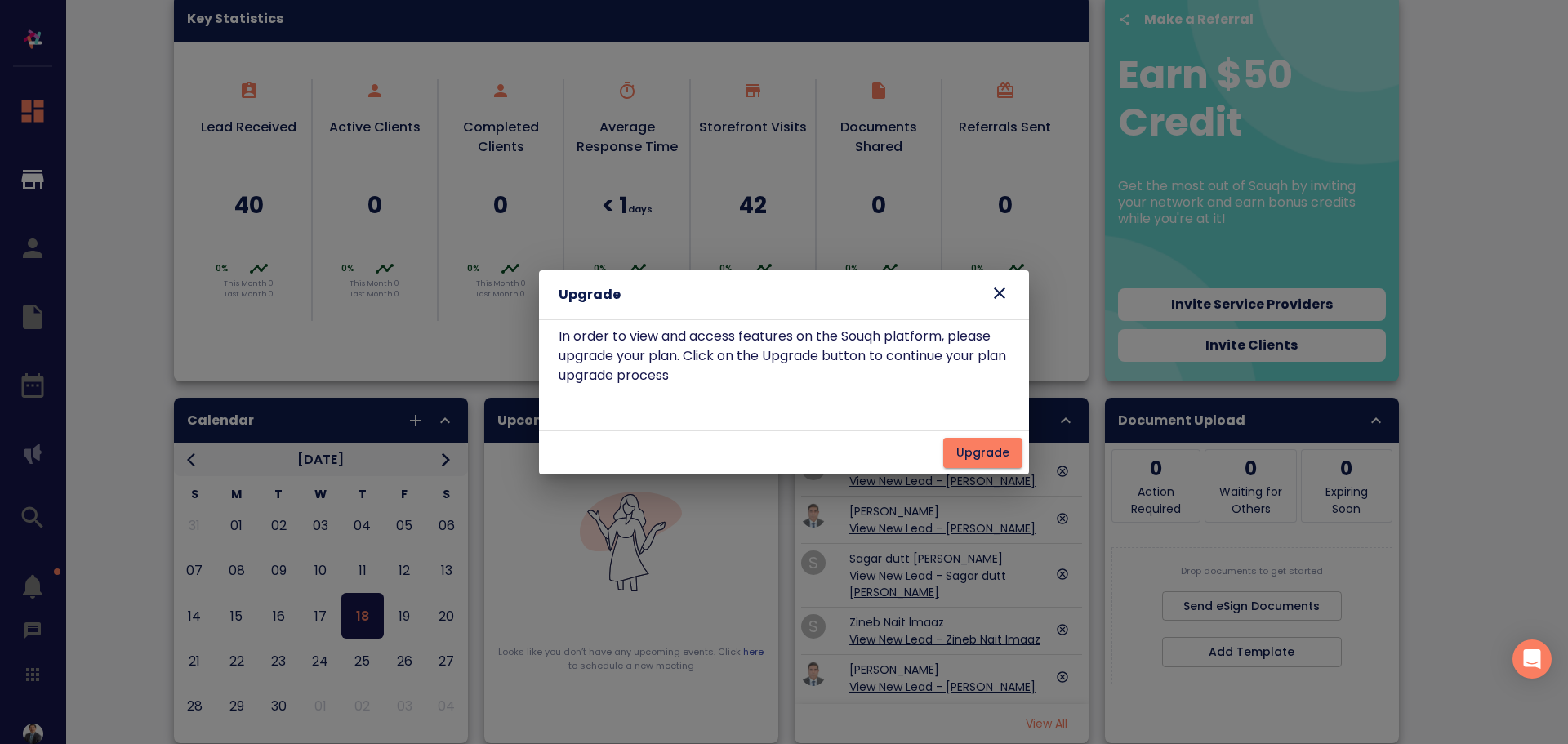
click at [1001, 296] on icon at bounding box center [1000, 294] width 20 height 20
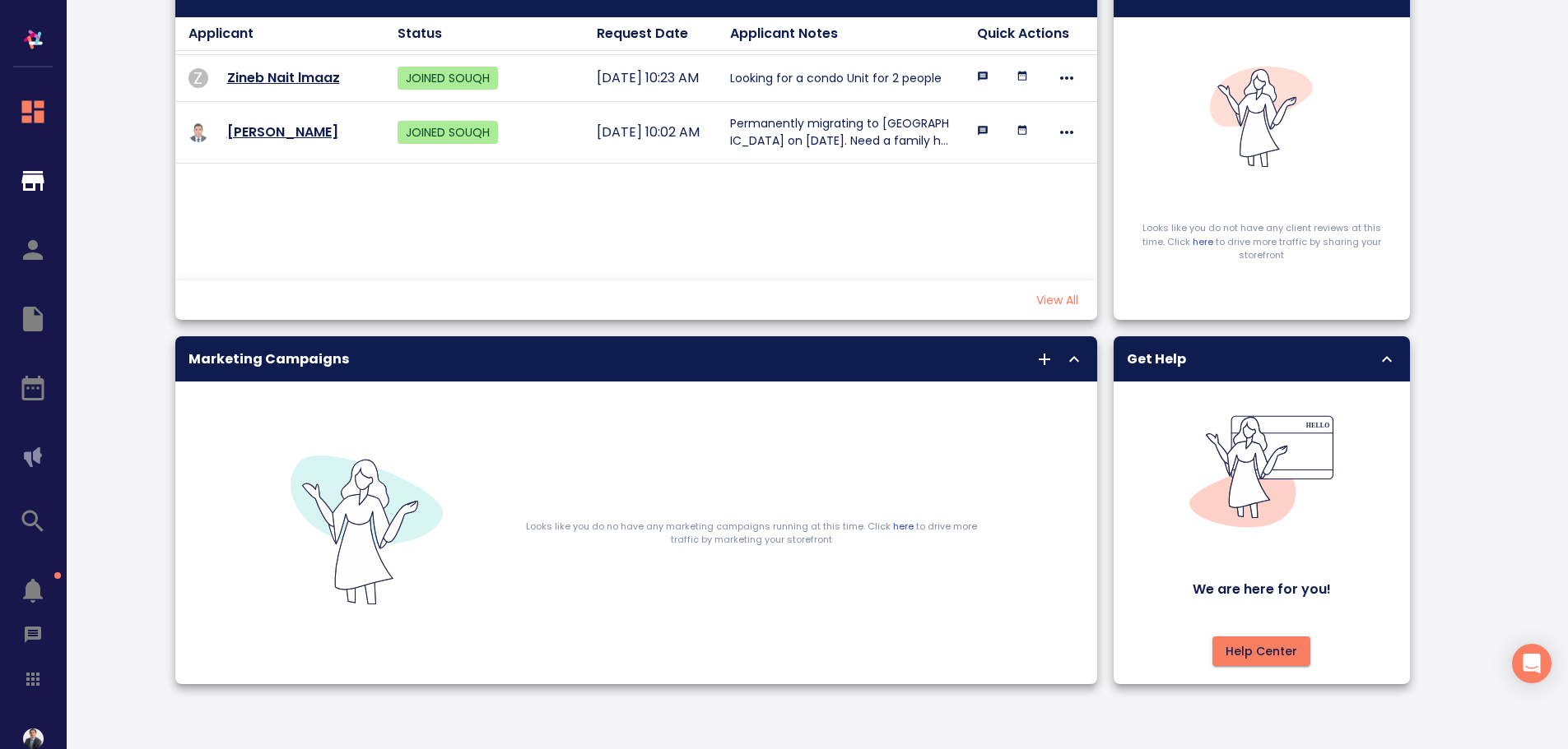
scroll to position [1240, 0]
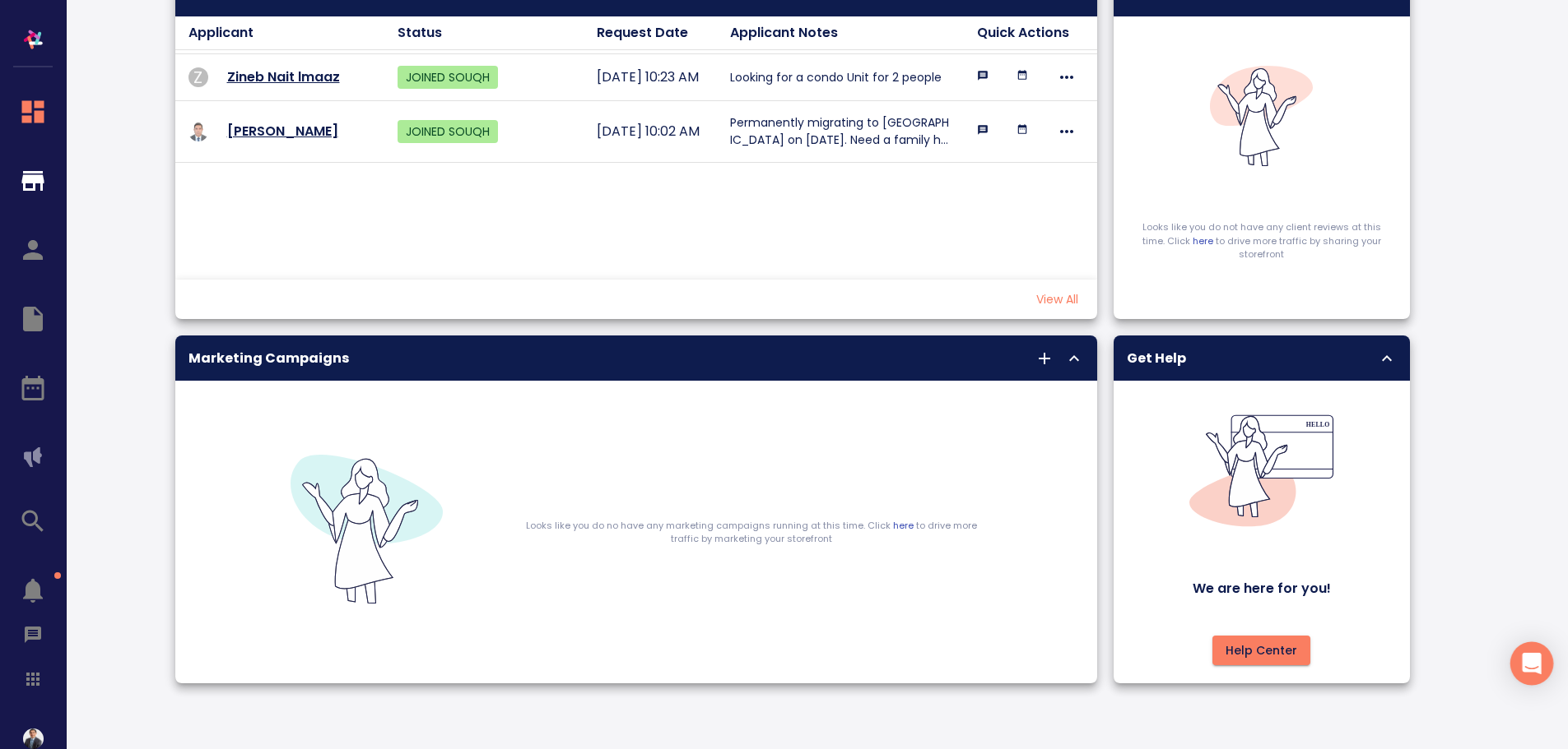
click at [1533, 661] on icon "Open Intercom Messenger" at bounding box center [1531, 664] width 19 height 22
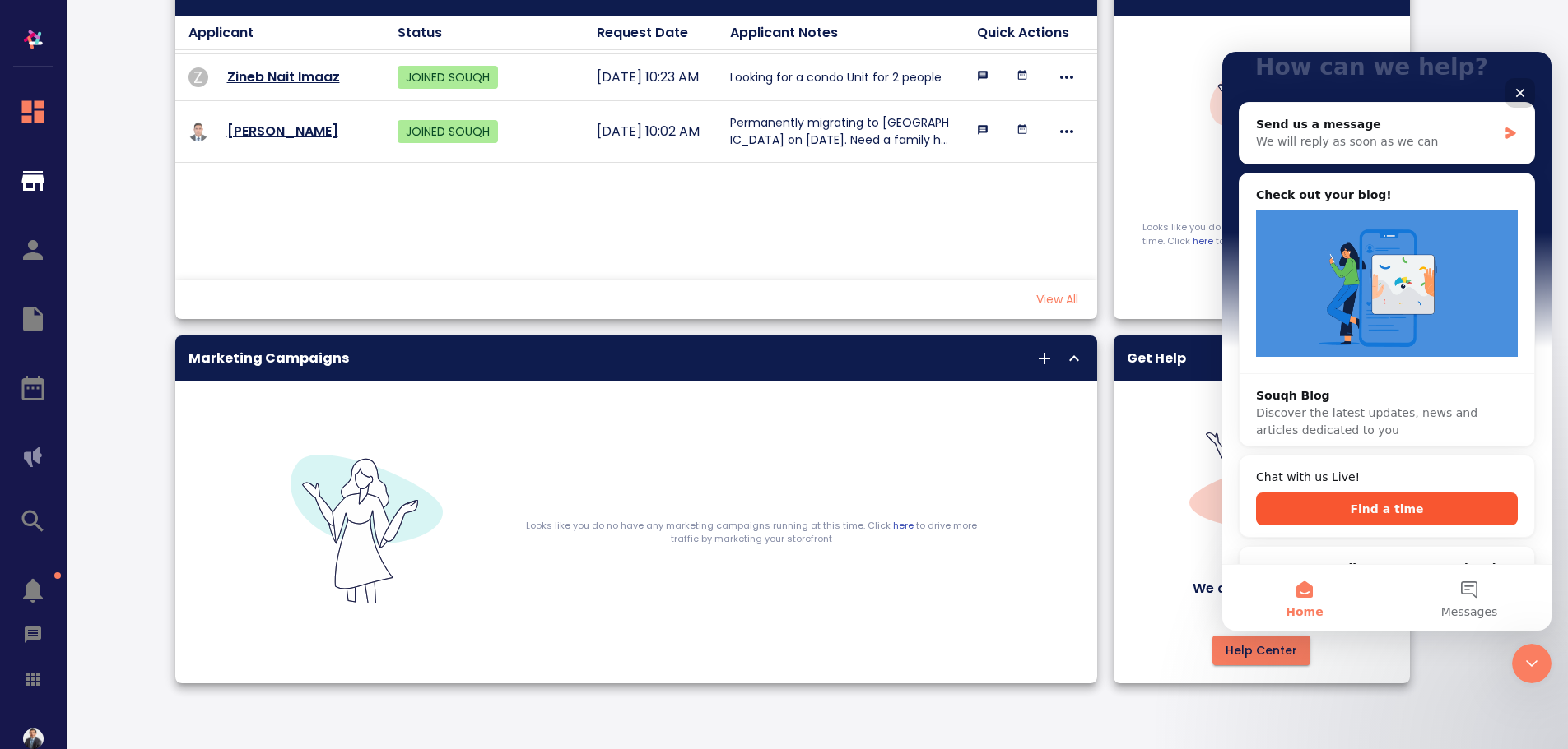
scroll to position [165, 0]
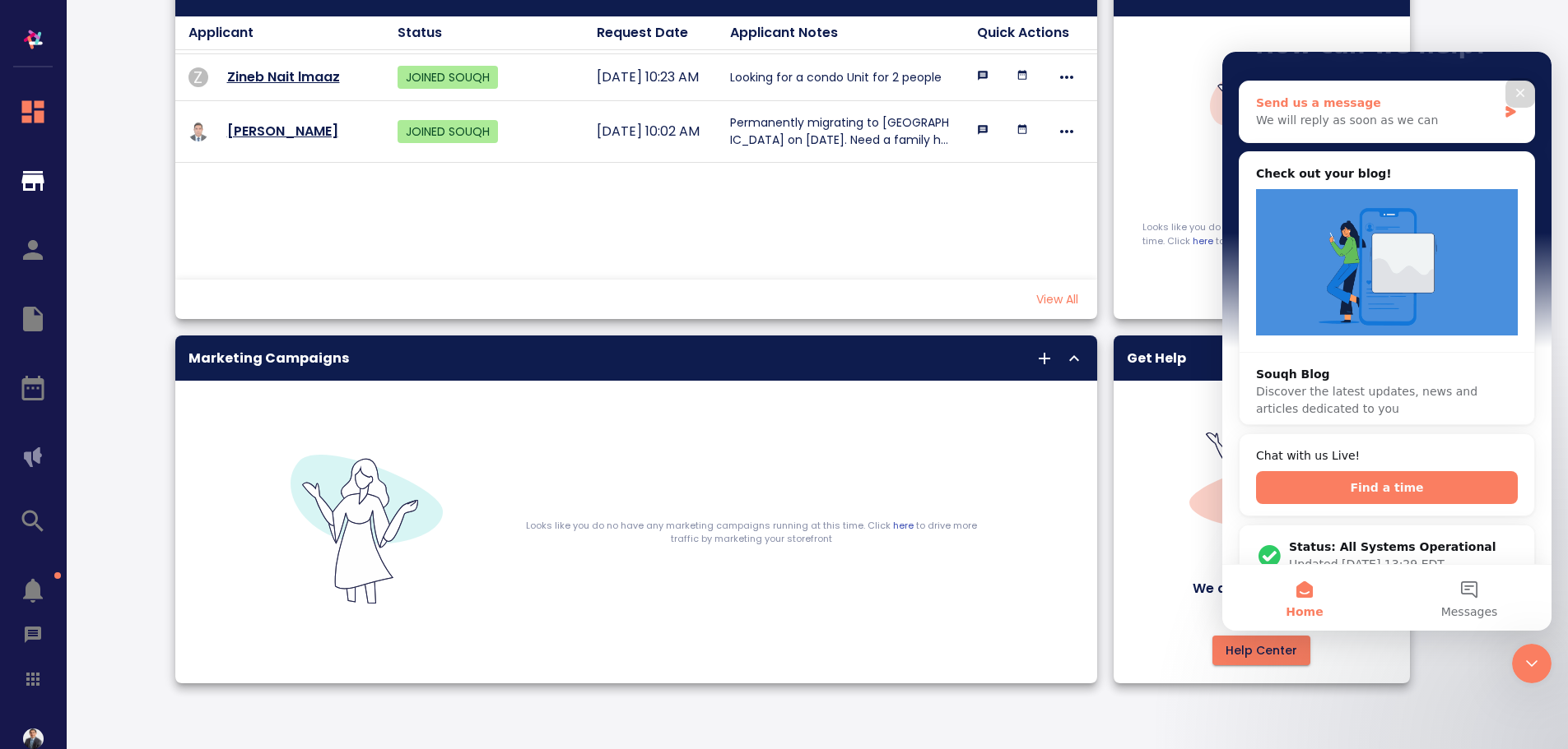
click at [1365, 123] on div "We will reply as soon as we can" at bounding box center [1376, 120] width 241 height 17
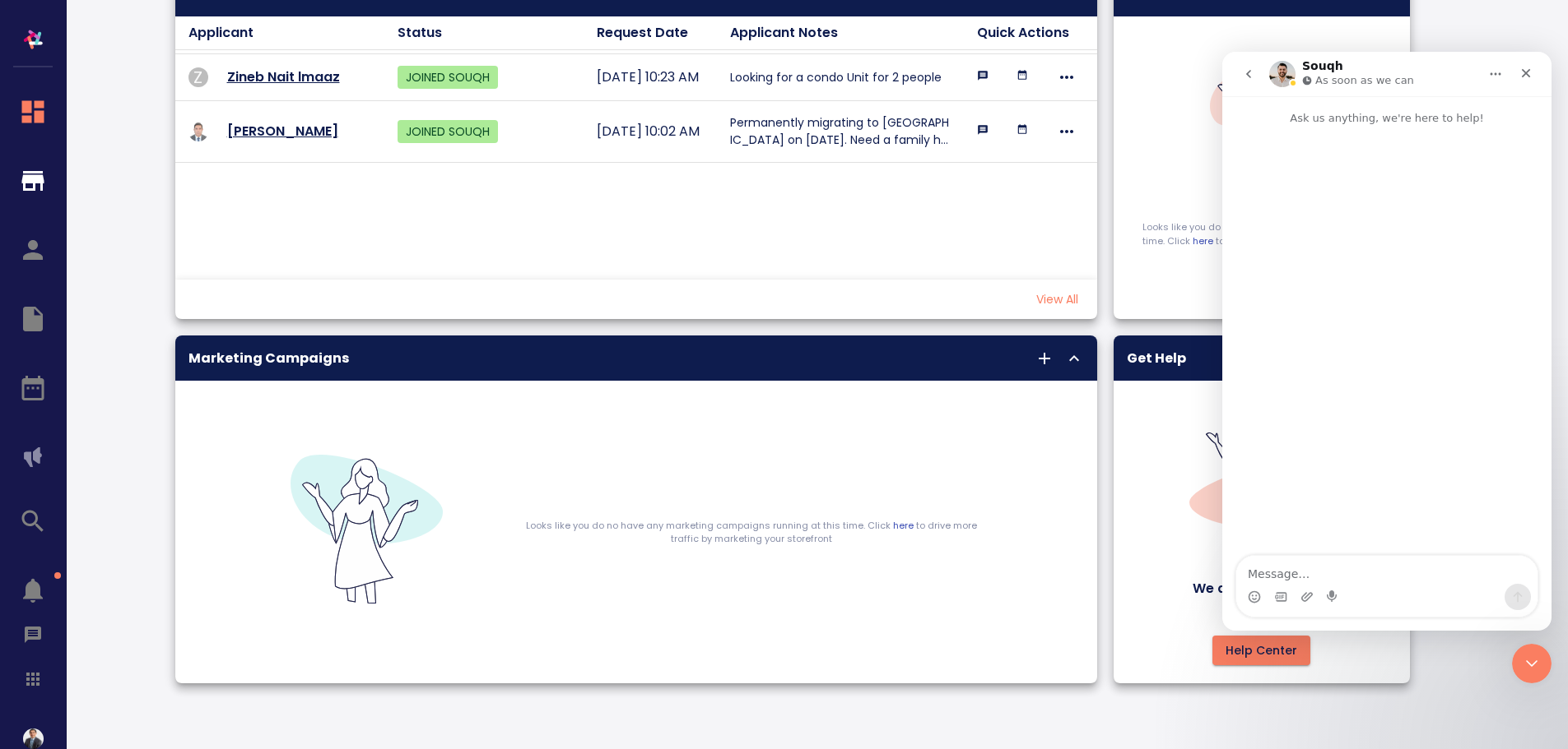
scroll to position [0, 0]
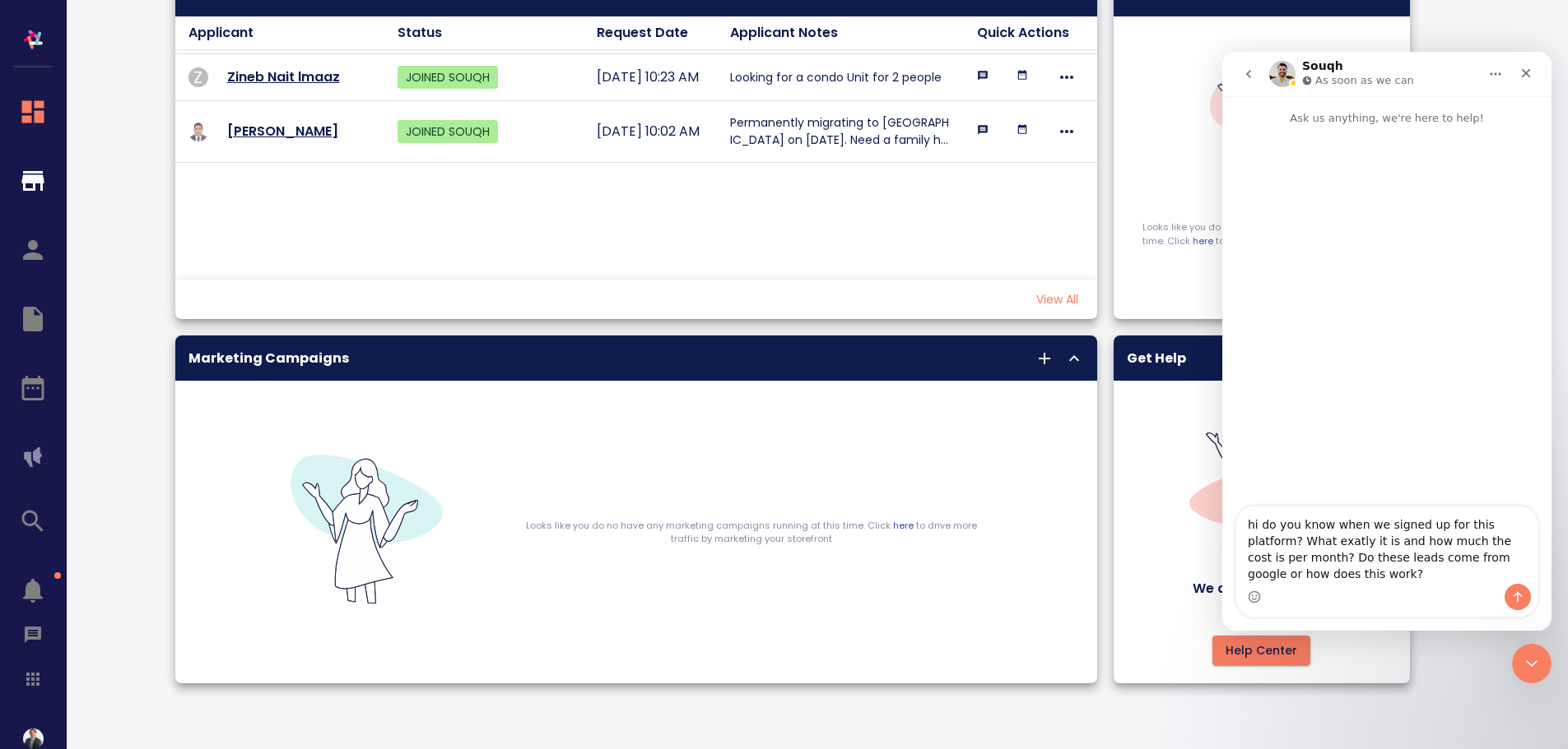
type textarea "hi do you know when we signed up for this platform? What exatly it is and how m…"
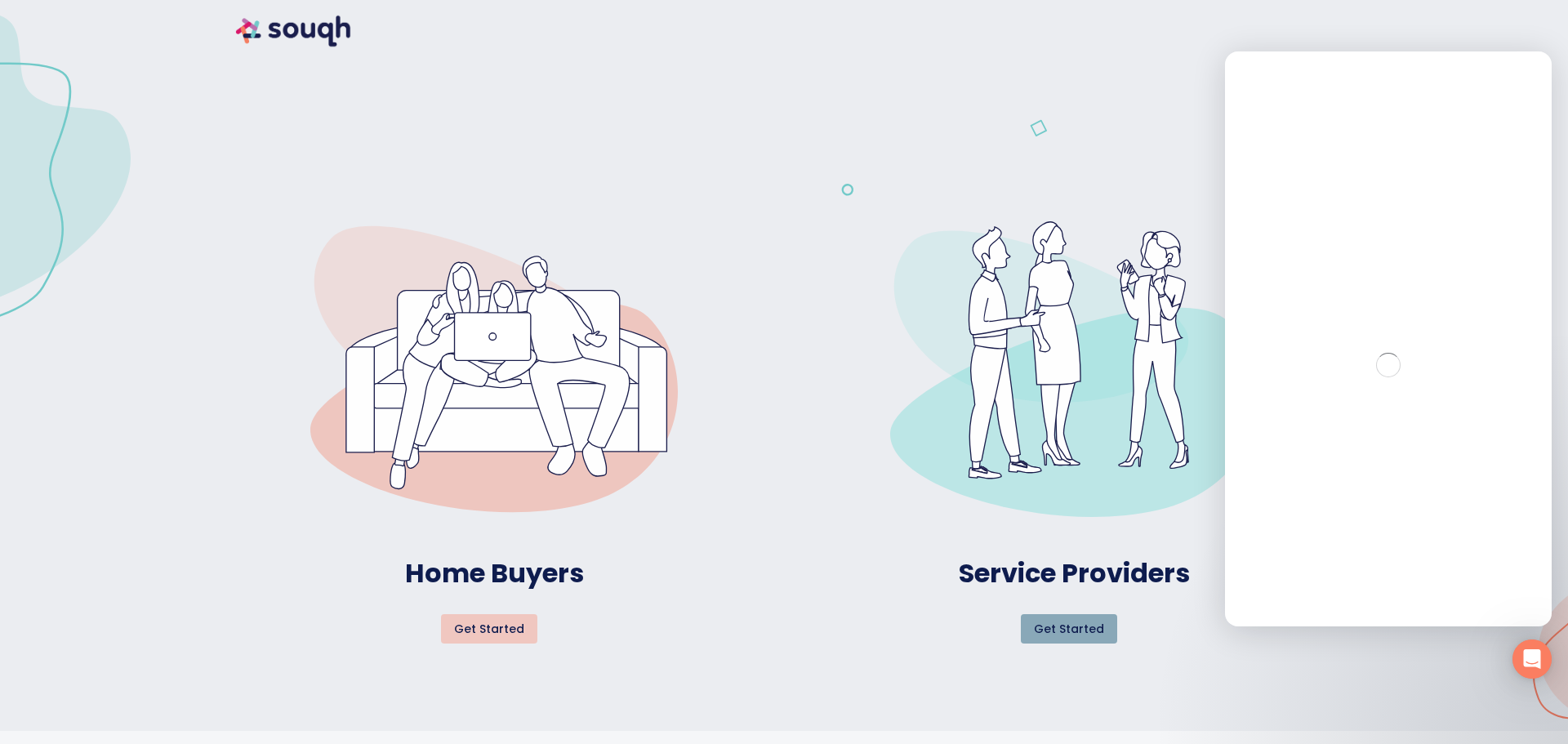
click at [1098, 632] on span "Get started" at bounding box center [1069, 629] width 70 height 21
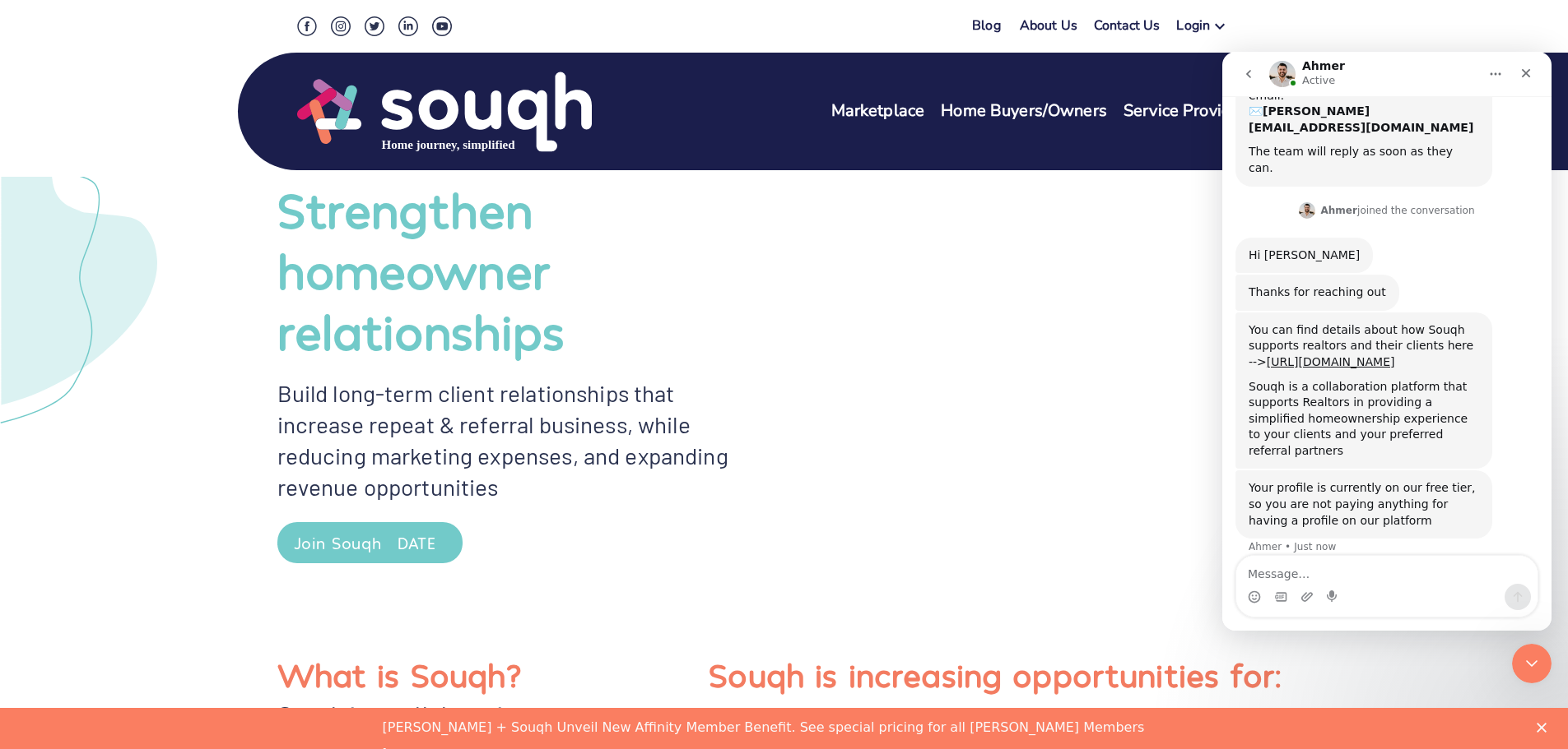
scroll to position [135, 0]
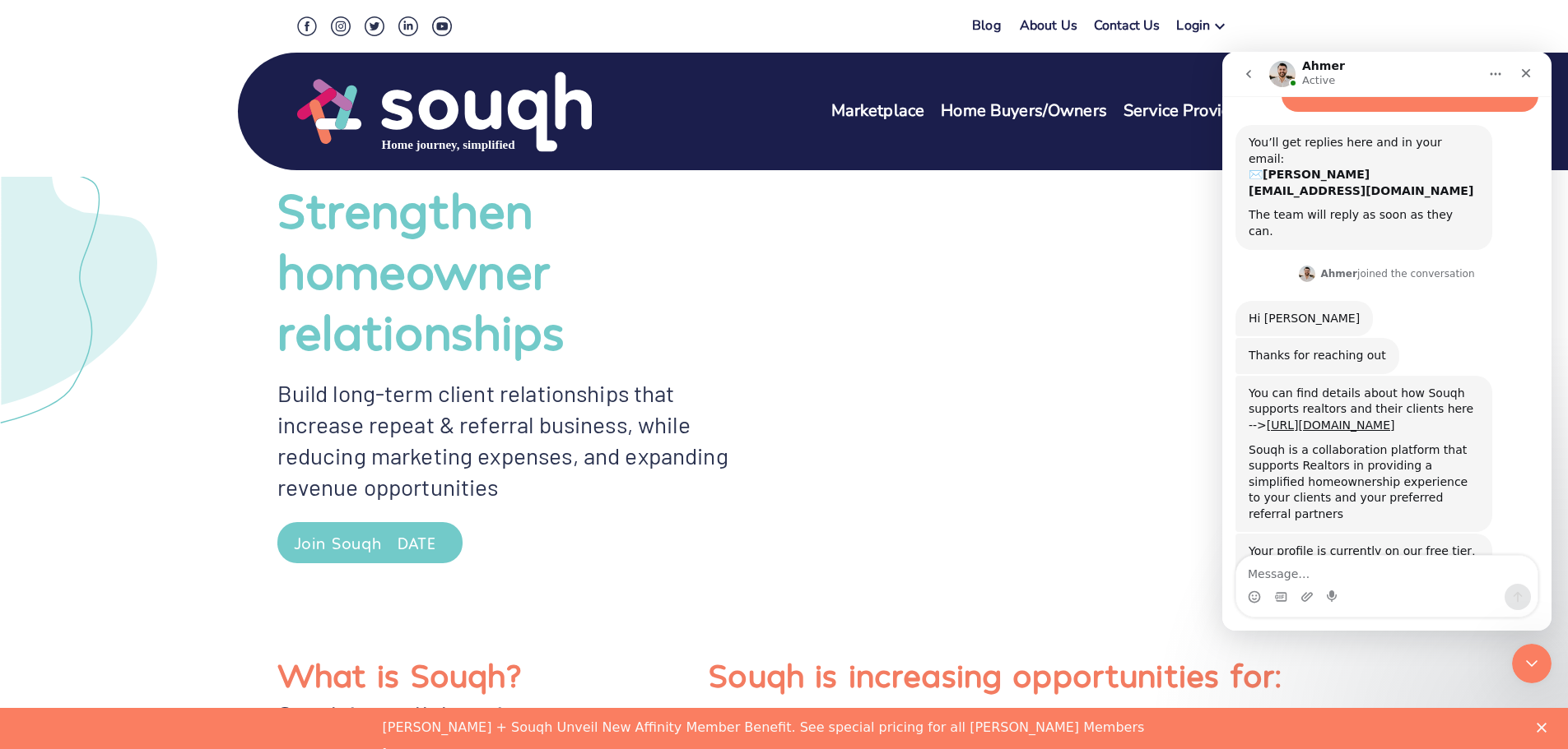
click at [1128, 553] on div at bounding box center [1038, 371] width 507 height 469
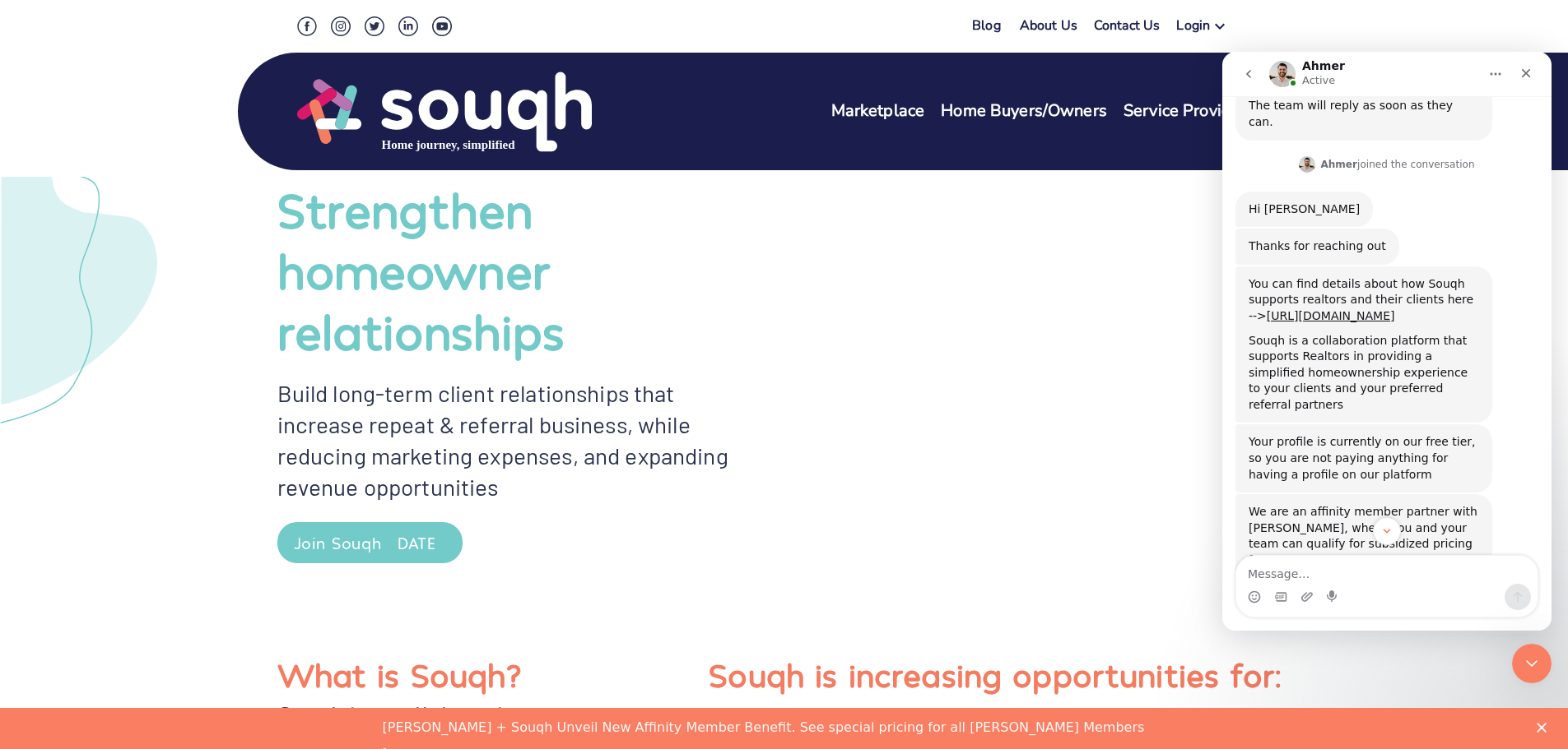
scroll to position [326, 0]
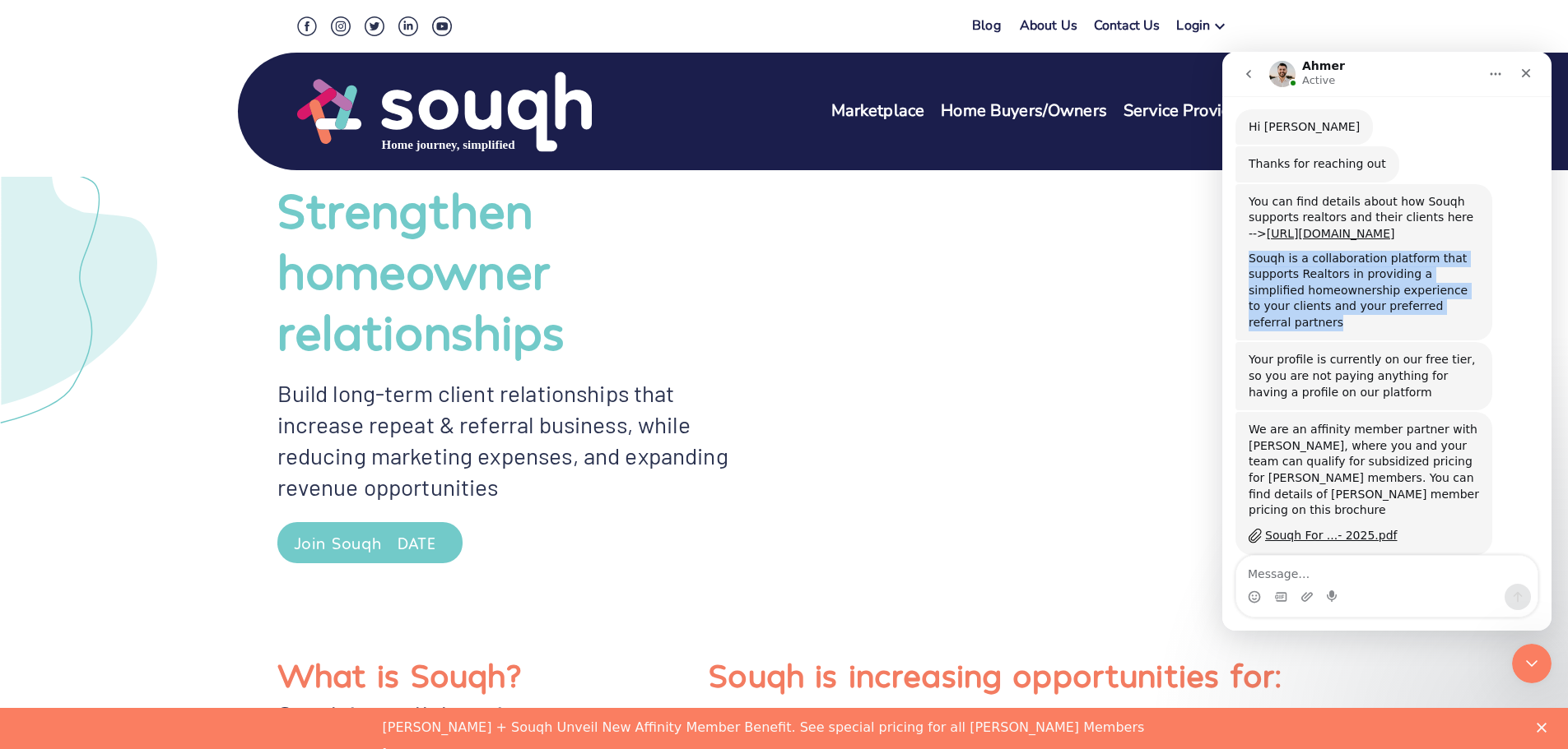
drag, startPoint x: 1249, startPoint y: 193, endPoint x: 1443, endPoint y: 249, distance: 201.9
click at [1443, 251] on div "Souqh is a collaboration platform that supports Realtors in providing a simplif…" at bounding box center [1364, 290] width 231 height 80
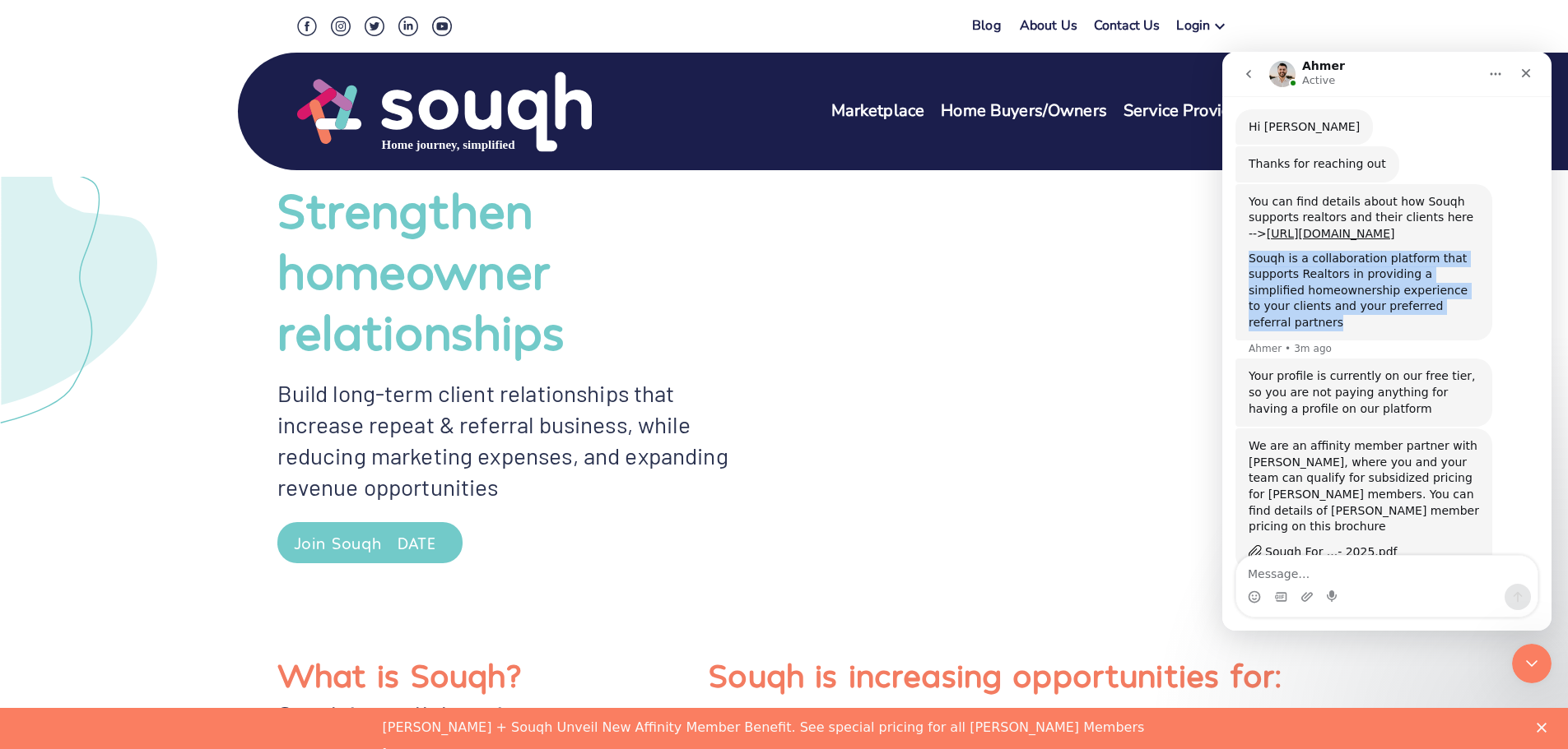
copy div "Souqh is a collaboration platform that supports Realtors in providing a simplif…"
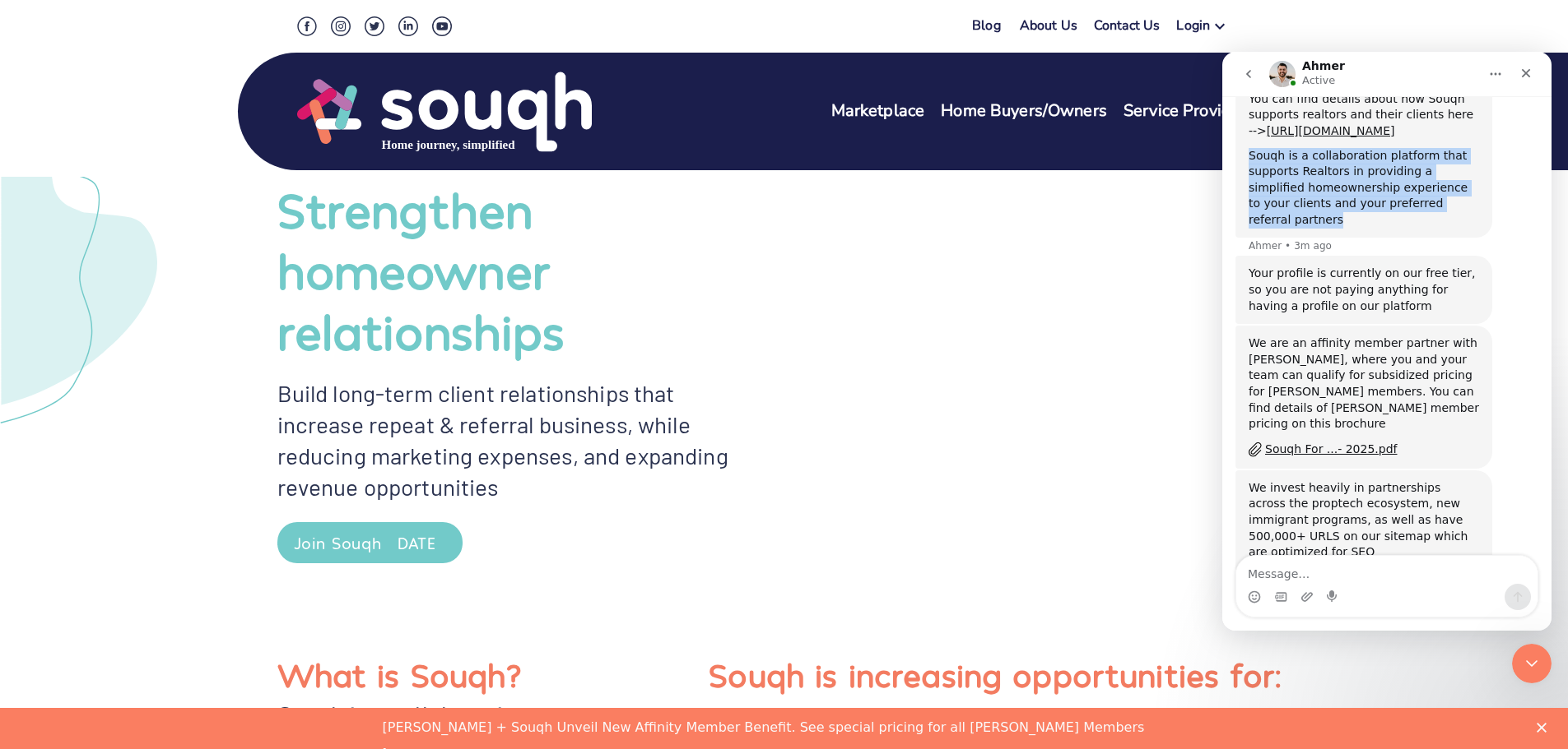
scroll to position [498, 0]
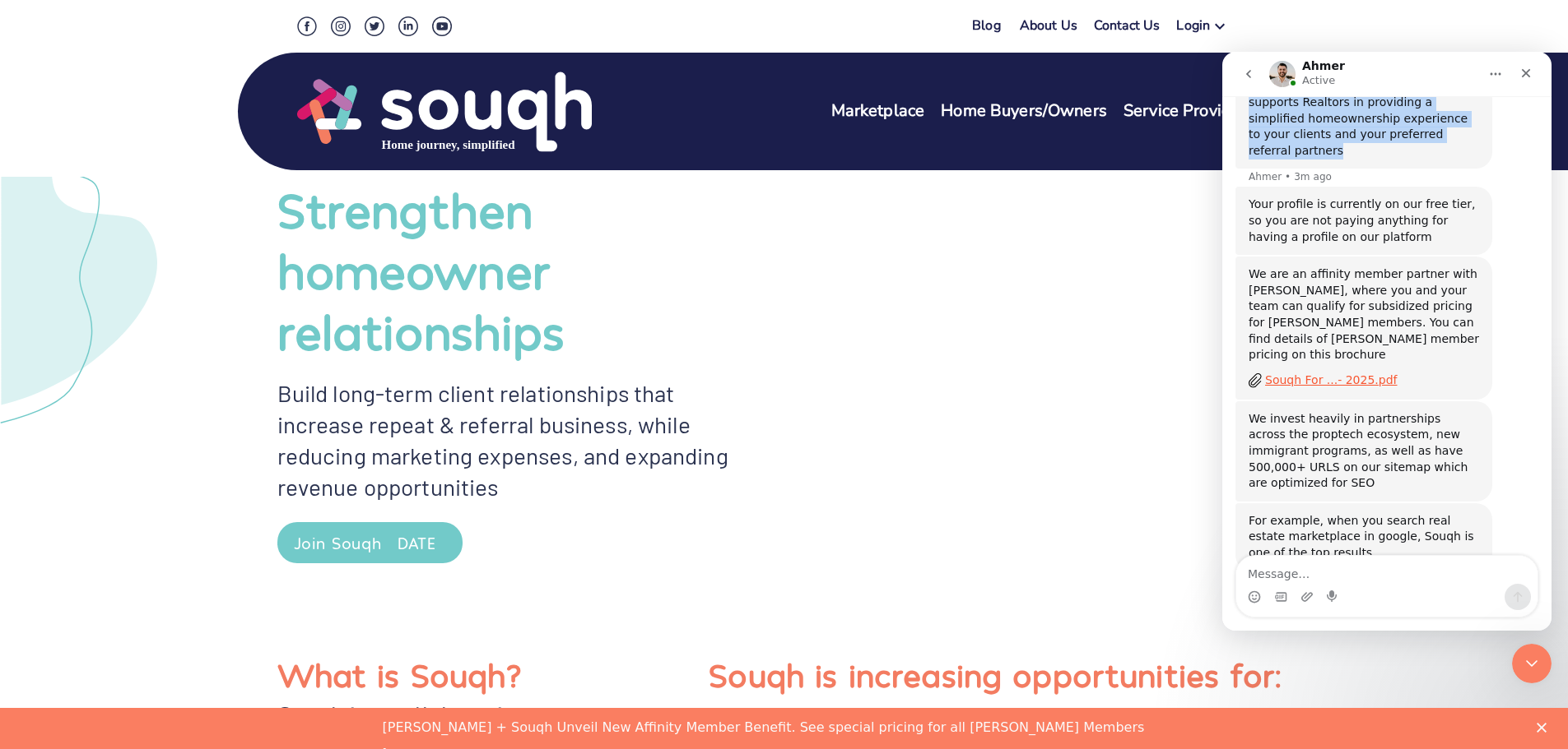
click at [1301, 372] on div "Souqh For ...- 2025.pdf" at bounding box center [1331, 380] width 133 height 17
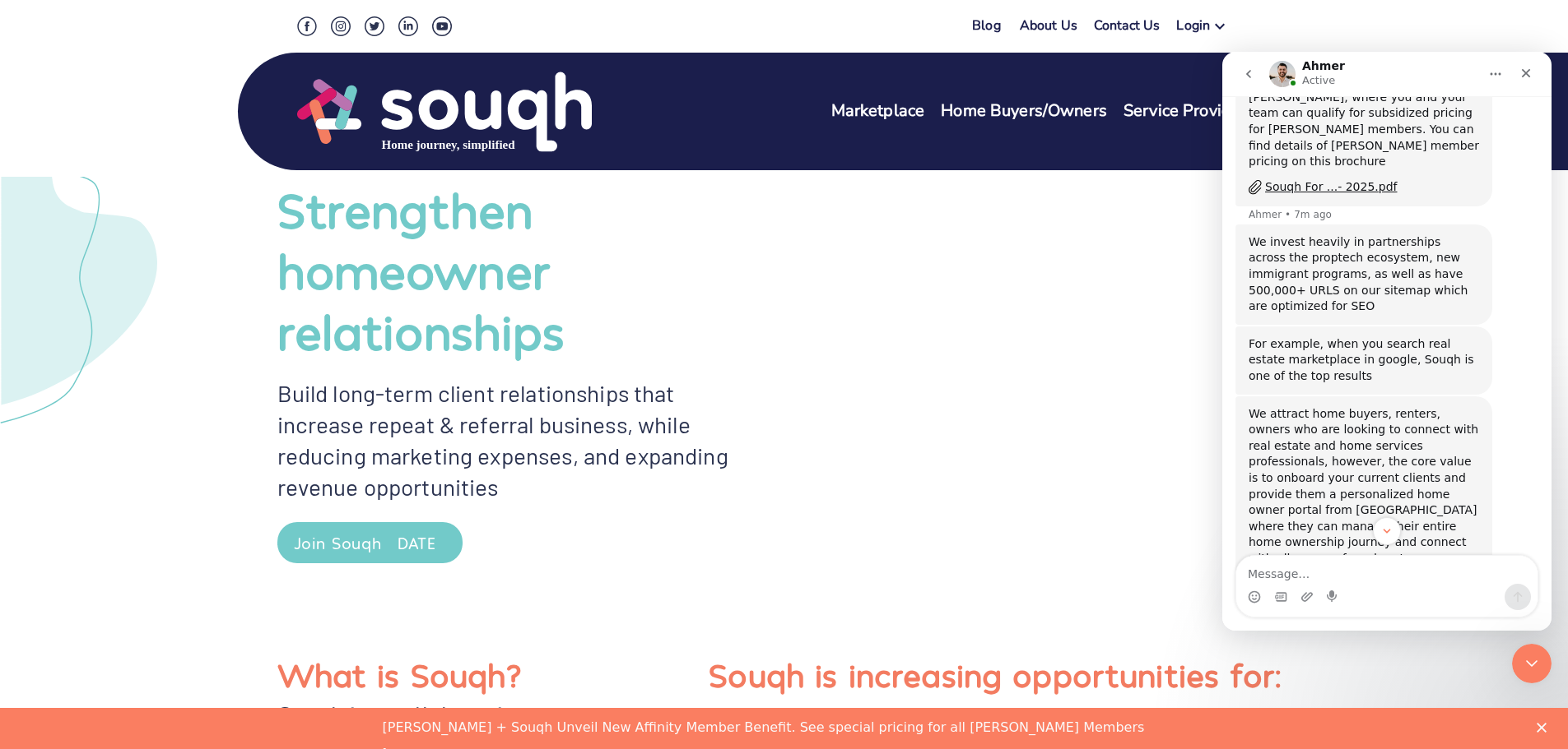
scroll to position [774, 0]
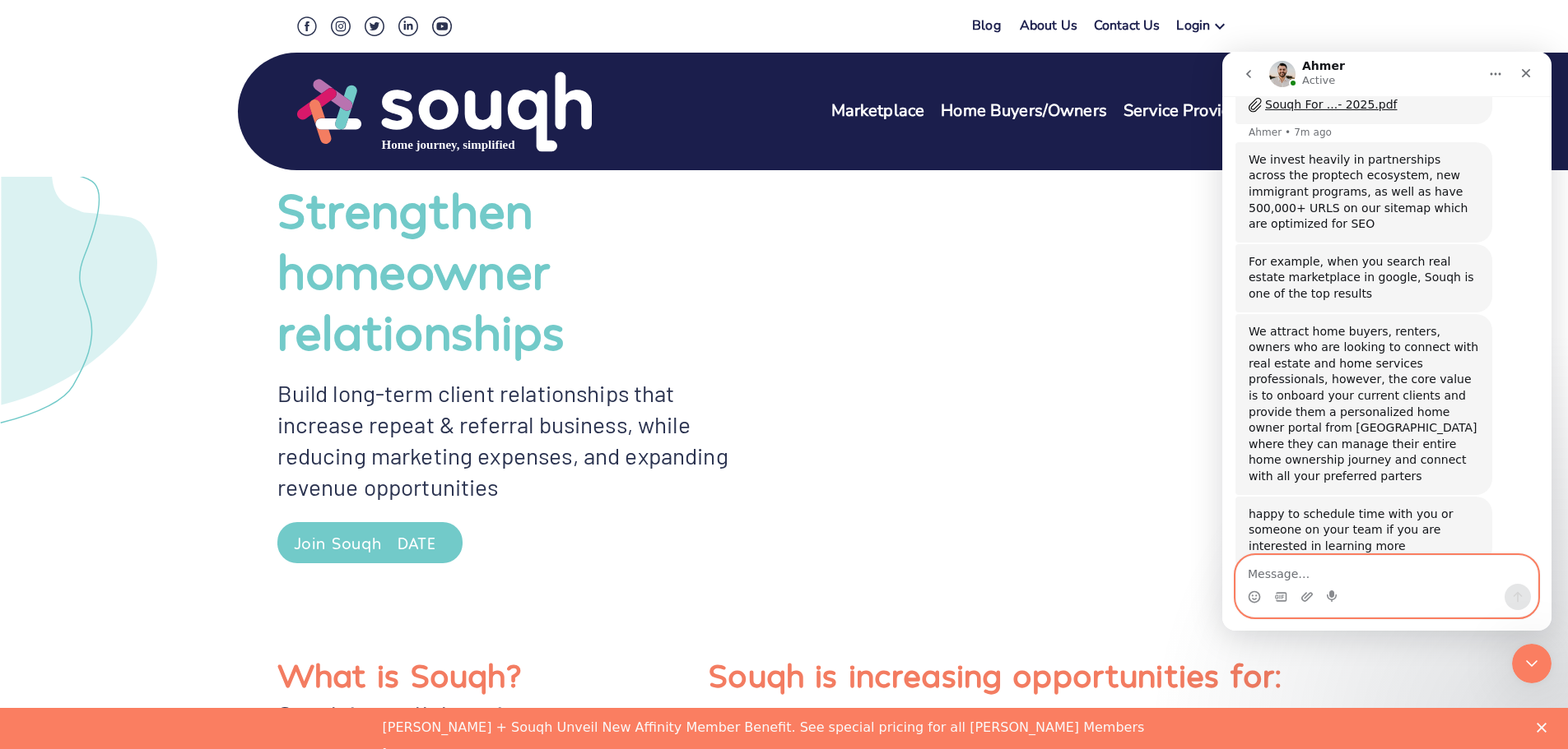
click at [1427, 579] on textarea "Message…" at bounding box center [1387, 570] width 301 height 28
type textarea "how much is the monthly cost if we upgrade?"
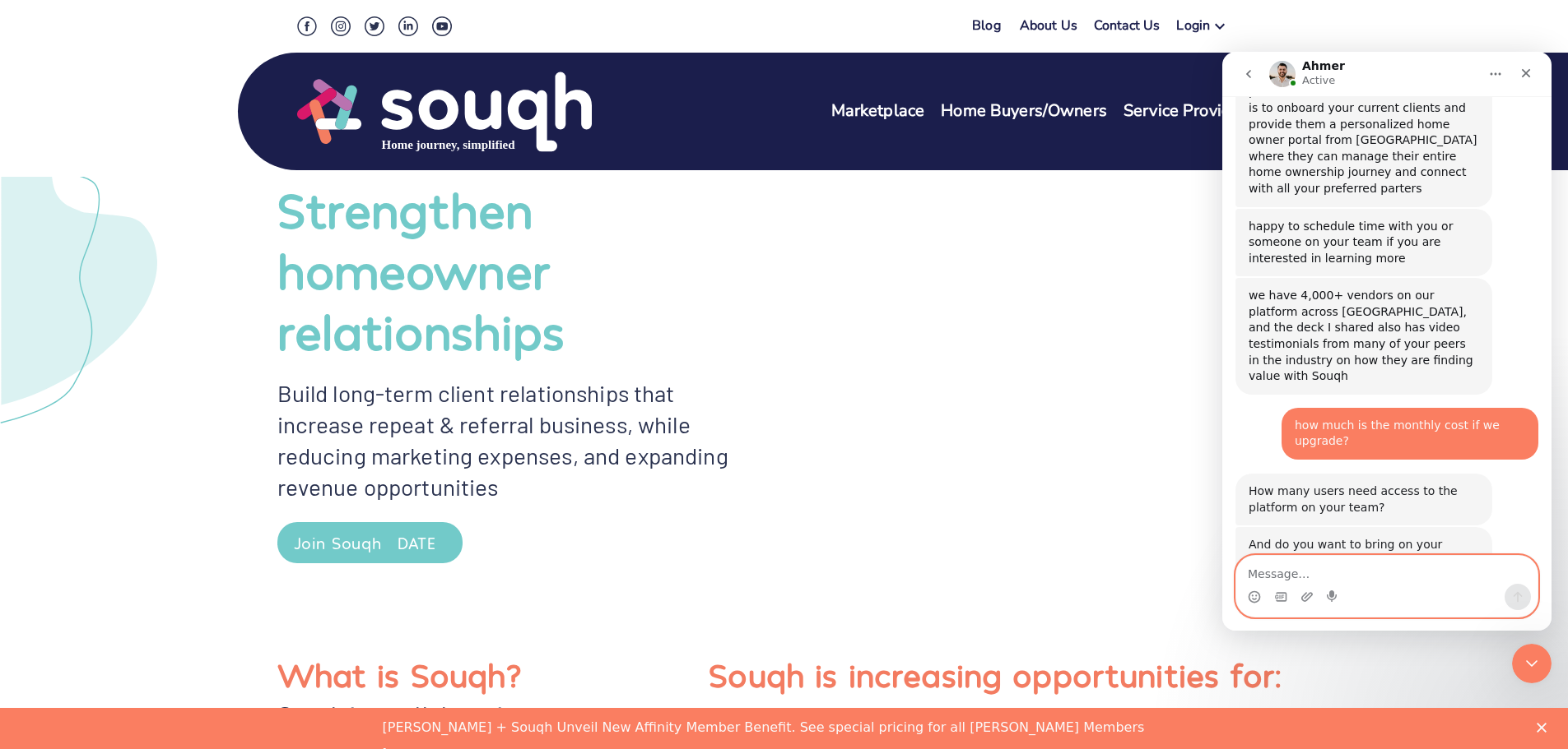
scroll to position [1084, 0]
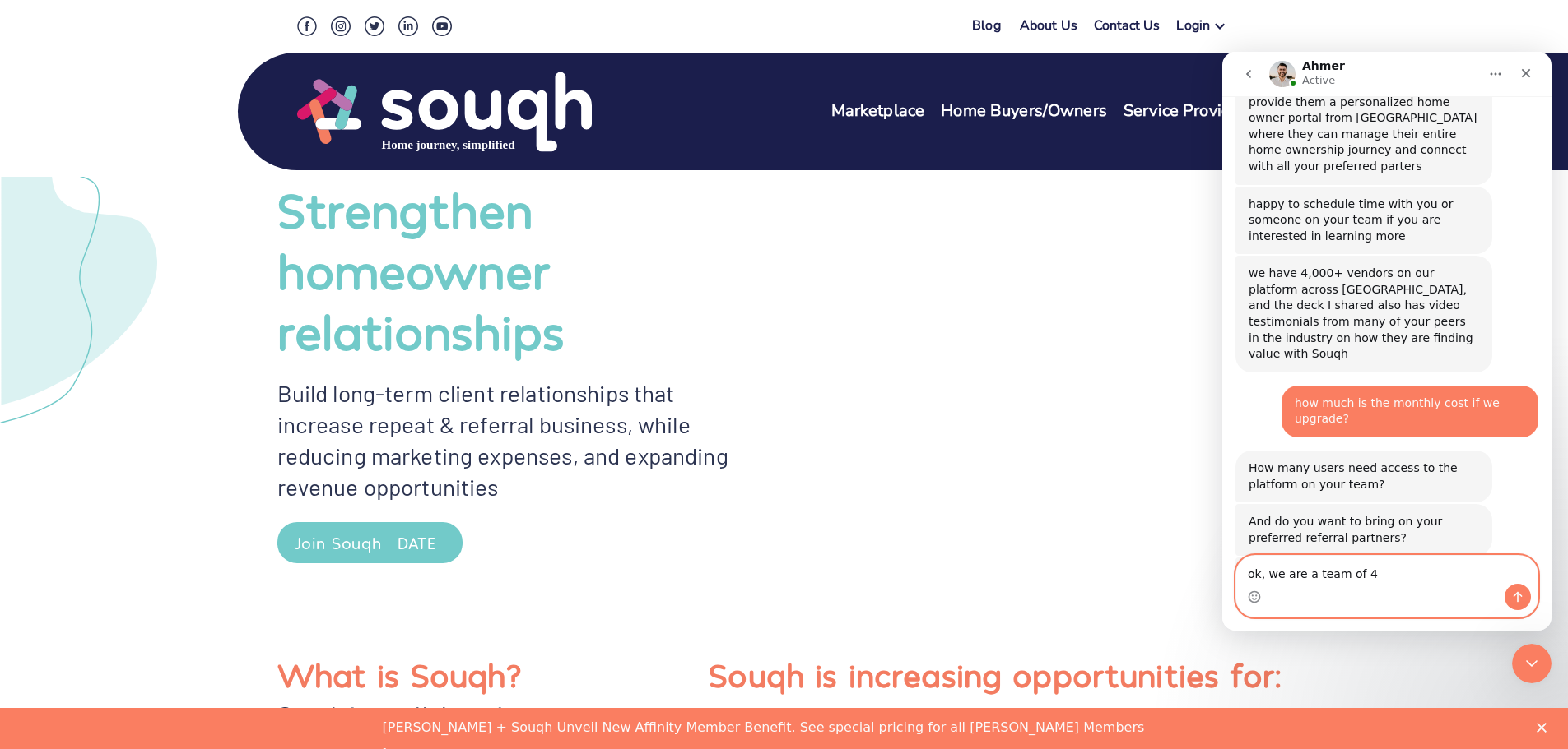
type textarea "ok, we are a team of 4"
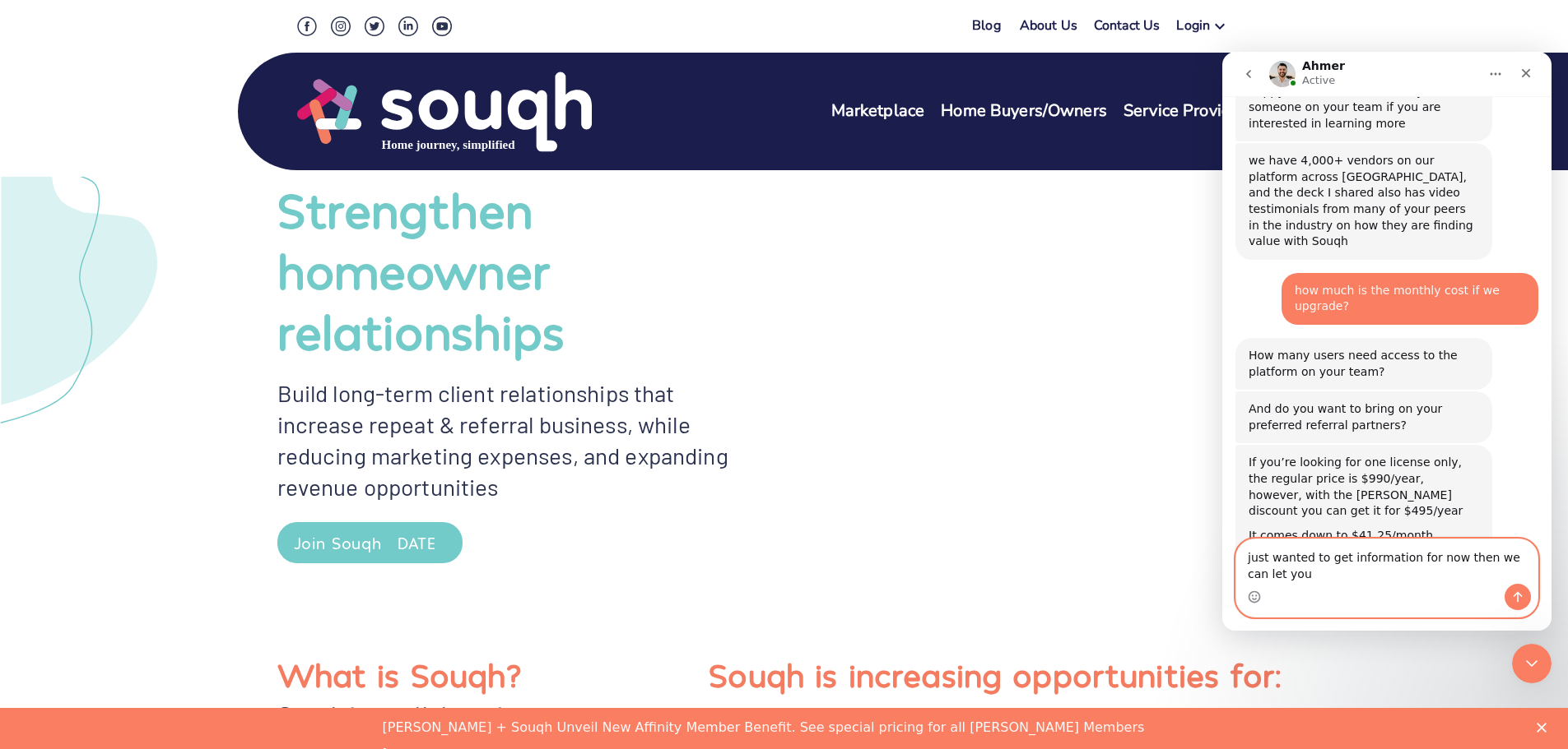
scroll to position [1213, 0]
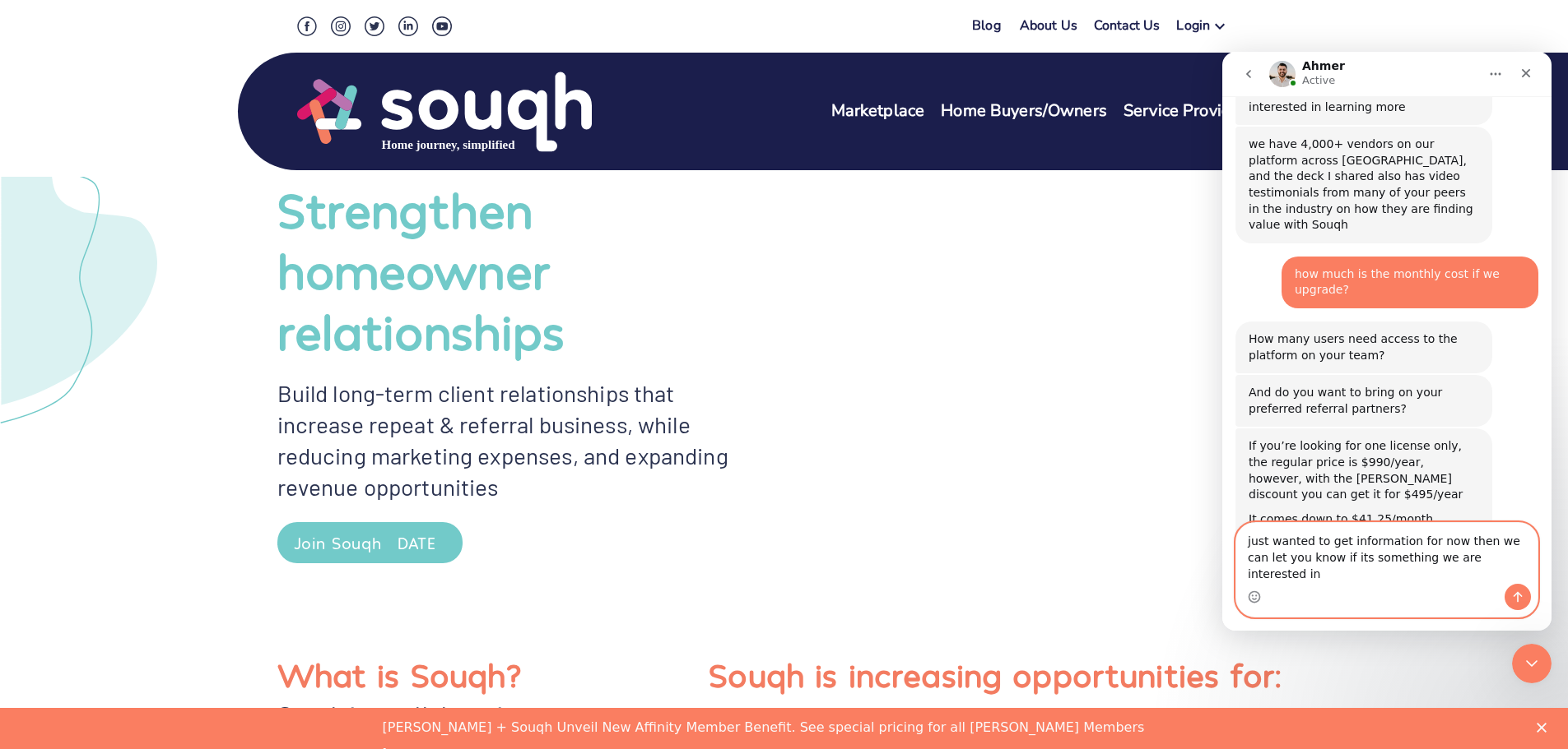
type textarea "just wanted to get information for now then we can let you know if its somethin…"
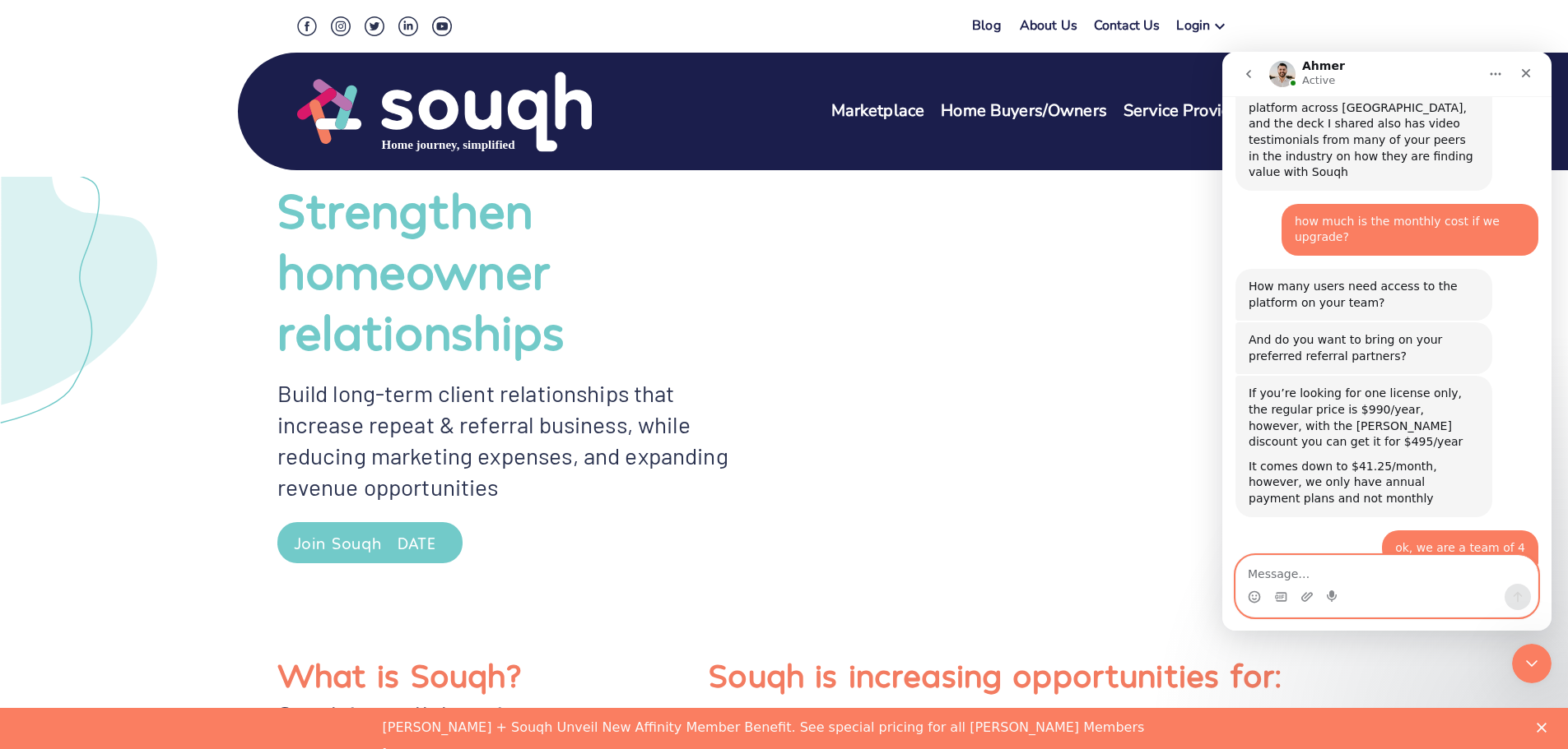
scroll to position [1338, 0]
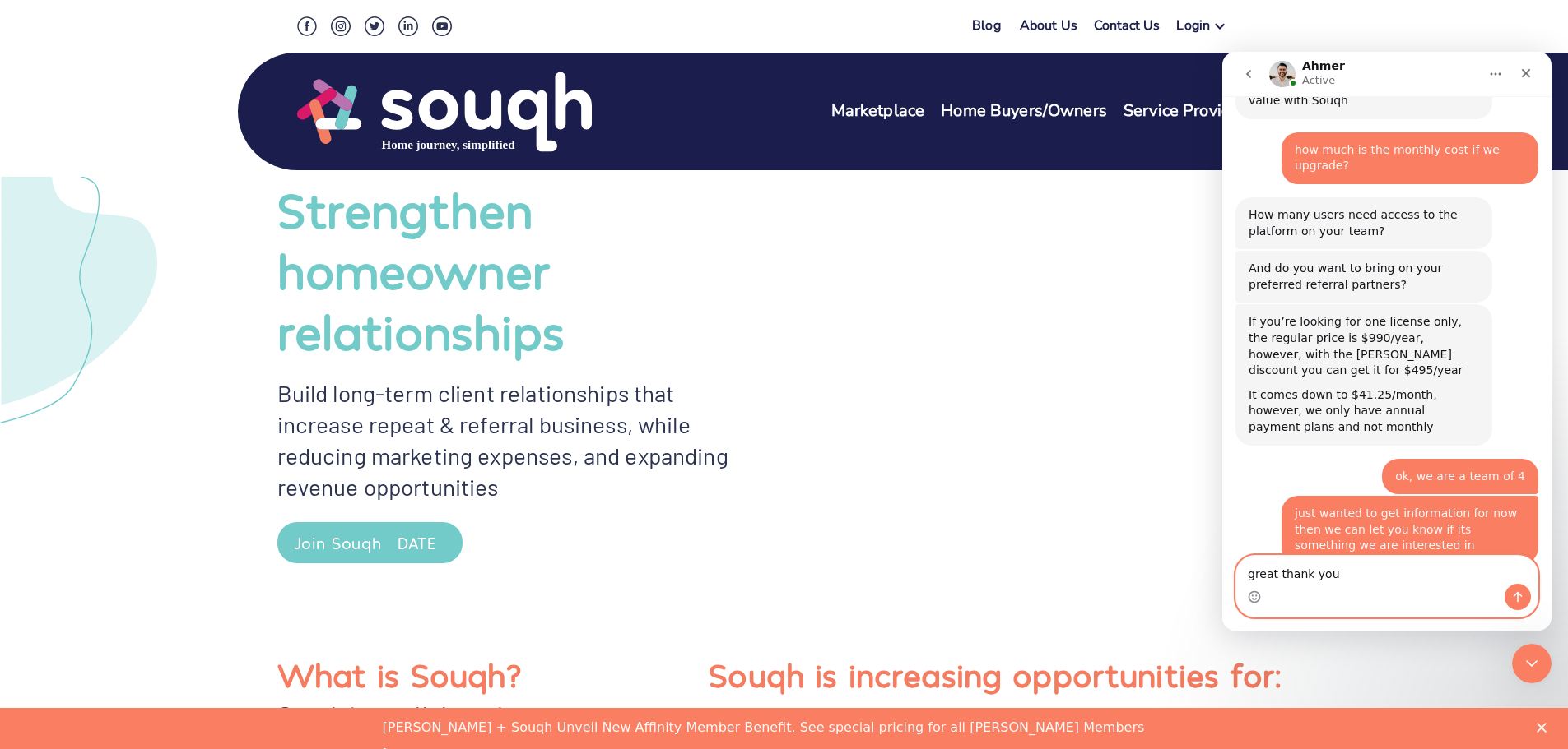
type textarea "great thank you"
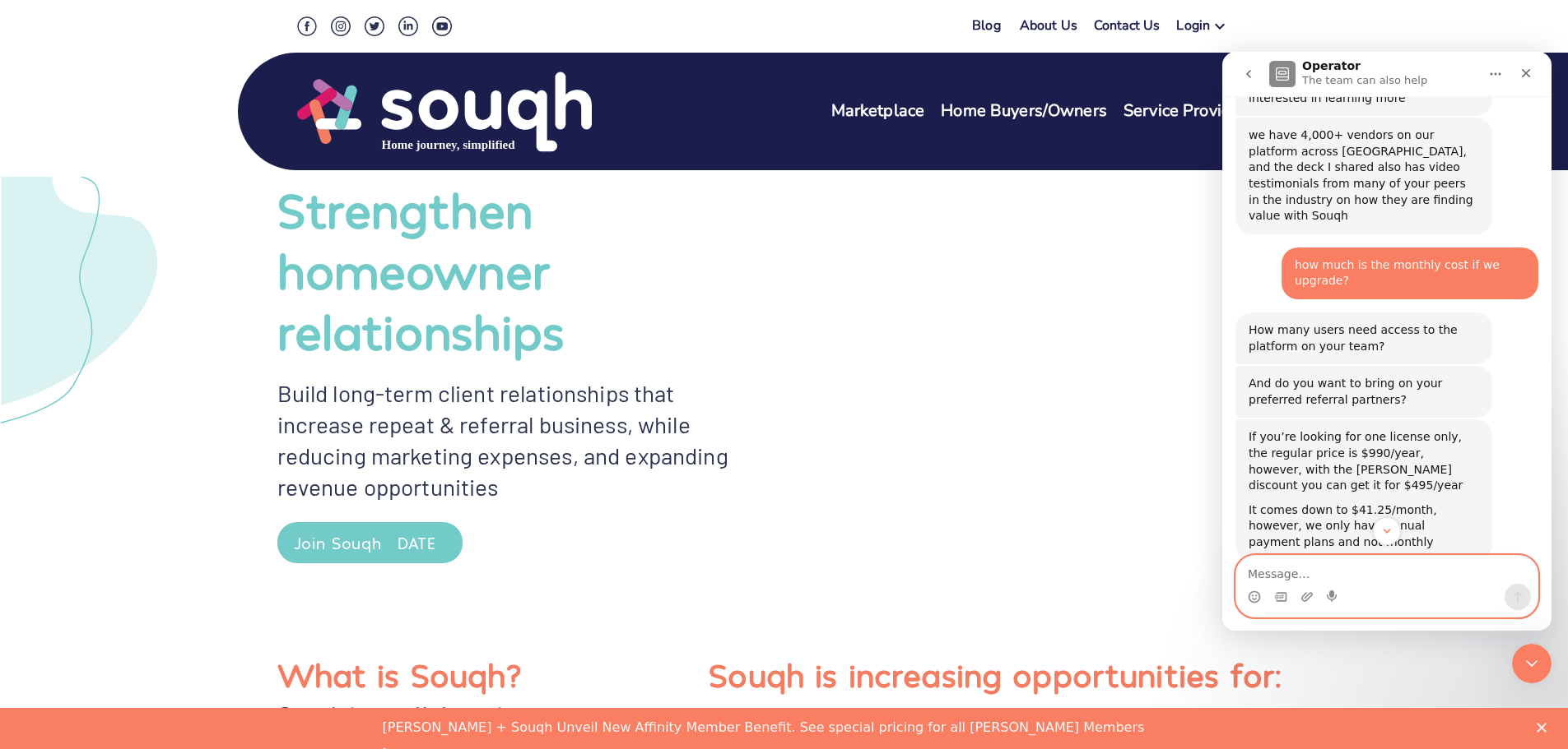
scroll to position [1240, 0]
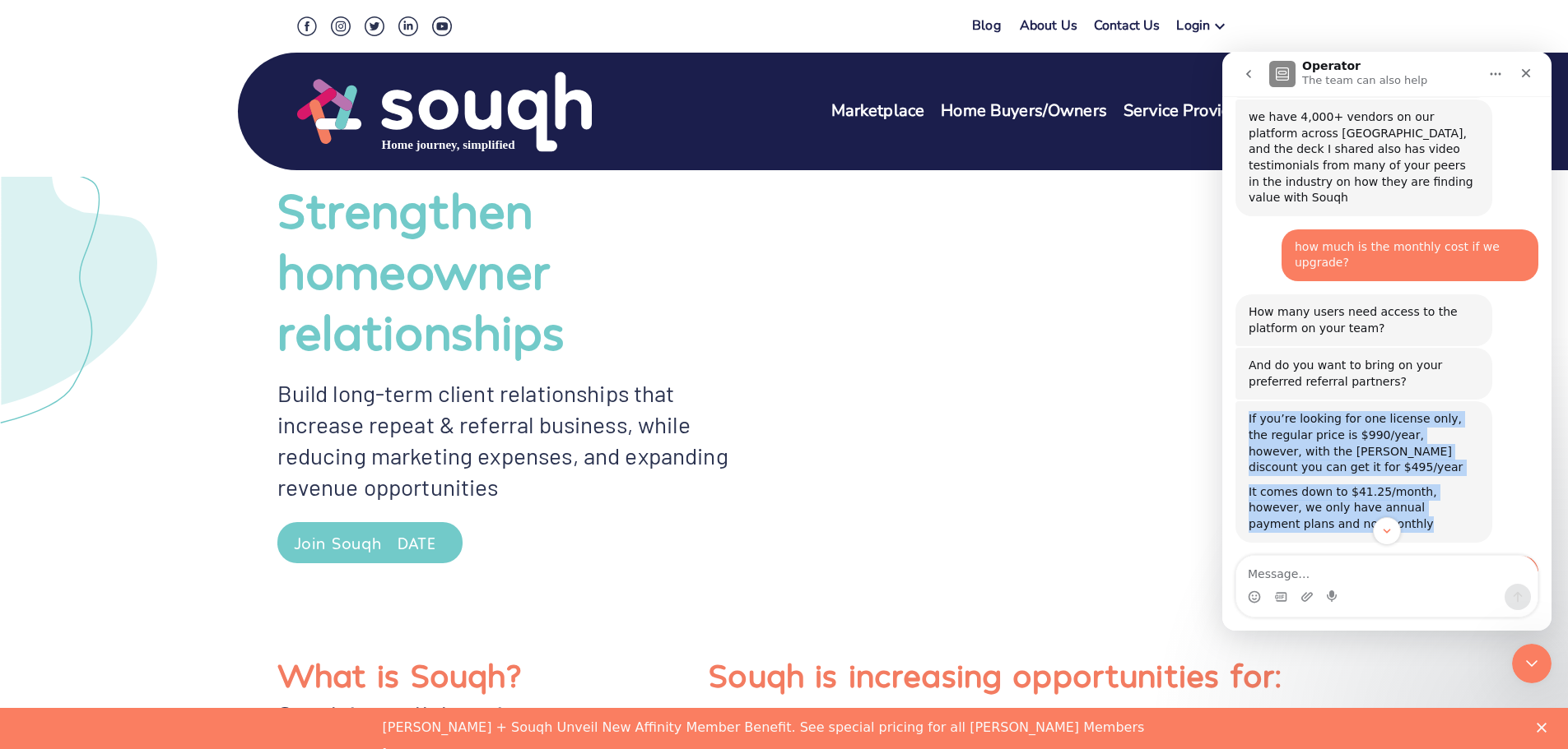
drag, startPoint x: 1249, startPoint y: 256, endPoint x: 1310, endPoint y: 352, distance: 113.7
click at [1310, 411] on div "If you’re looking for one license only, the regular price is $990/year, however…" at bounding box center [1364, 471] width 231 height 121
copy div "If you’re looking for one license only, the regular price is $990/year, however…"
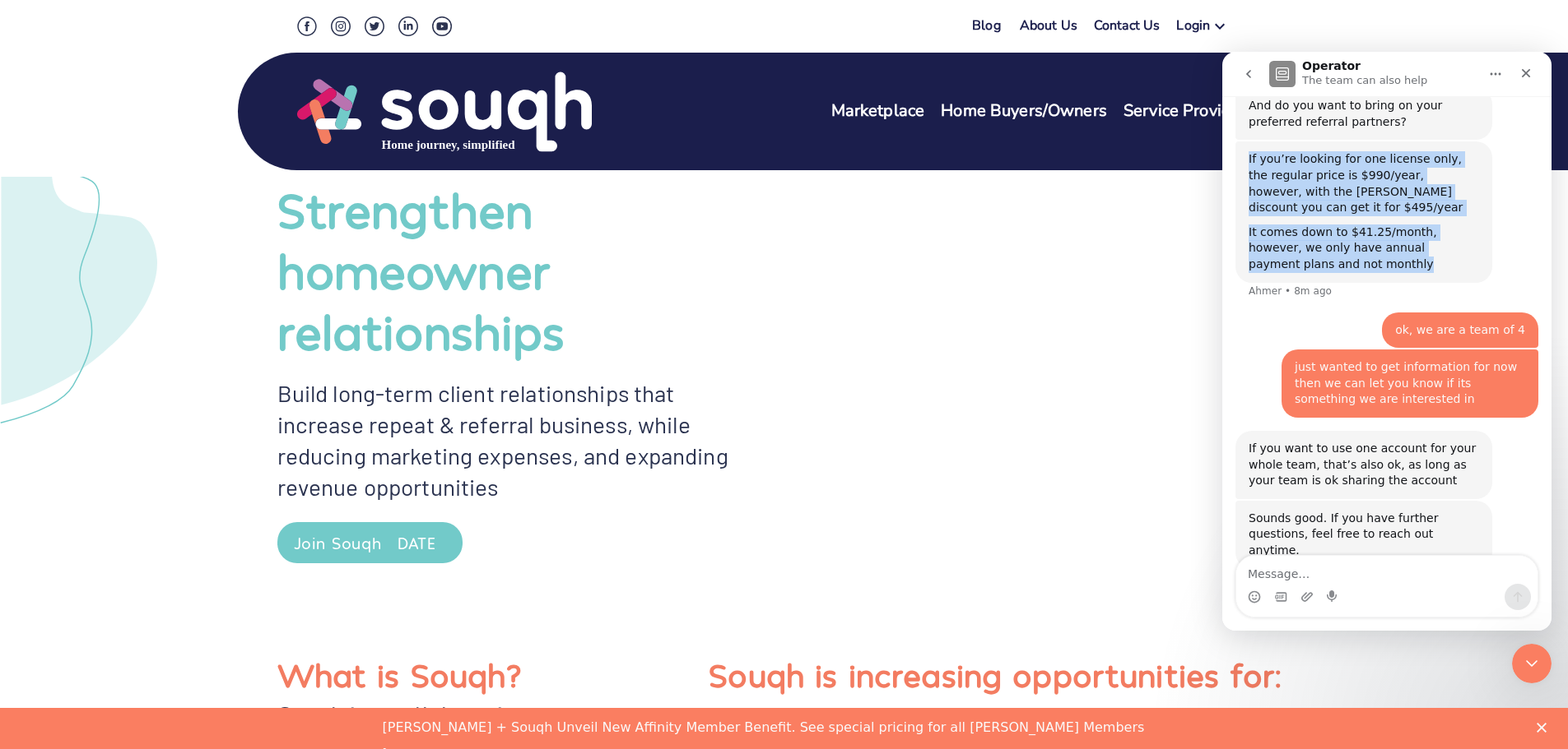
scroll to position [1503, 0]
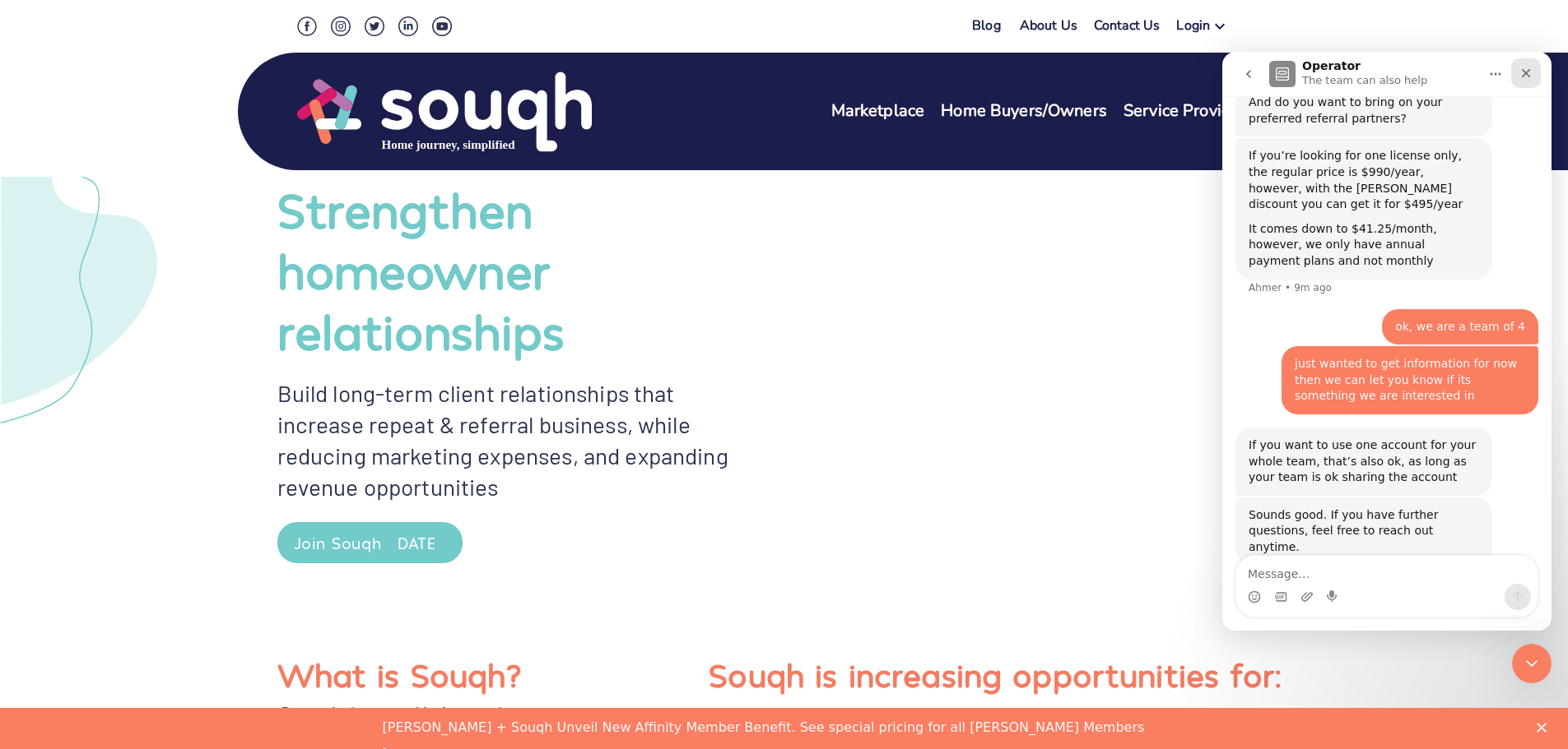
click at [1532, 77] on div "Close" at bounding box center [1526, 73] width 30 height 30
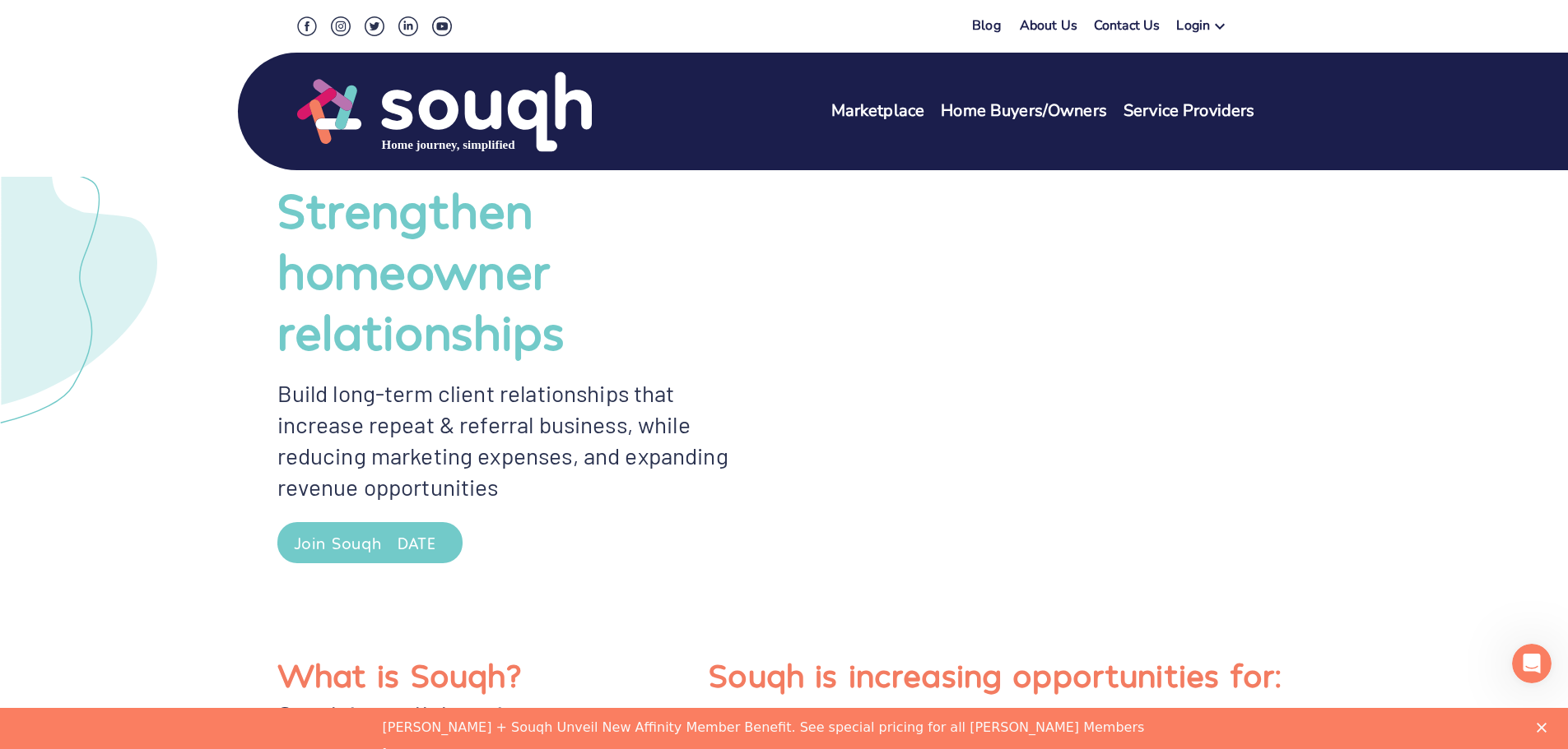
scroll to position [1428, 0]
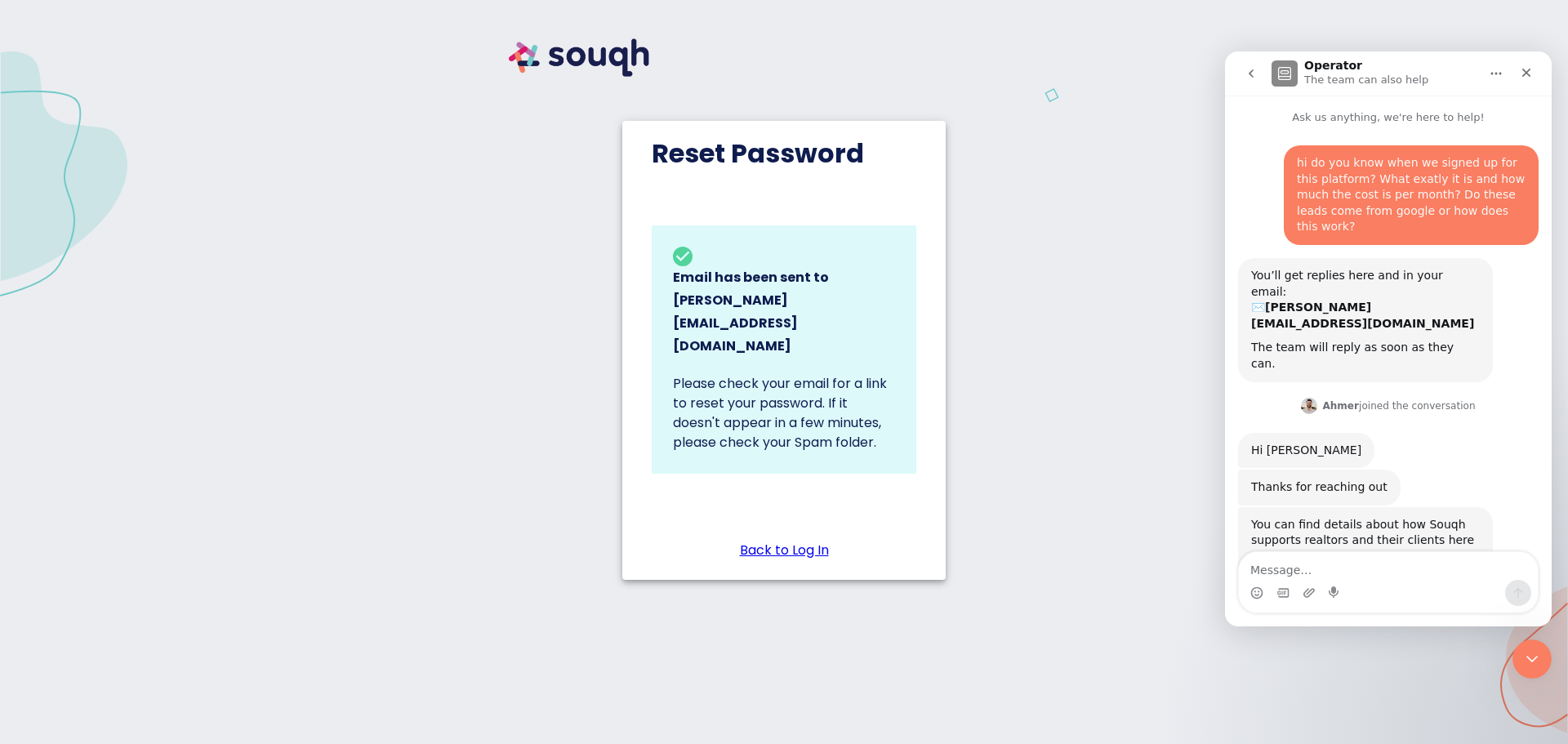
scroll to position [3, 0]
